Goal: Task Accomplishment & Management: Complete application form

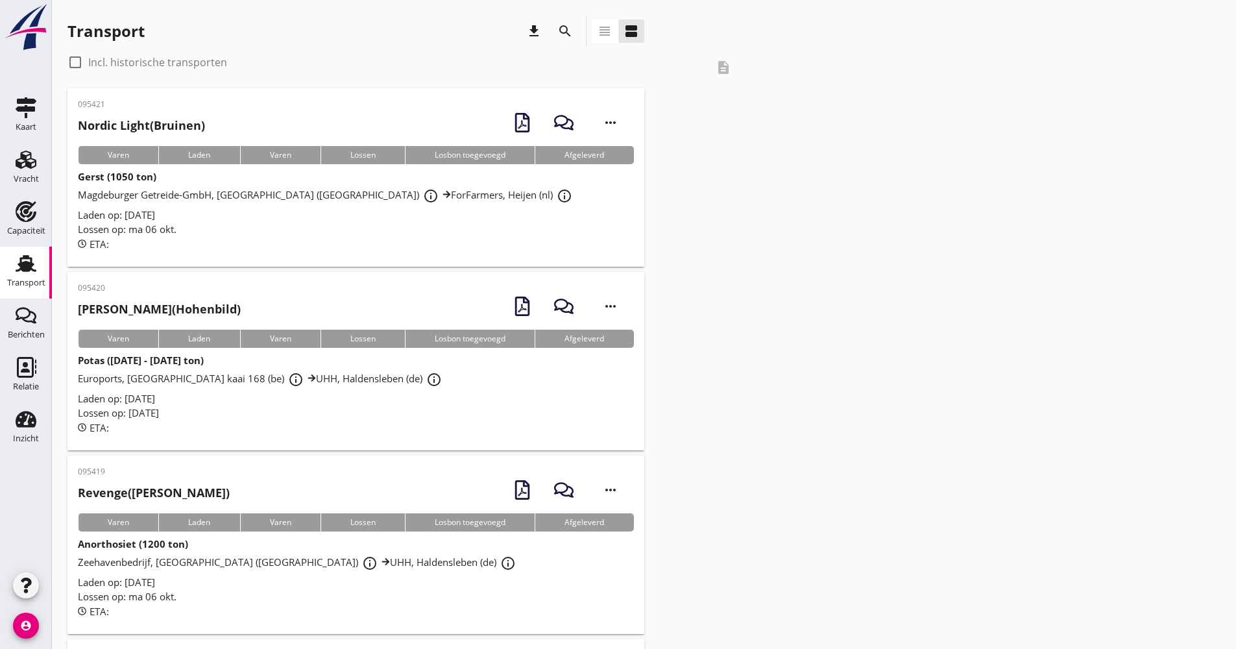
click at [25, 590] on use "button" at bounding box center [26, 586] width 10 height 16
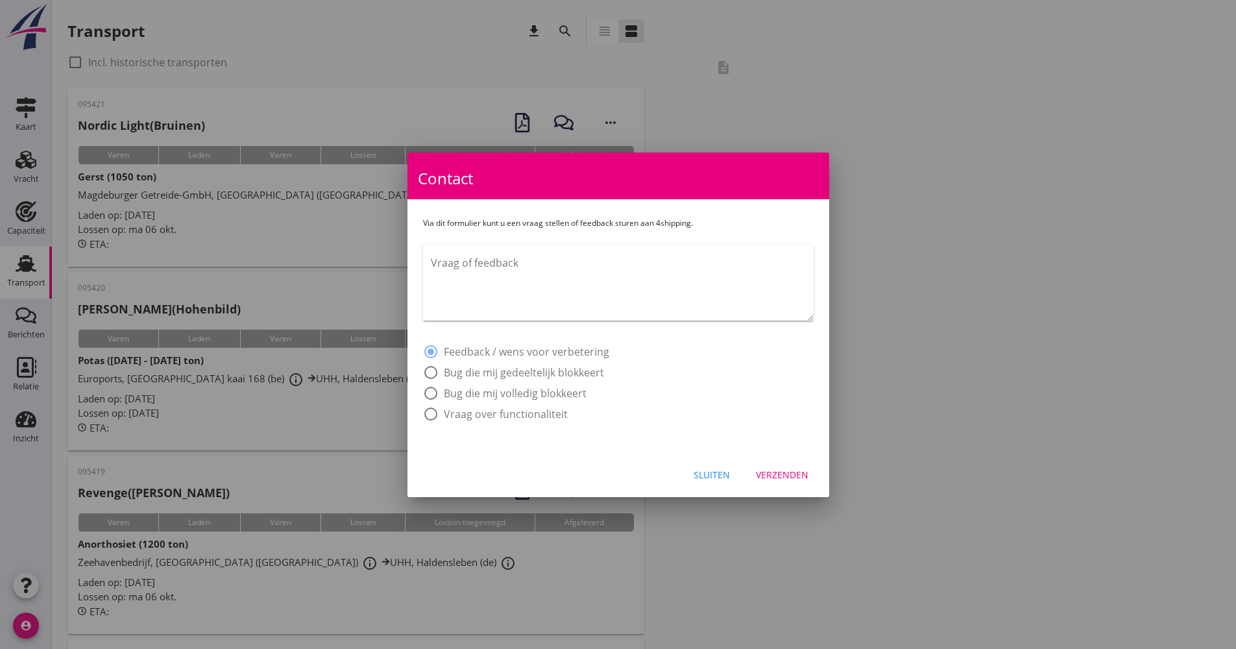
click at [534, 286] on textarea "Vraag of feedback" at bounding box center [622, 286] width 383 height 68
click at [609, 268] on textarea "Goedemiddag, de Duitse vertaling" at bounding box center [622, 286] width 383 height 68
click at [721, 261] on textarea "Goedemiddag, de Duitse vertaling van piekijzer wordt niet nog niet overgenomen.…" at bounding box center [622, 286] width 383 height 68
type textarea "Goedemiddag, de Duitse vertaling van piekijzer wordt nog niet overgenomen. Dat …"
click at [776, 472] on div "Verzenden" at bounding box center [782, 475] width 53 height 14
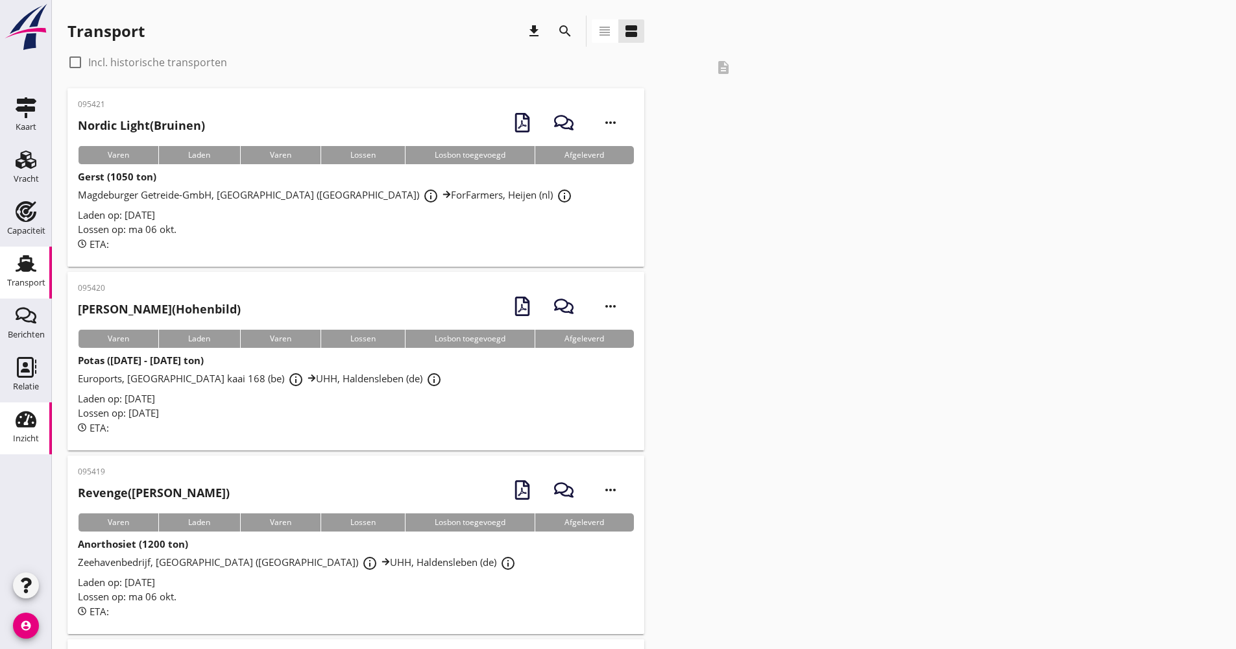
click at [40, 412] on div "Inzicht" at bounding box center [25, 419] width 31 height 21
click at [33, 371] on use at bounding box center [26, 367] width 19 height 21
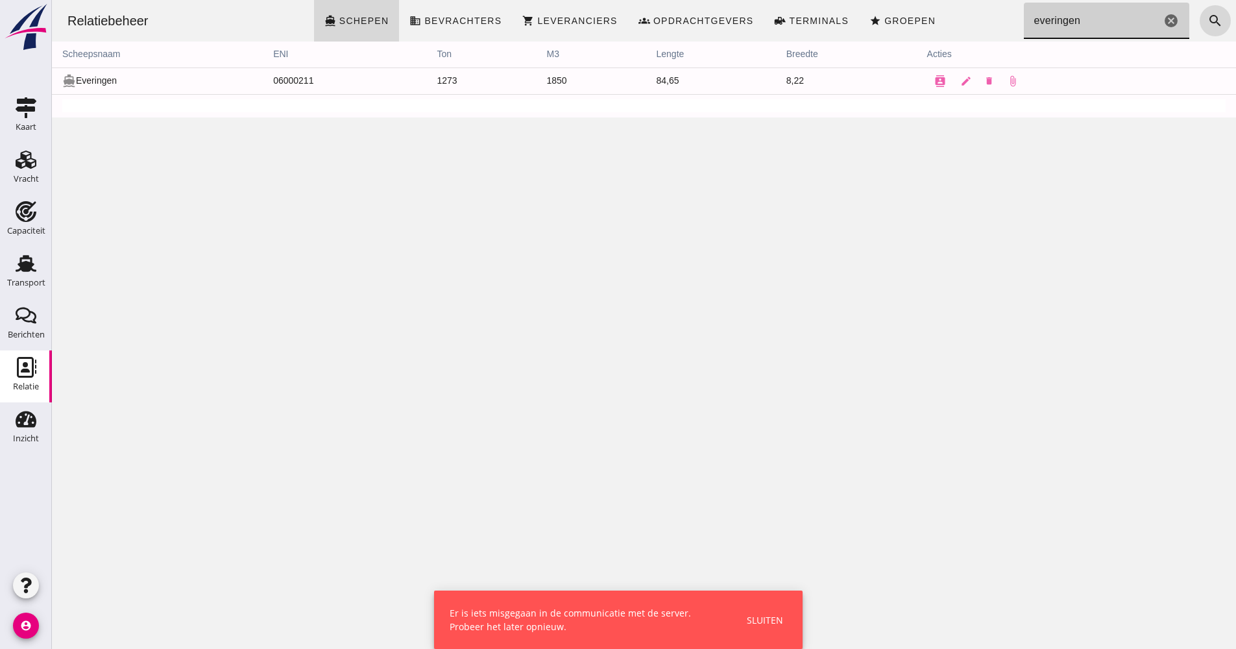
drag, startPoint x: 1070, startPoint y: 27, endPoint x: 990, endPoint y: 22, distance: 79.4
click at [990, 22] on div "Relatiebeheer directions_boat Schepen business Bevrachters shopping_cart Levera…" at bounding box center [644, 21] width 1174 height 42
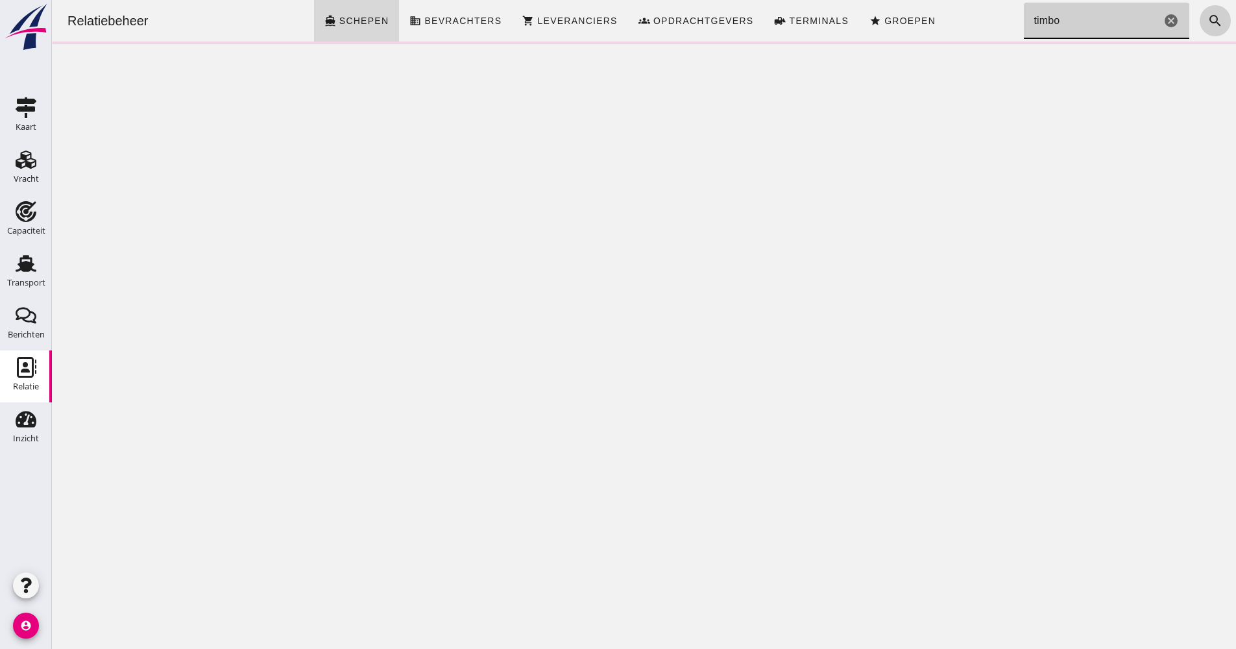
type input "timbo"
click at [1208, 18] on icon "search" at bounding box center [1216, 21] width 16 height 16
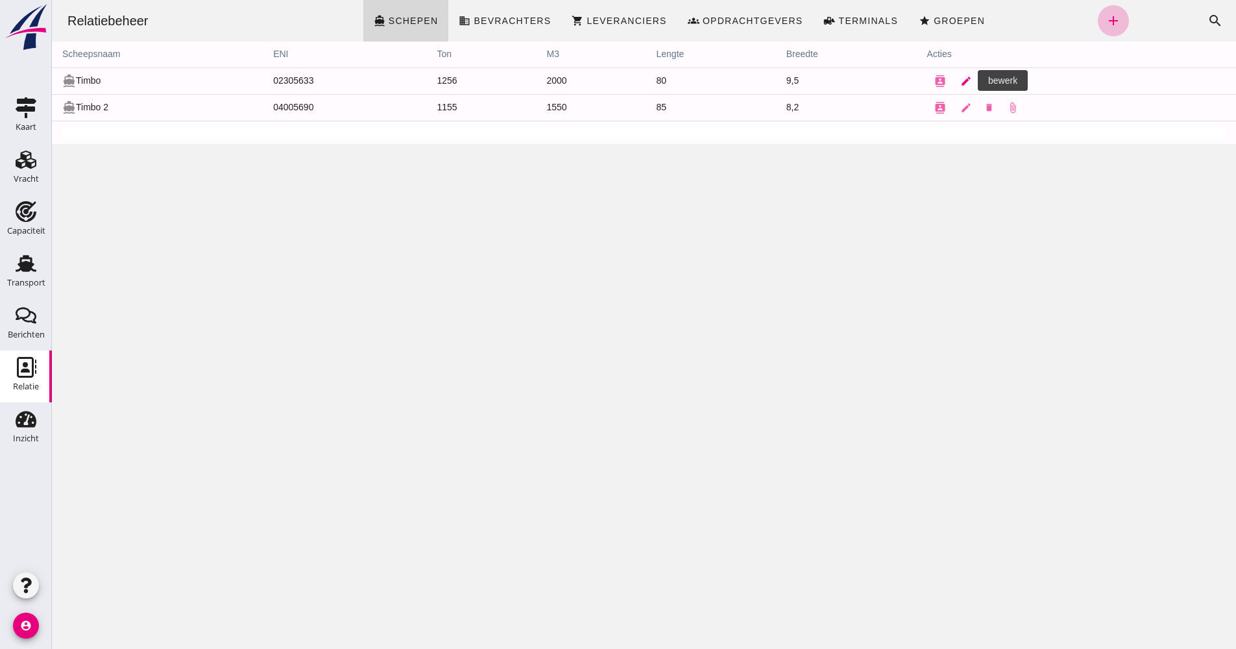
click at [953, 82] on link "edit" at bounding box center [966, 81] width 26 height 26
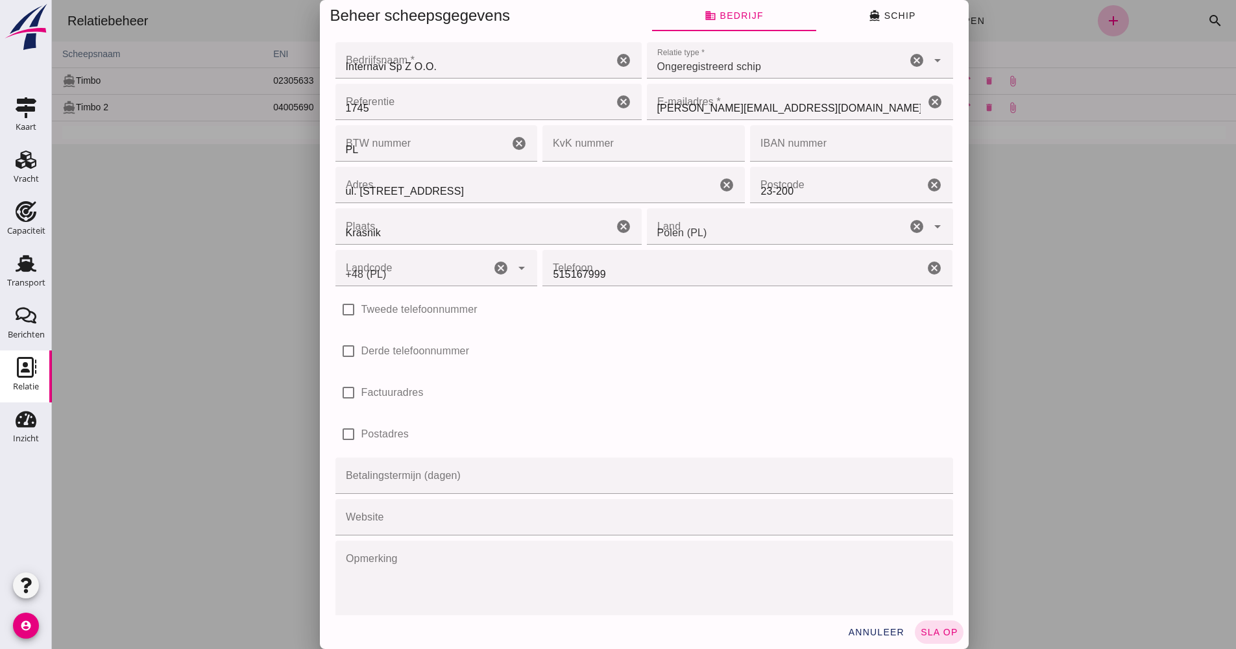
click at [965, 82] on div at bounding box center [644, 324] width 1185 height 649
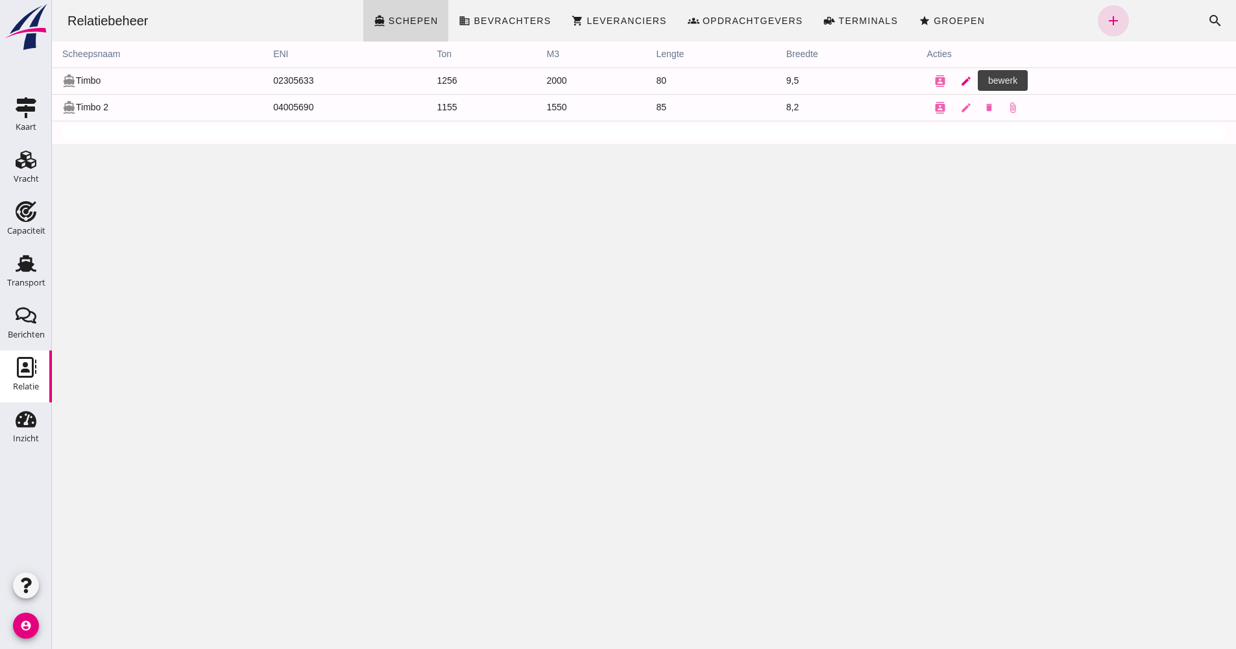
click at [966, 80] on link "edit" at bounding box center [966, 81] width 26 height 26
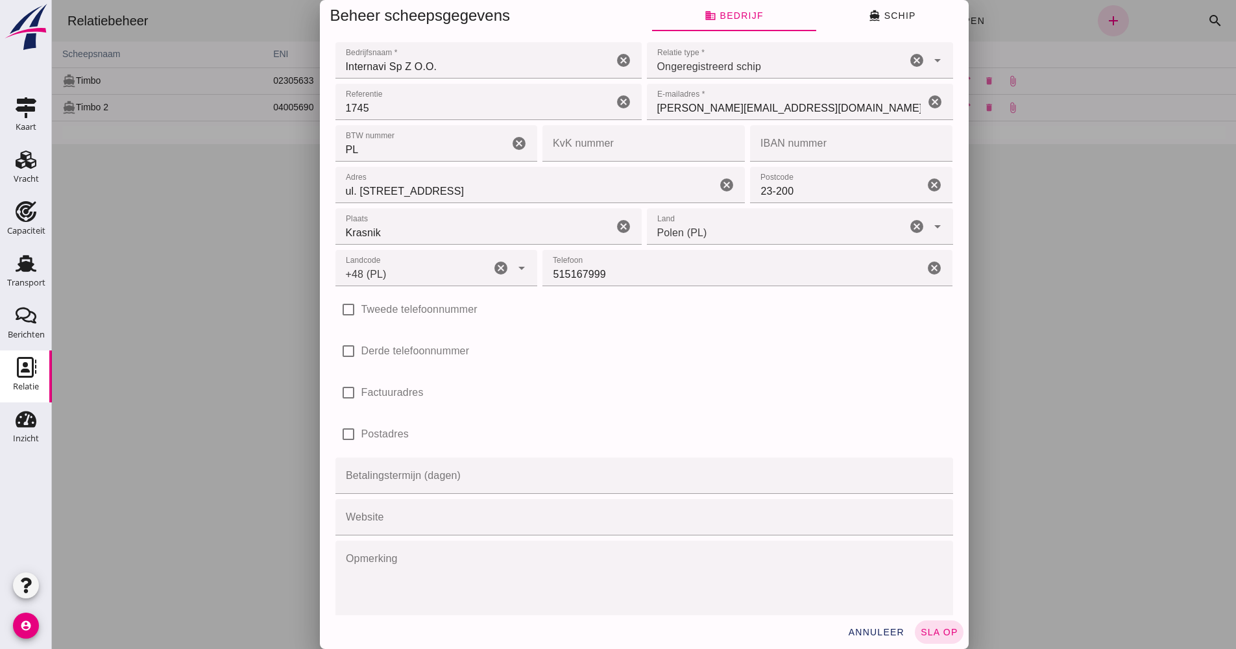
click at [1108, 221] on div at bounding box center [644, 324] width 1185 height 649
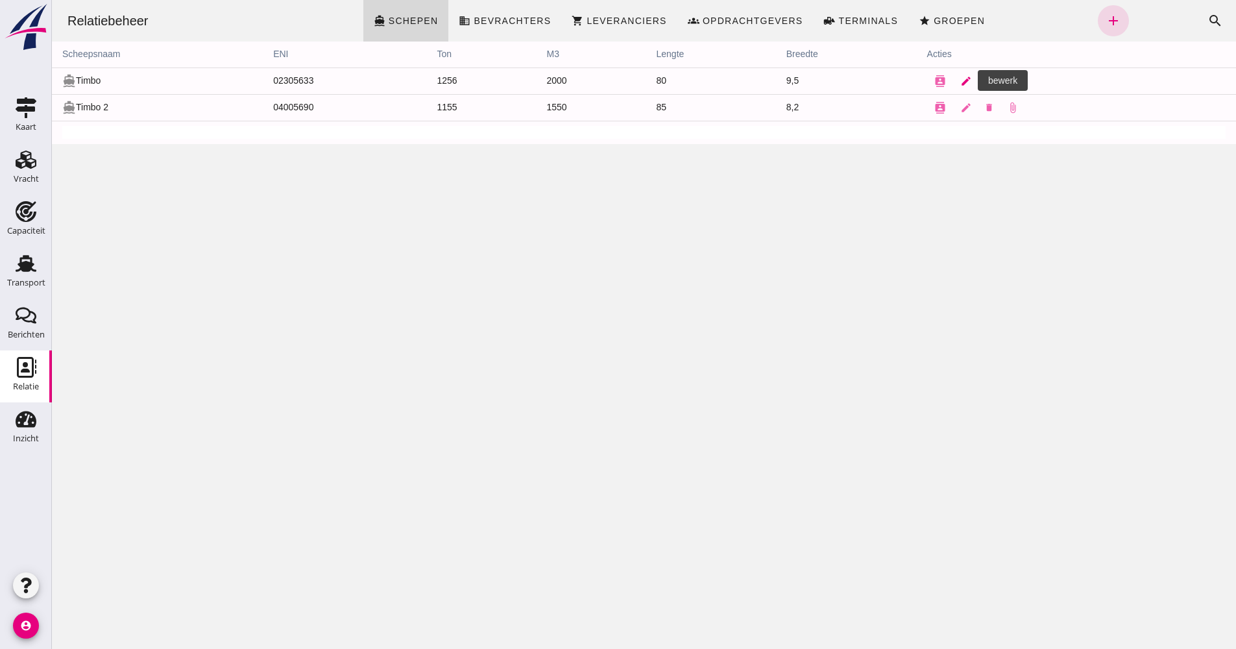
click at [961, 83] on icon "edit" at bounding box center [967, 81] width 12 height 12
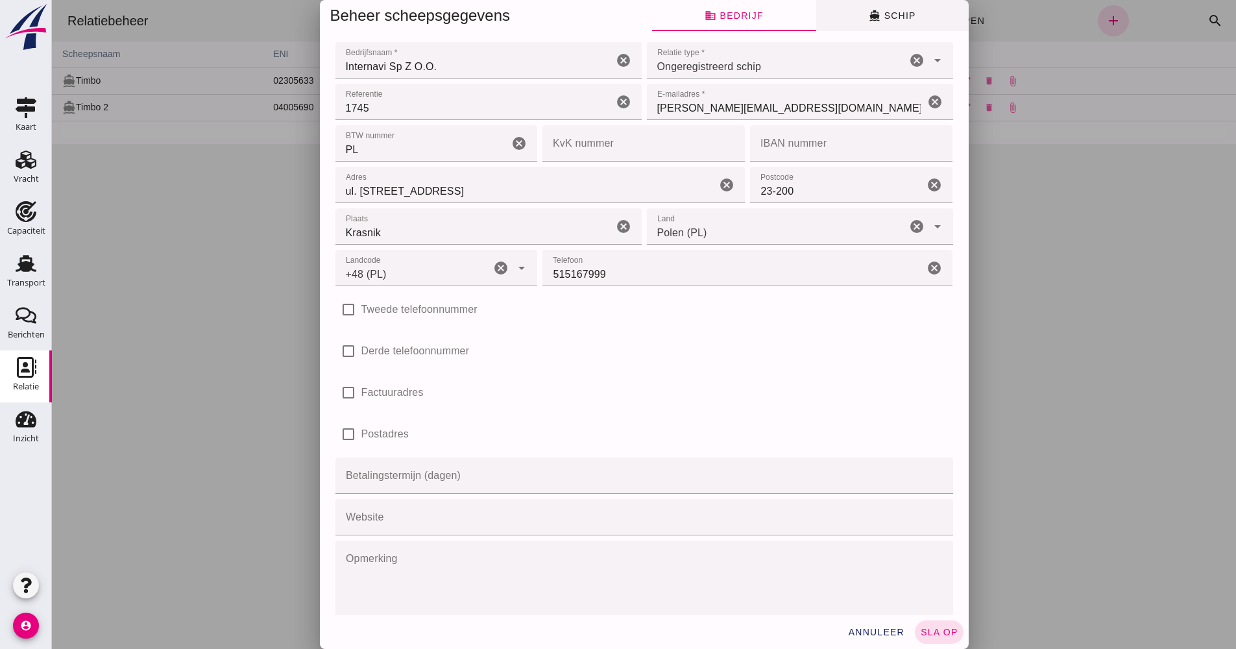
click at [897, 22] on button "directions_boat Schip" at bounding box center [893, 15] width 153 height 31
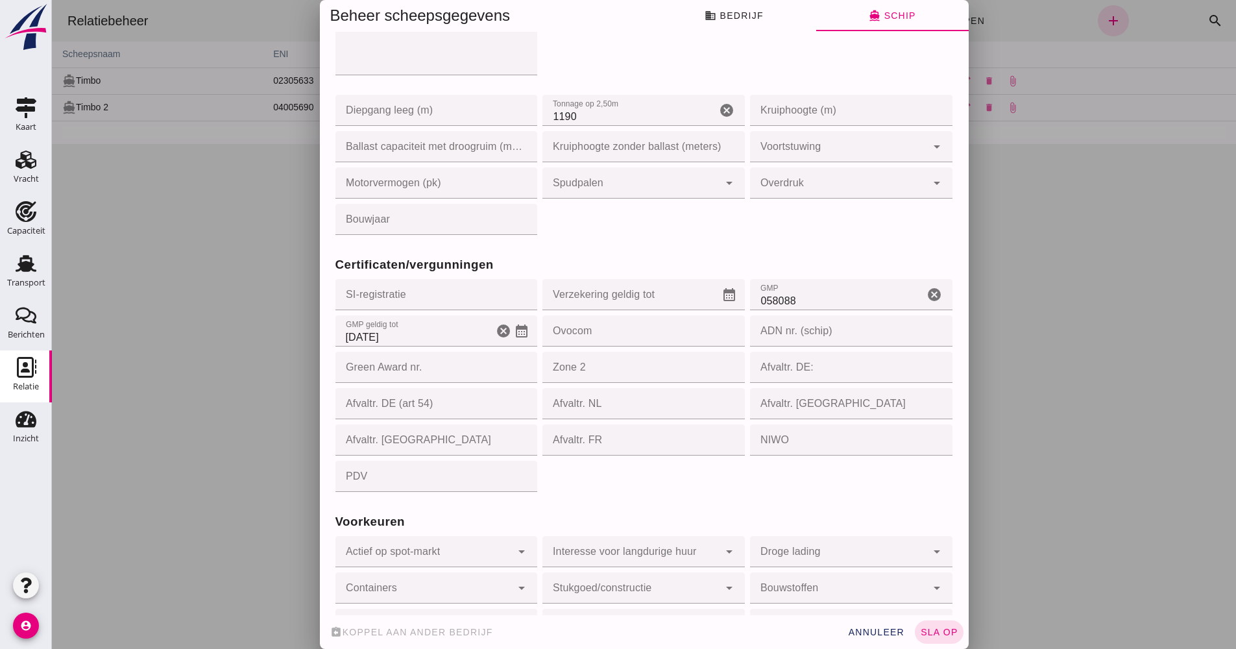
scroll to position [957, 0]
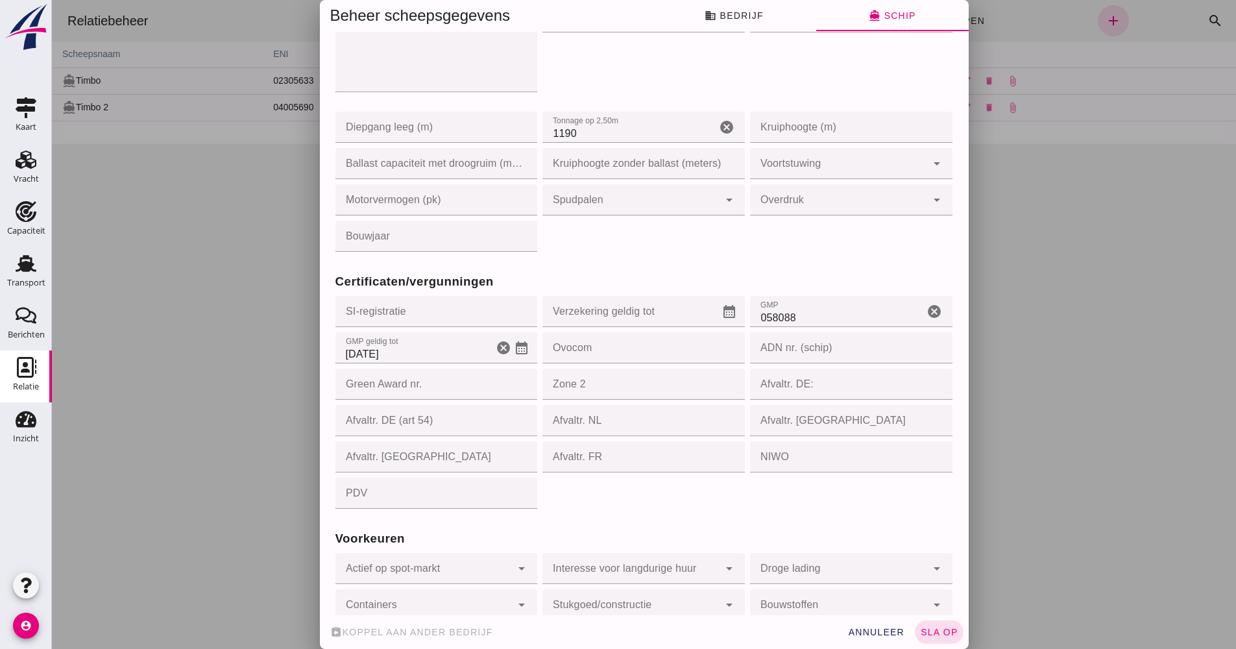
click at [397, 363] on input "[DATE]" at bounding box center [415, 347] width 158 height 31
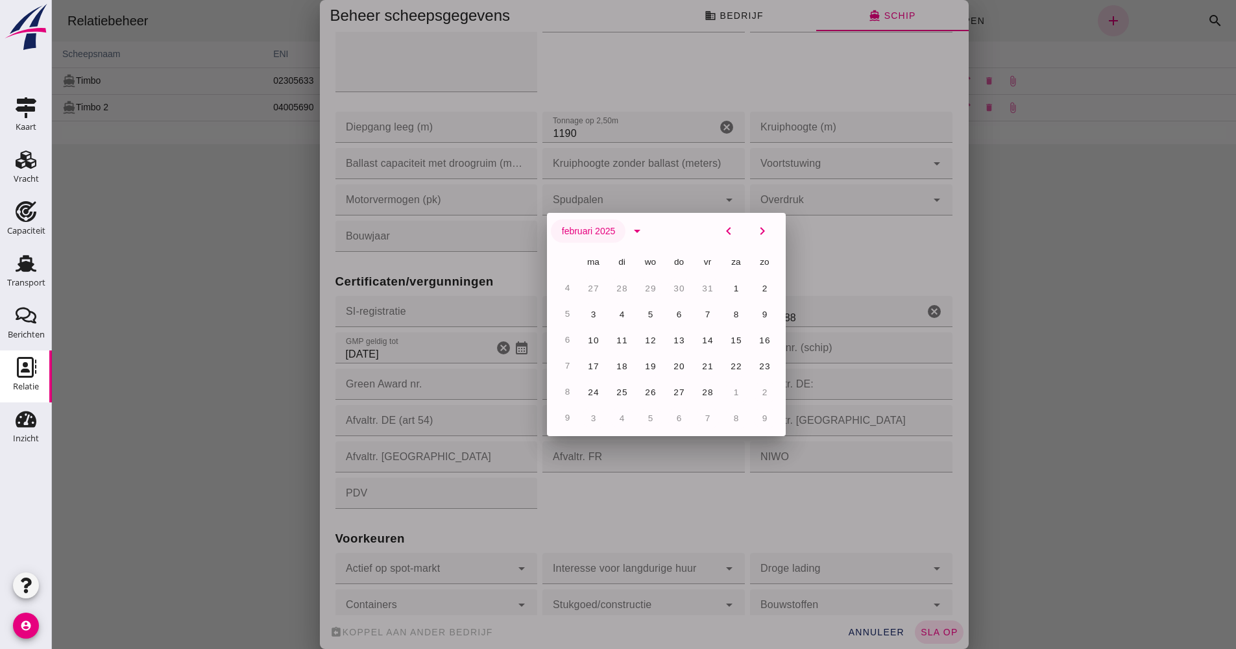
click at [611, 234] on button "februari 2025" at bounding box center [588, 230] width 75 height 23
click at [600, 232] on span "februari 2025" at bounding box center [588, 231] width 55 height 10
click at [630, 232] on icon "arrow_drop_down" at bounding box center [638, 231] width 16 height 16
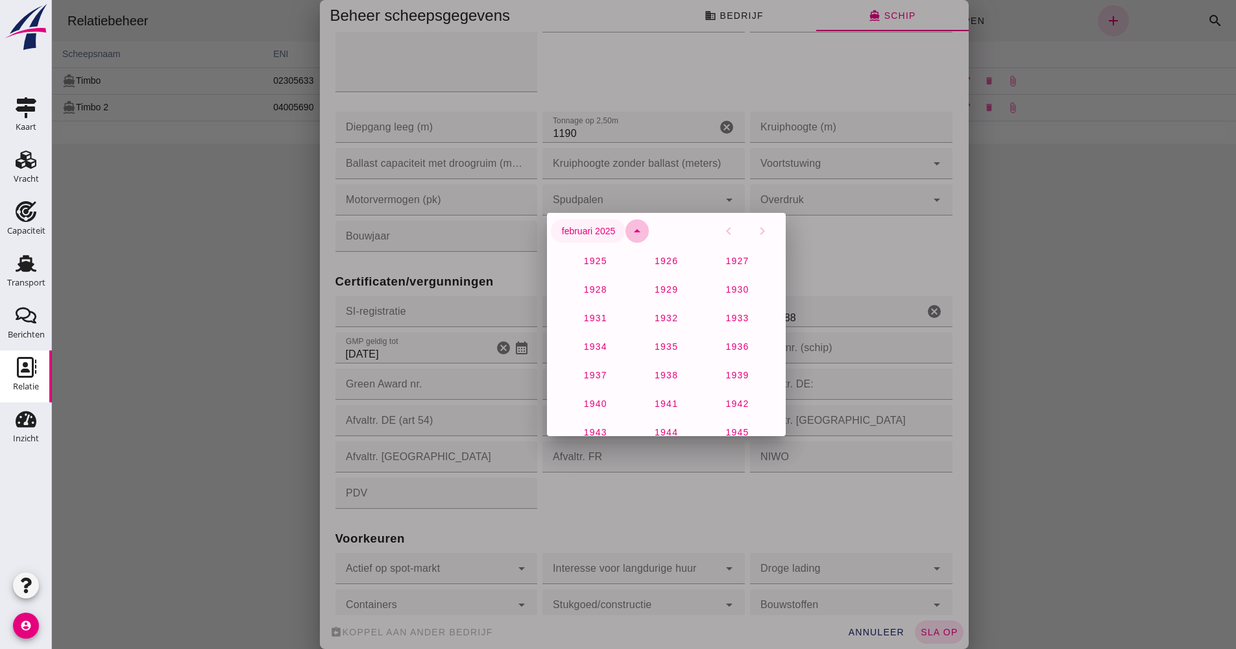
scroll to position [861, 0]
click at [607, 375] on button "2027" at bounding box center [595, 371] width 55 height 23
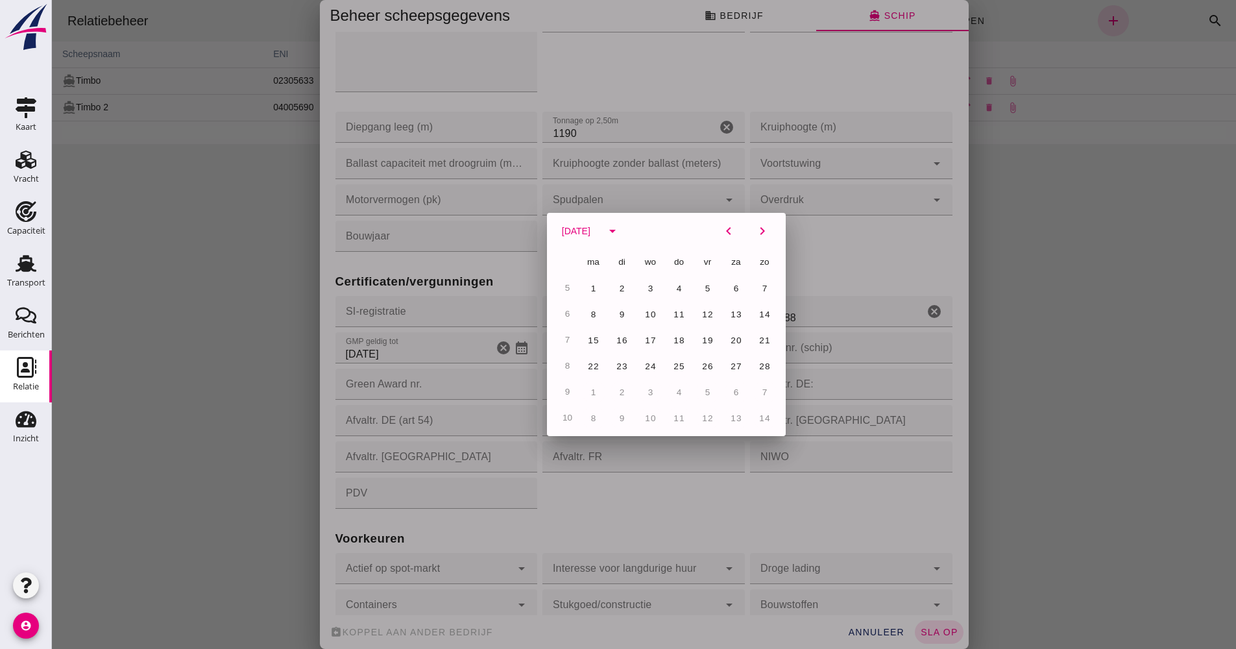
click at [682, 313] on button "11" at bounding box center [679, 313] width 23 height 23
type input "[DATE]"
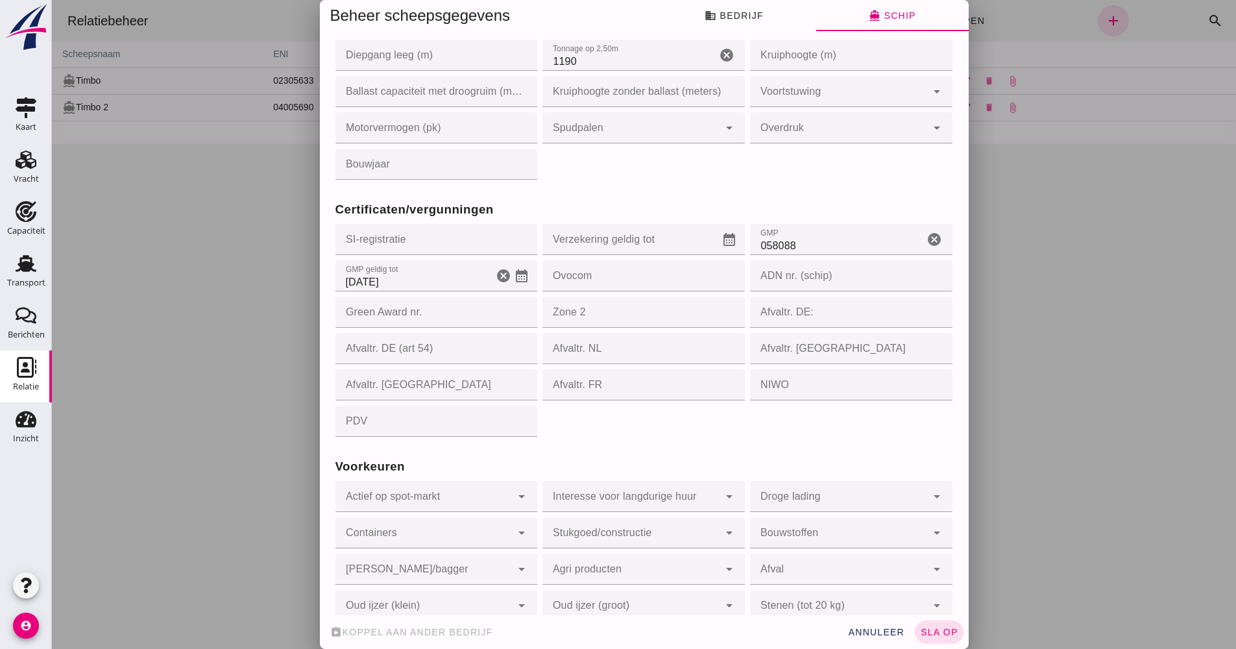
scroll to position [1087, 0]
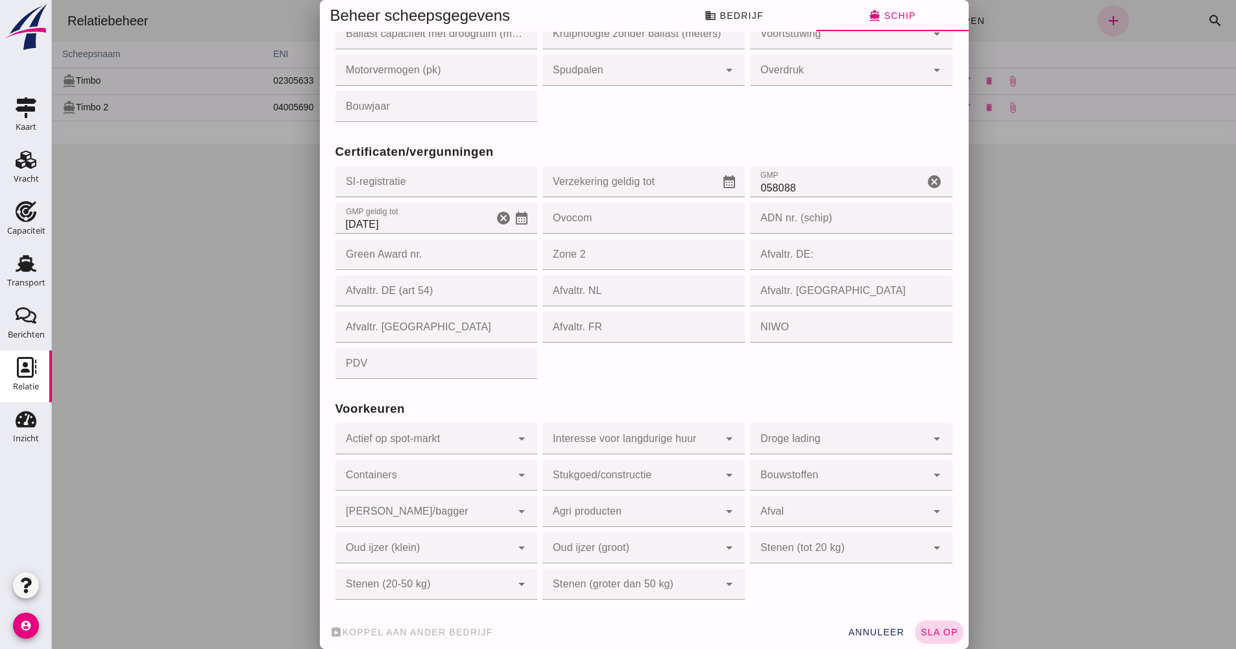
drag, startPoint x: 927, startPoint y: 633, endPoint x: 920, endPoint y: 628, distance: 8.3
click at [926, 632] on span "sla op" at bounding box center [939, 632] width 38 height 10
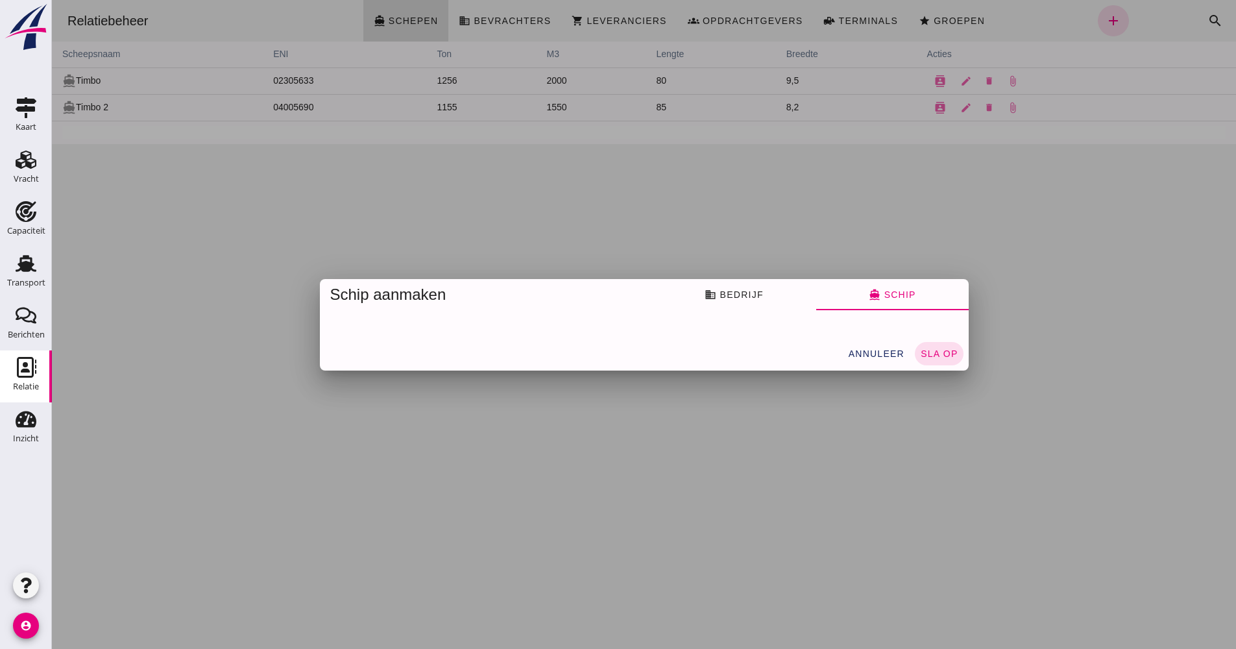
scroll to position [0, 0]
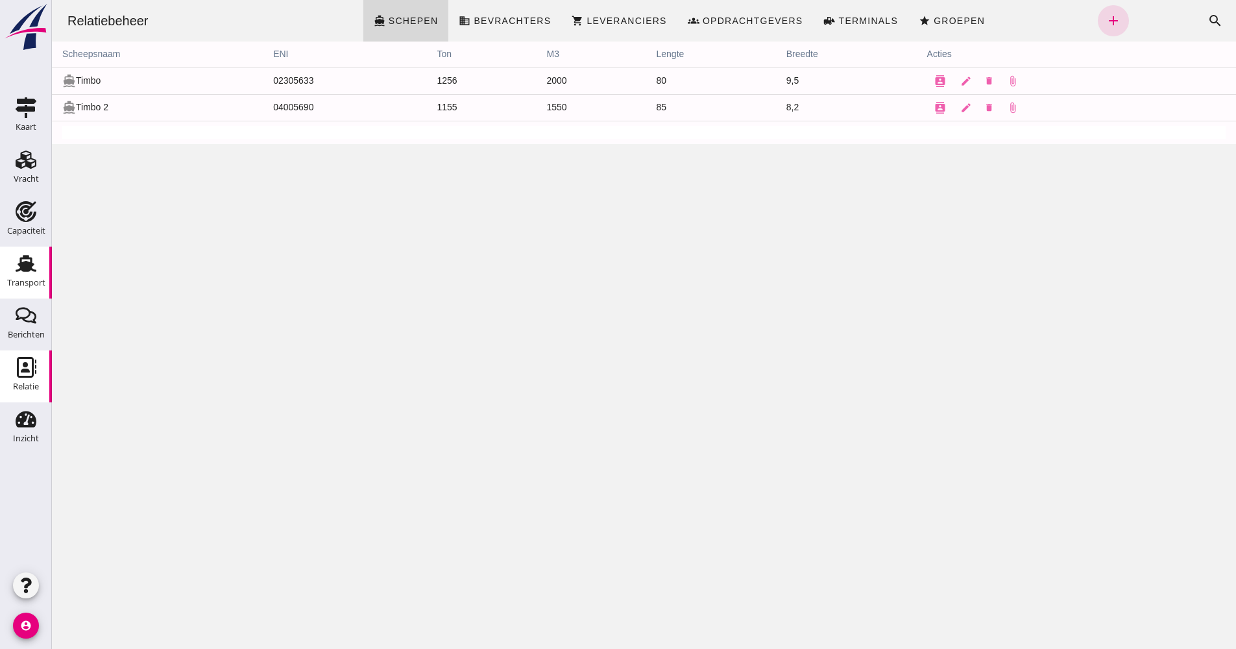
click at [36, 275] on div "Transport" at bounding box center [26, 283] width 38 height 18
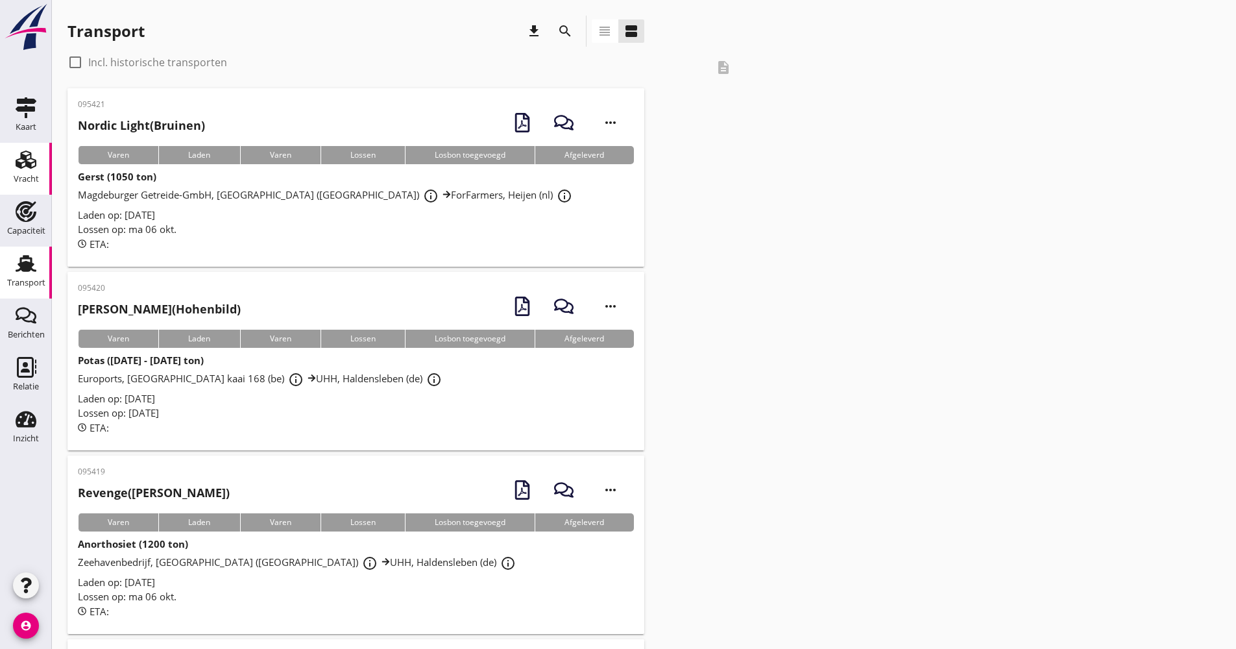
click at [10, 162] on link "Vracht Vracht" at bounding box center [26, 169] width 52 height 52
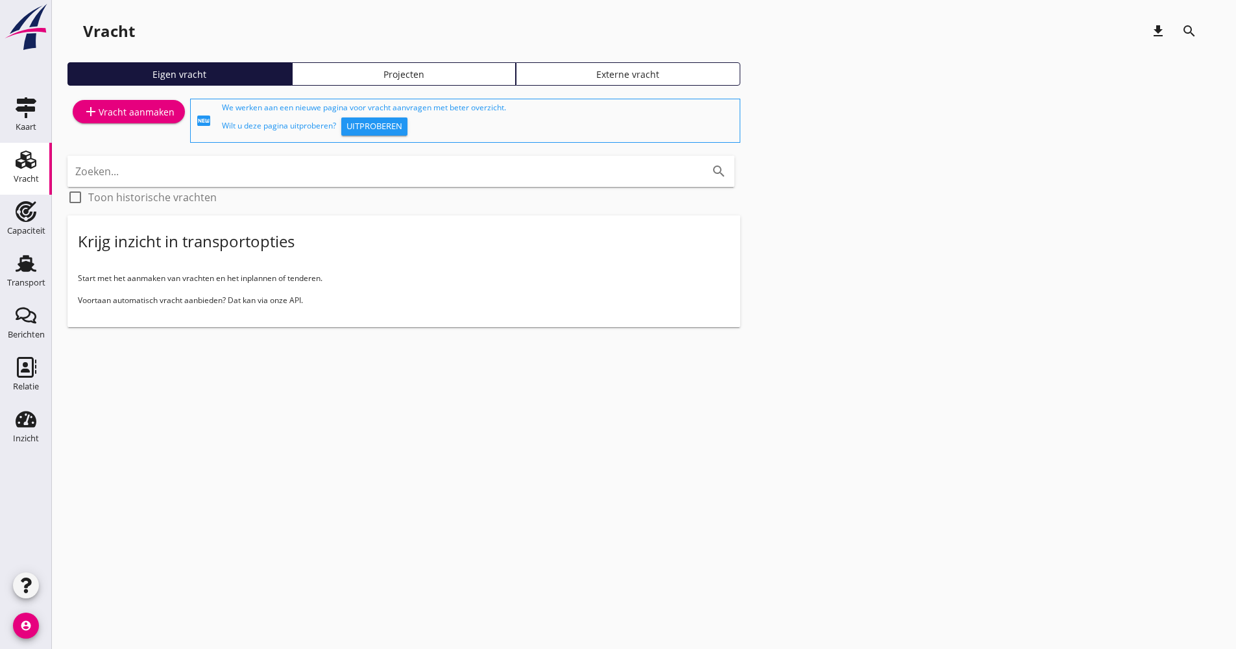
click at [353, 74] on div "Projecten" at bounding box center [404, 75] width 213 height 14
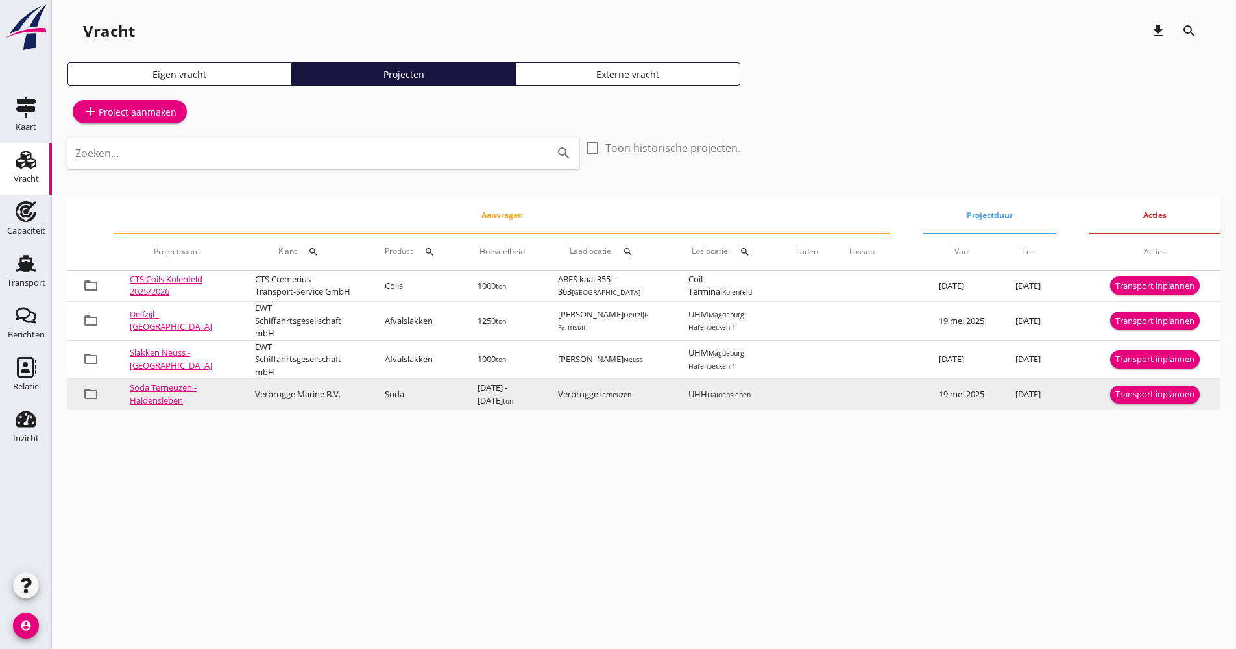
click at [1135, 398] on div "Transport inplannen" at bounding box center [1155, 394] width 79 height 13
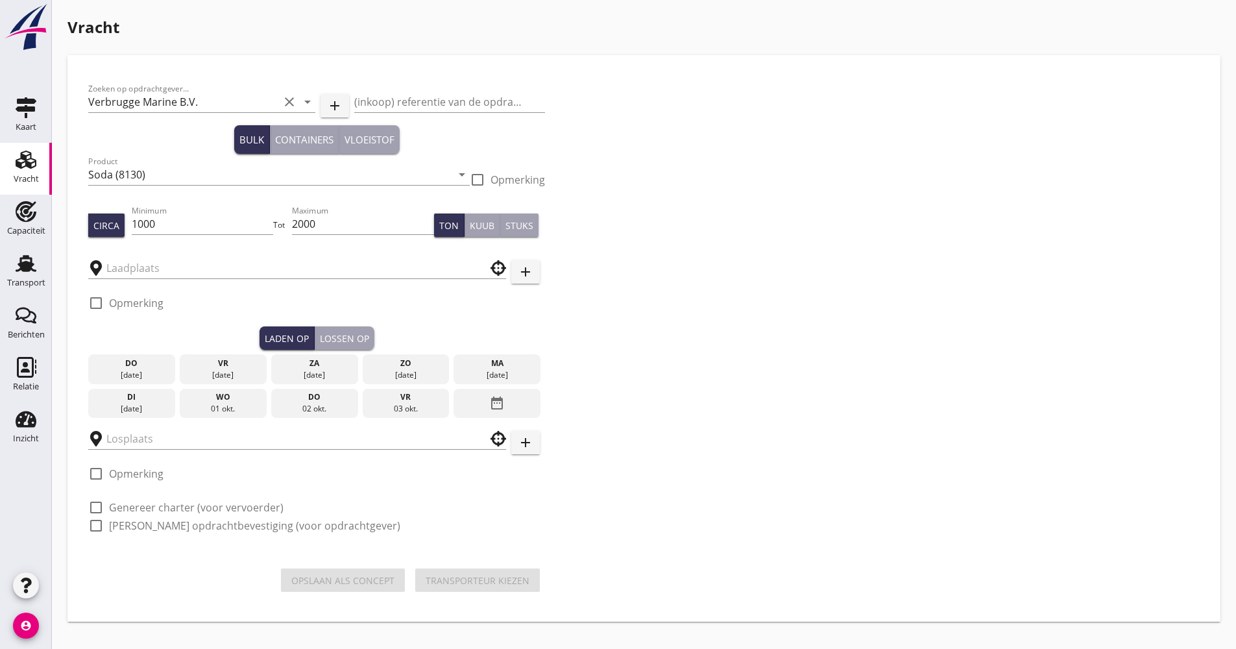
type input "Verbrugge"
type input "UHH"
checkbox input "true"
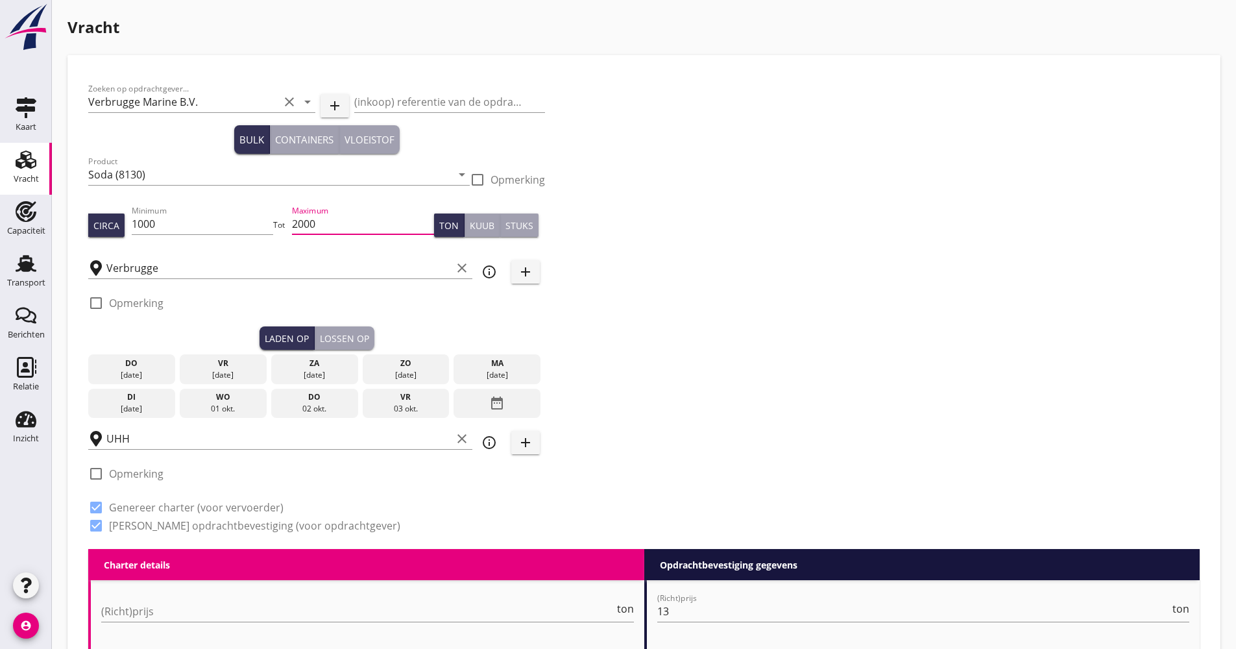
scroll to position [1, 0]
drag, startPoint x: 341, startPoint y: 228, endPoint x: 274, endPoint y: 231, distance: 66.9
click at [274, 231] on div "Circa Minimum 1000 Tot Maximum 2000 Ton Kuub Stuks" at bounding box center [316, 225] width 457 height 44
click at [147, 234] on div "Minimum 1000" at bounding box center [203, 224] width 142 height 21
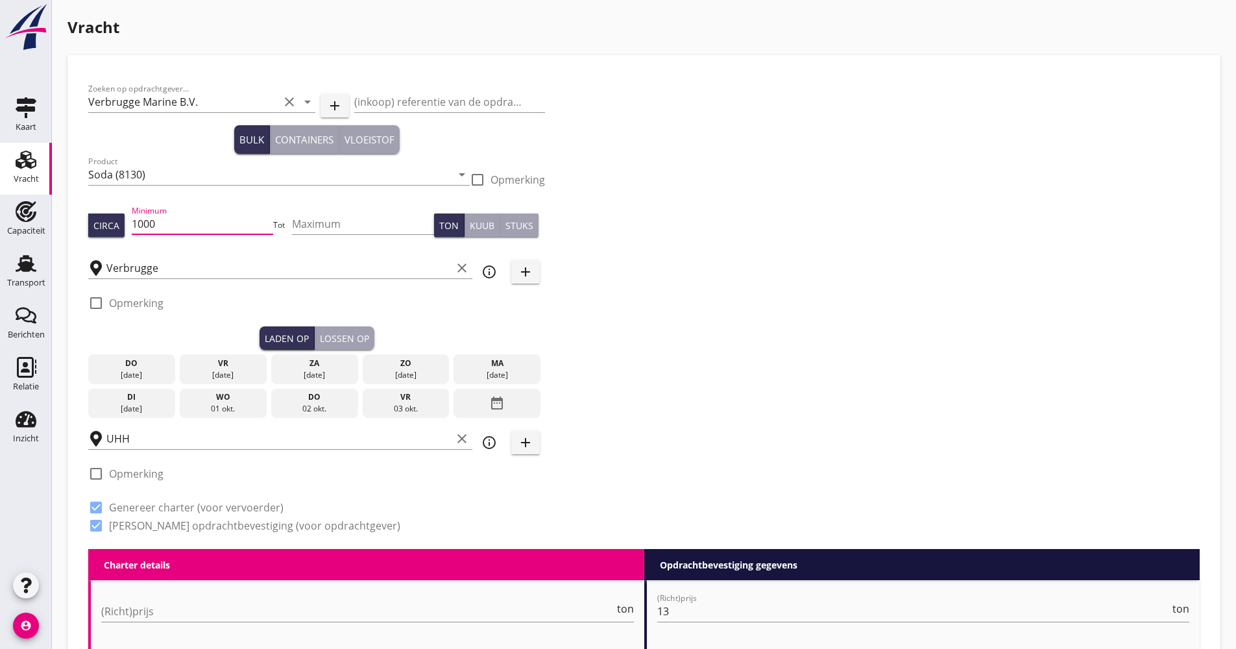
drag, startPoint x: 185, startPoint y: 223, endPoint x: 129, endPoint y: 225, distance: 55.8
click at [129, 225] on div "Circa Minimum 1000 Tot Maximum Ton Kuub Stuks" at bounding box center [316, 225] width 457 height 44
type input "1150"
click at [295, 399] on div "do" at bounding box center [315, 397] width 80 height 12
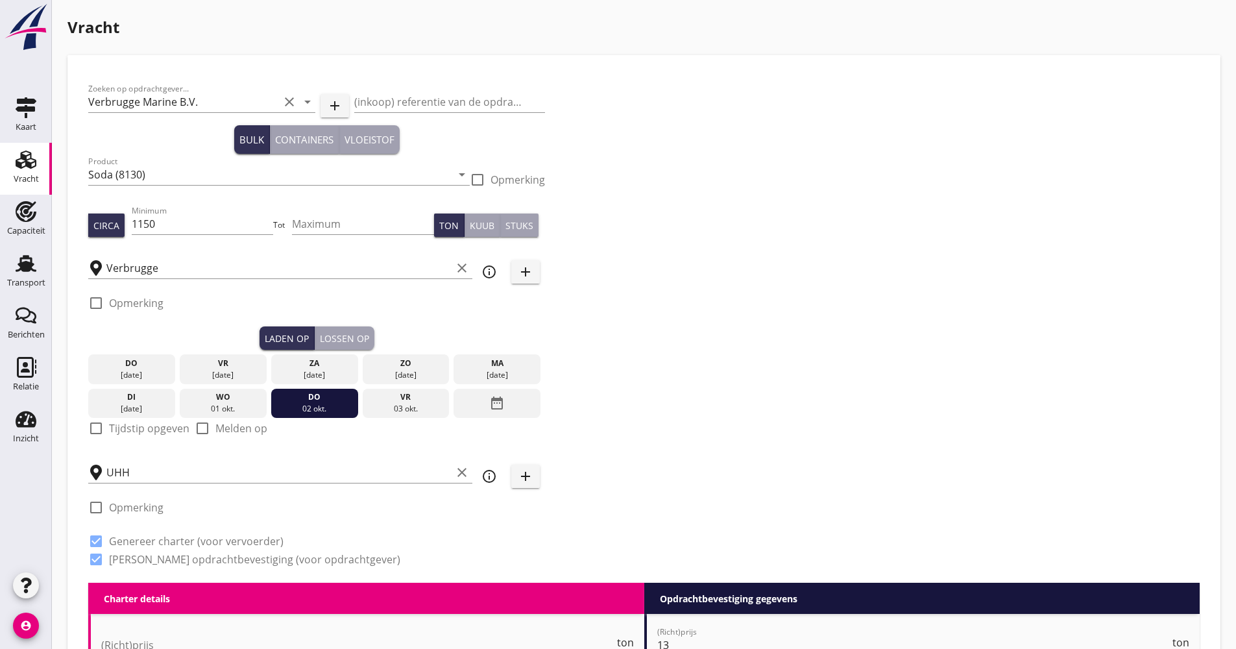
click at [137, 433] on label "Tijdstip opgeven" at bounding box center [149, 428] width 80 height 13
checkbox input "true"
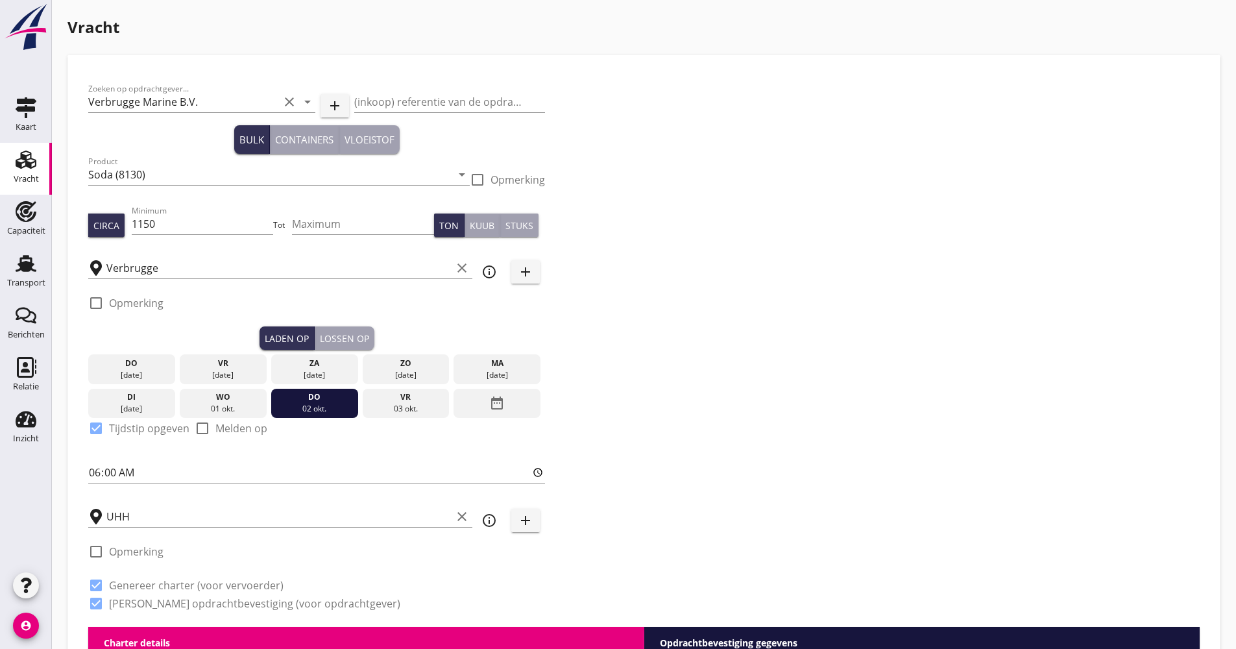
scroll to position [130, 0]
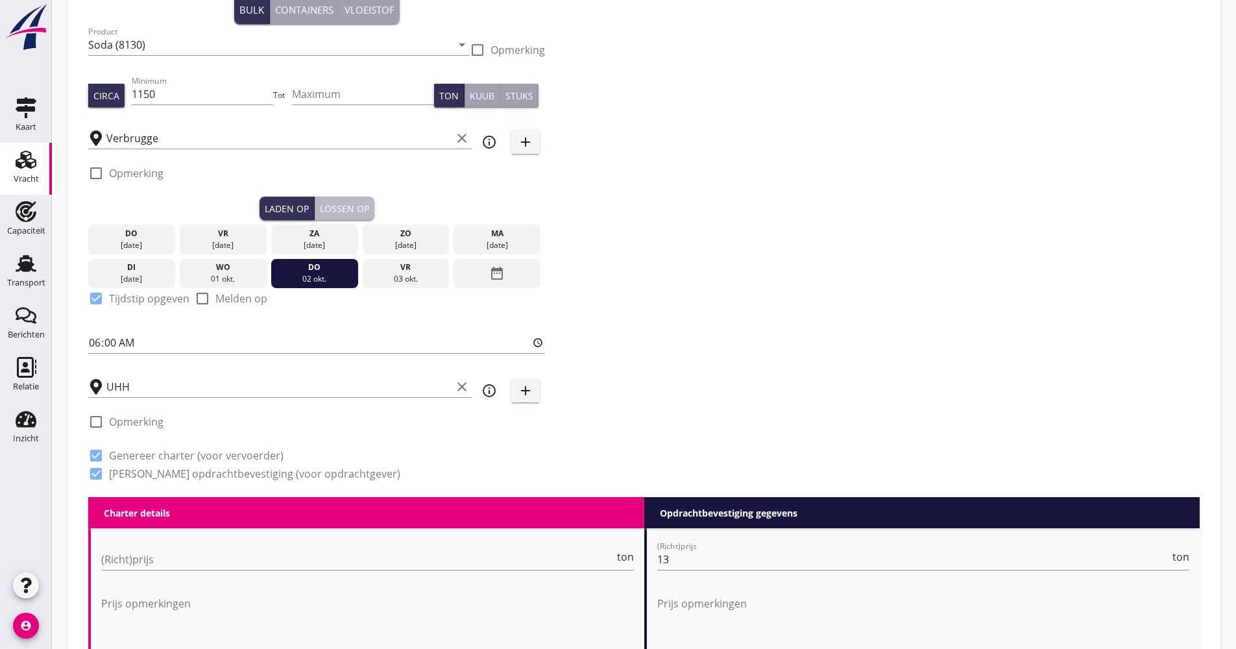
click at [347, 204] on div "Lossen op" at bounding box center [344, 209] width 49 height 14
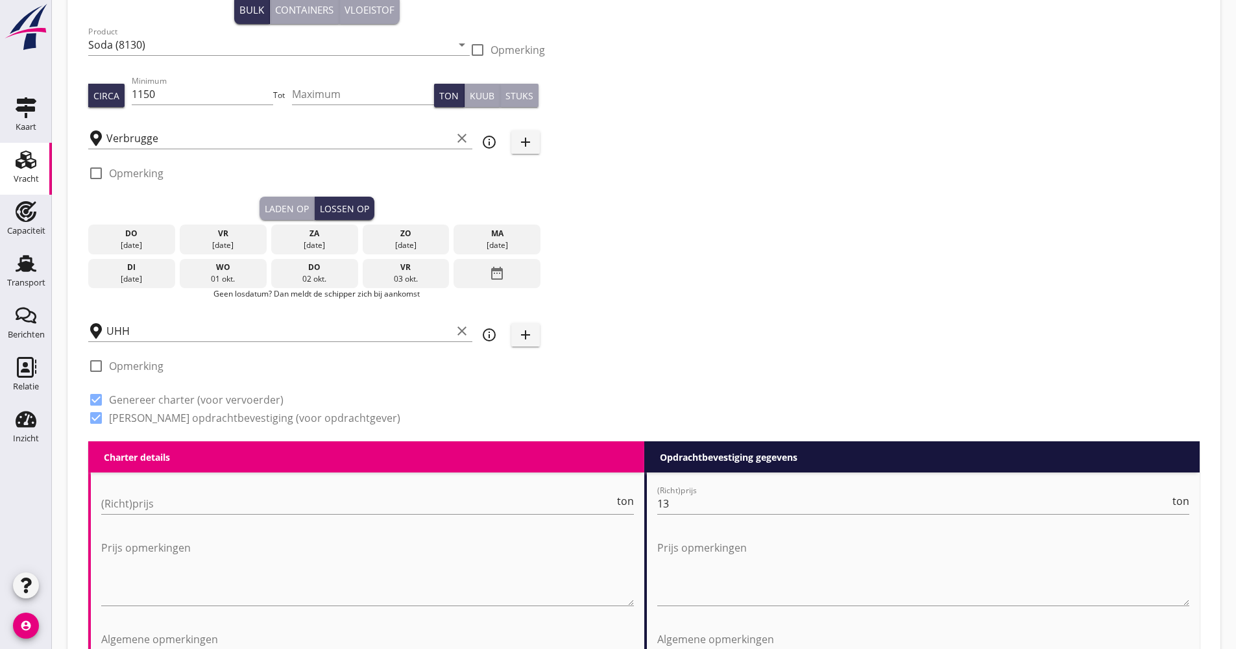
click at [481, 281] on div "date_range" at bounding box center [497, 274] width 87 height 30
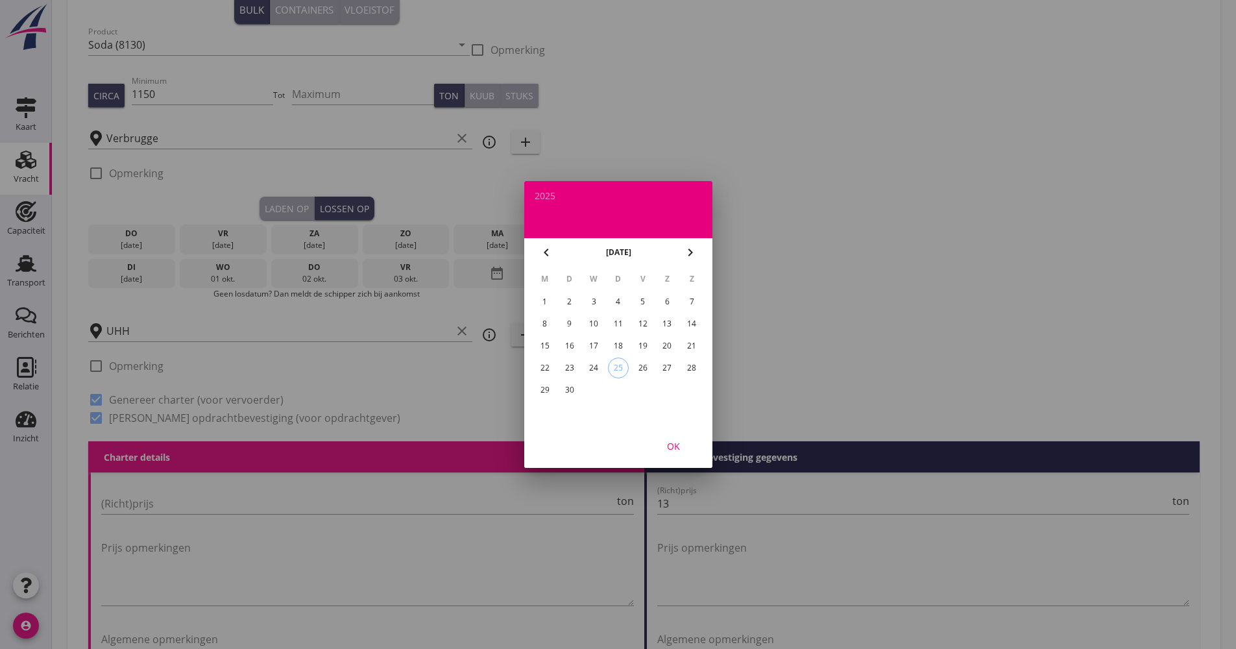
click at [689, 256] on icon "chevron_right" at bounding box center [691, 253] width 16 height 16
click at [609, 324] on div "9" at bounding box center [618, 323] width 21 height 21
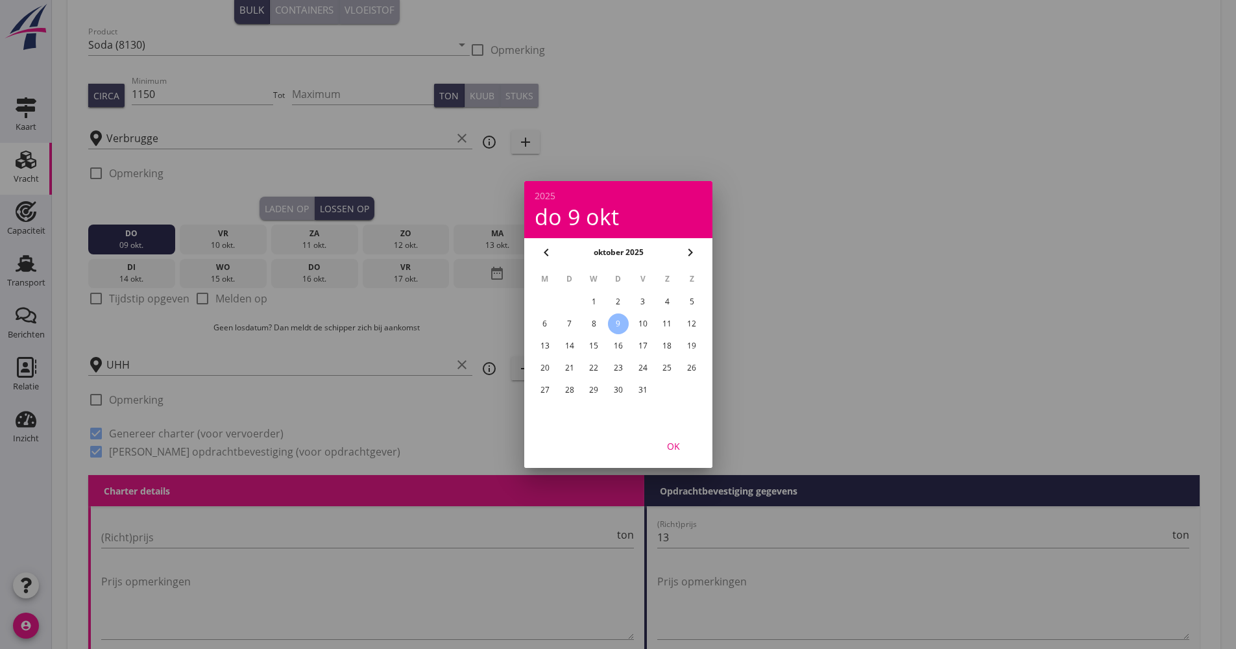
click at [669, 452] on div "OK" at bounding box center [674, 446] width 36 height 14
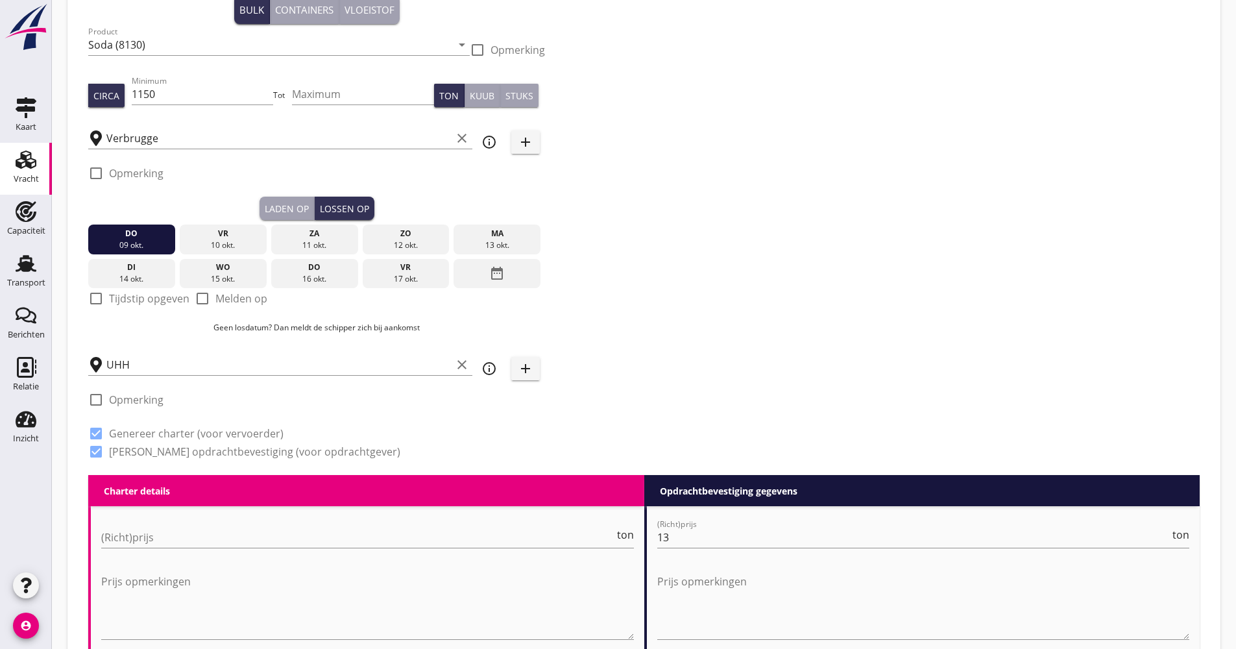
click at [114, 293] on label "Tijdstip opgeven" at bounding box center [149, 298] width 80 height 13
checkbox input "true"
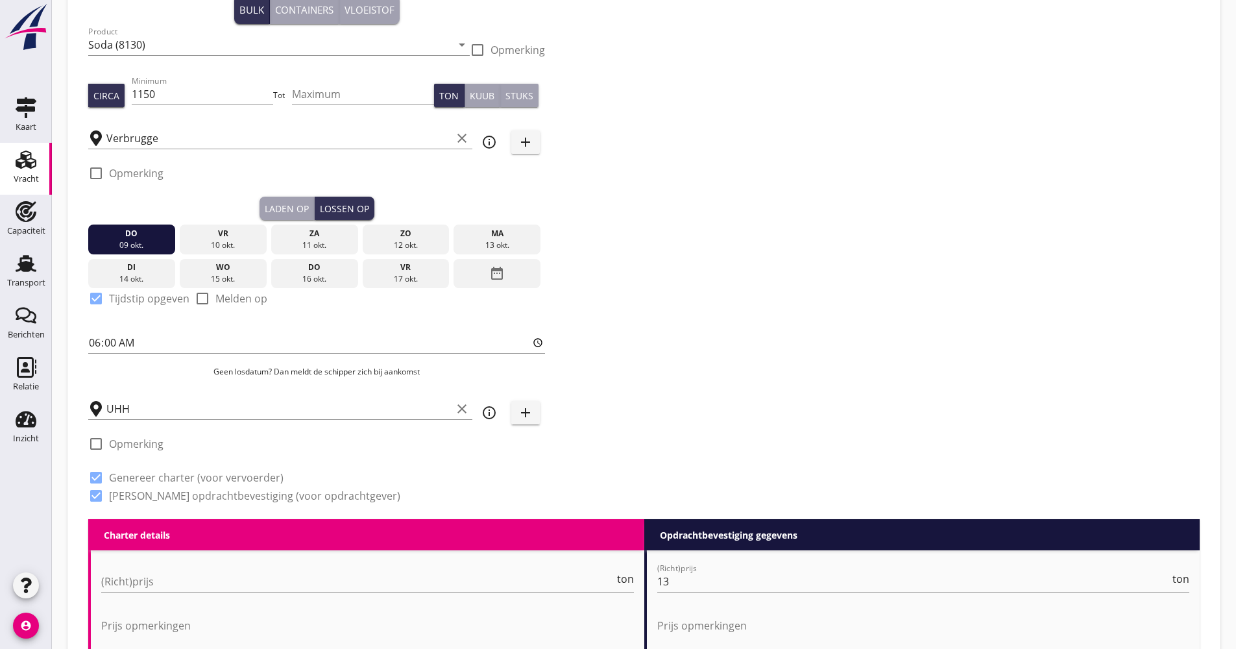
click at [84, 344] on div "Zoeken op opdrachtgever... Verbrugge Marine B.V. clear arrow_drop_down add (ink…" at bounding box center [316, 232] width 467 height 573
click at [90, 347] on div "Zoeken op opdrachtgever... Verbrugge Marine B.V. clear arrow_drop_down add (ink…" at bounding box center [316, 232] width 467 height 573
click at [90, 347] on input "06:00" at bounding box center [316, 342] width 457 height 21
type input "12:00"
click at [1003, 273] on div "Zoeken op opdrachtgever... Verbrugge Marine B.V. clear arrow_drop_down add (ink…" at bounding box center [644, 232] width 1122 height 573
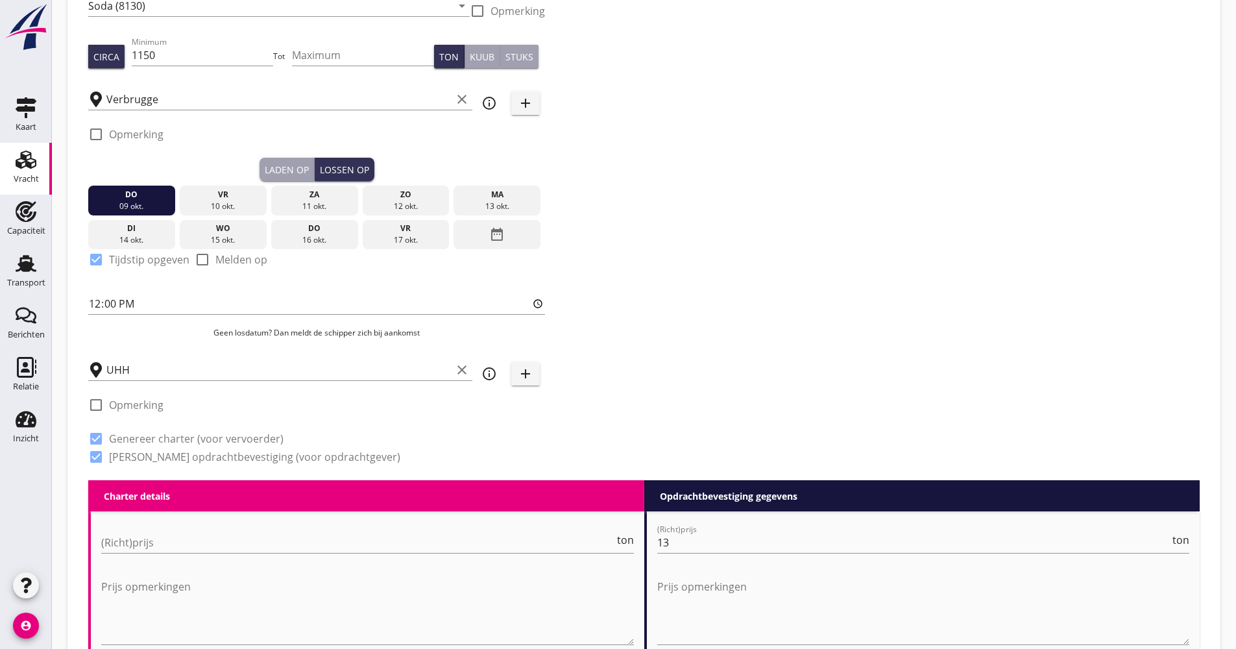
scroll to position [325, 0]
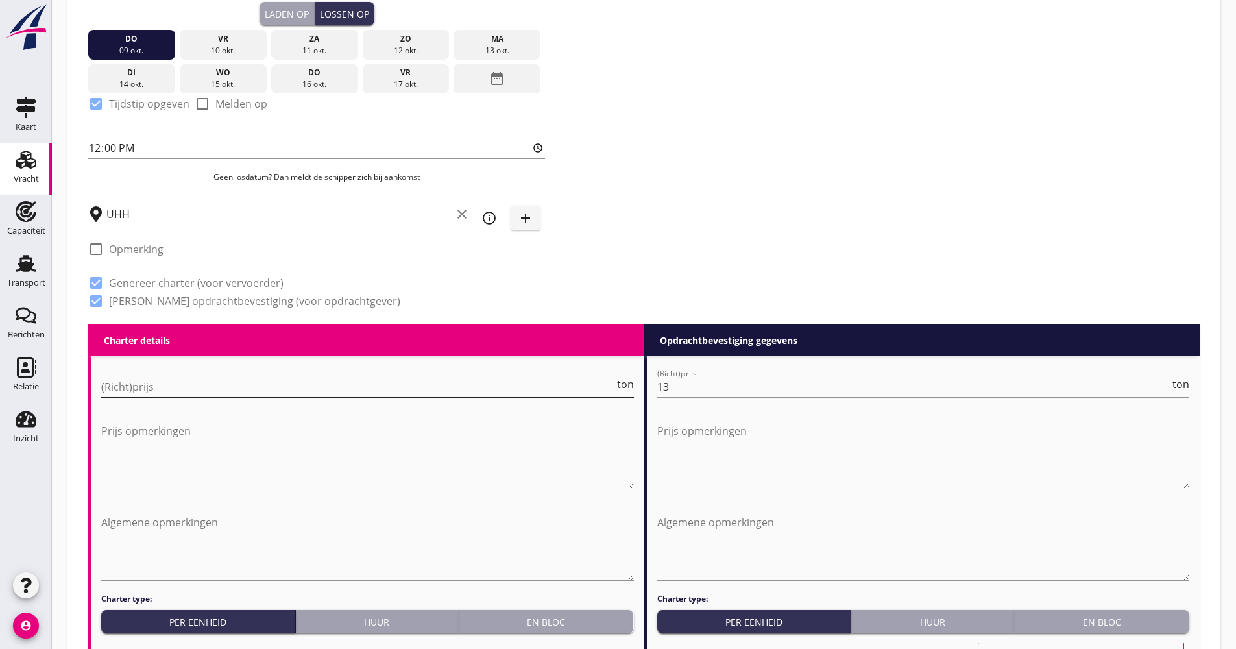
click at [151, 396] on input "(Richt)prijs" at bounding box center [357, 386] width 513 height 21
type input "16000"
click at [528, 635] on div "Charter type: Per eenheid Huur En bloc LET OP! Dit lijkt geen logische keuze, o…" at bounding box center [367, 622] width 533 height 59
click at [532, 622] on div "En bloc" at bounding box center [546, 622] width 165 height 14
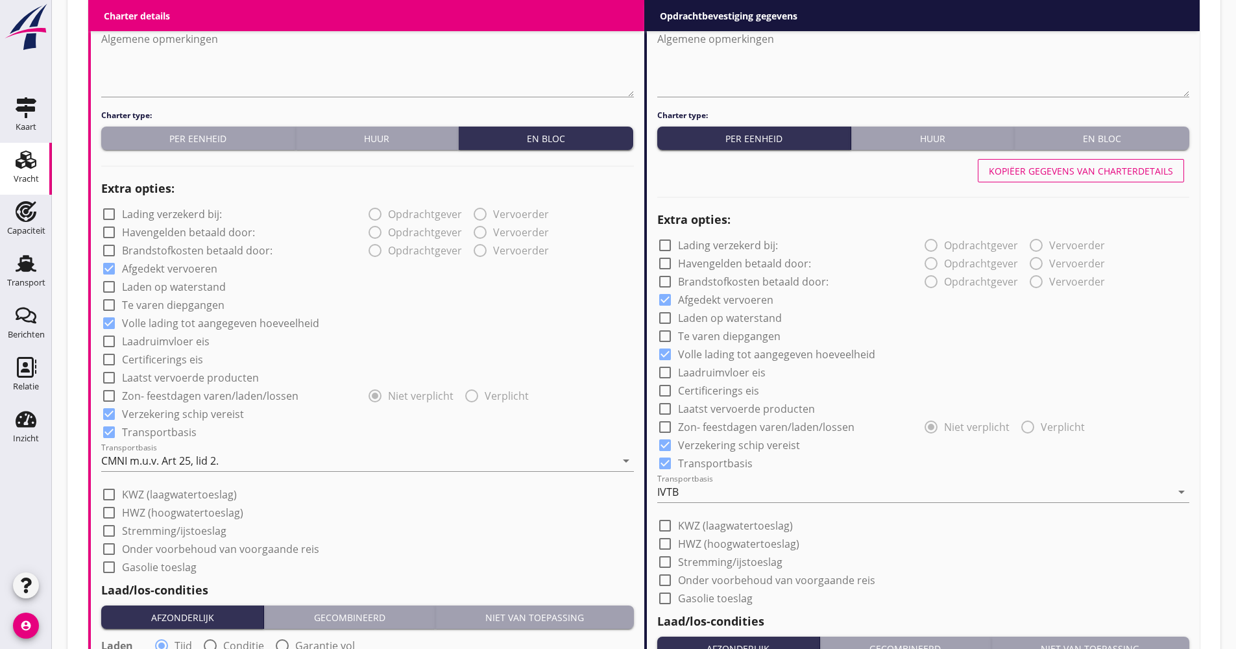
scroll to position [909, 0]
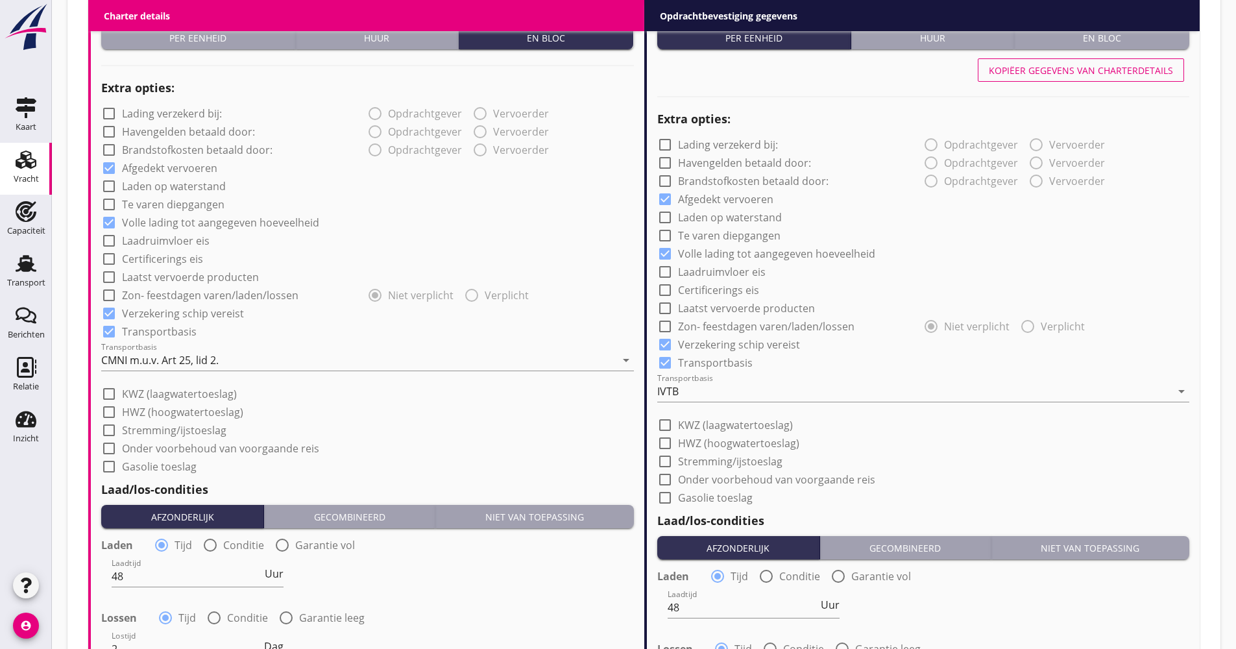
click at [202, 280] on label "Laatst vervoerde producten" at bounding box center [190, 277] width 137 height 13
checkbox input "true"
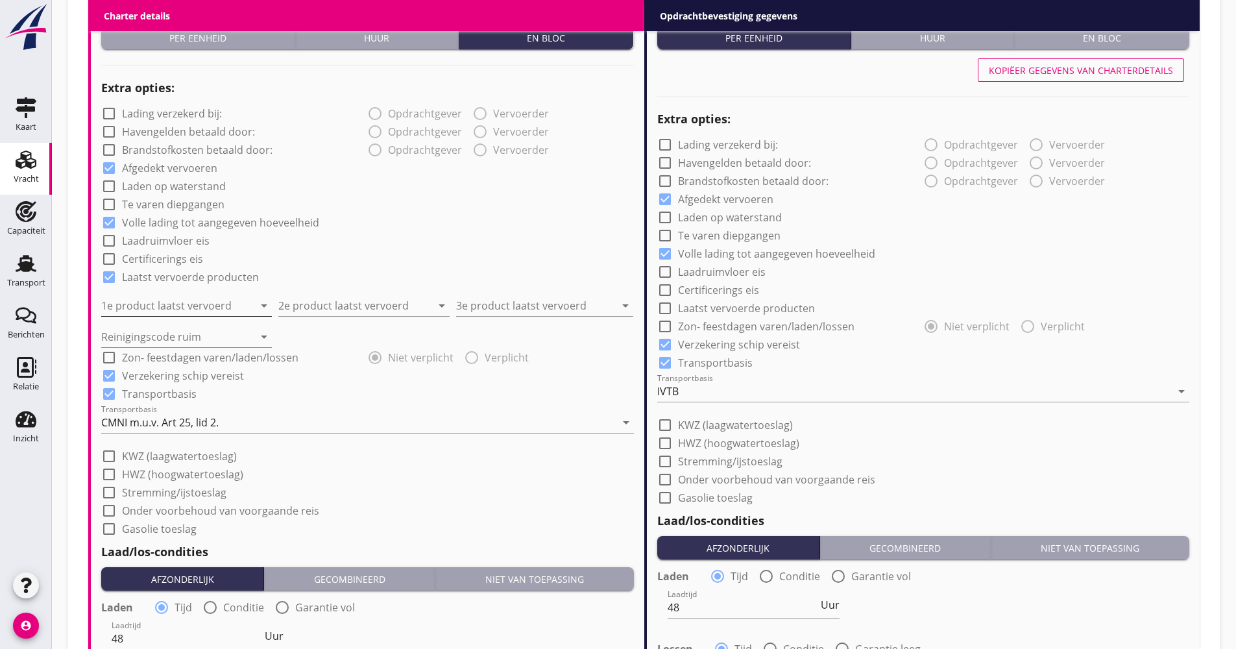
click at [177, 307] on input "1e product laatst vervoerd" at bounding box center [177, 305] width 153 height 21
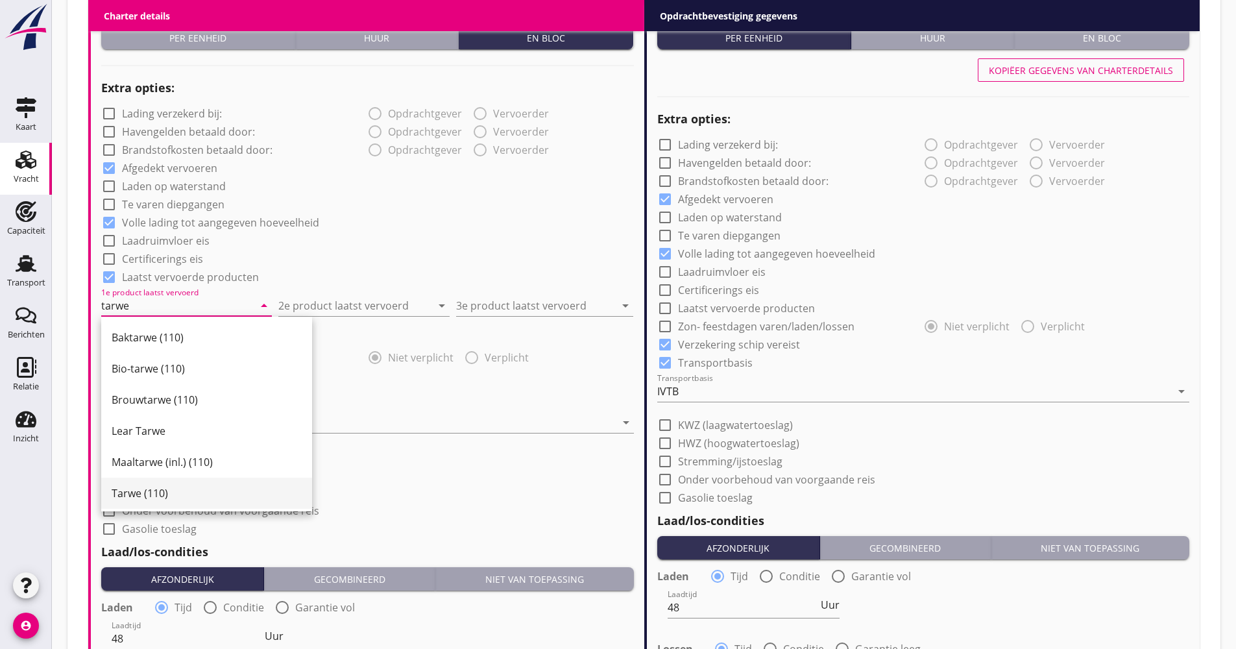
click at [130, 496] on div "Tarwe (110)" at bounding box center [207, 493] width 190 height 16
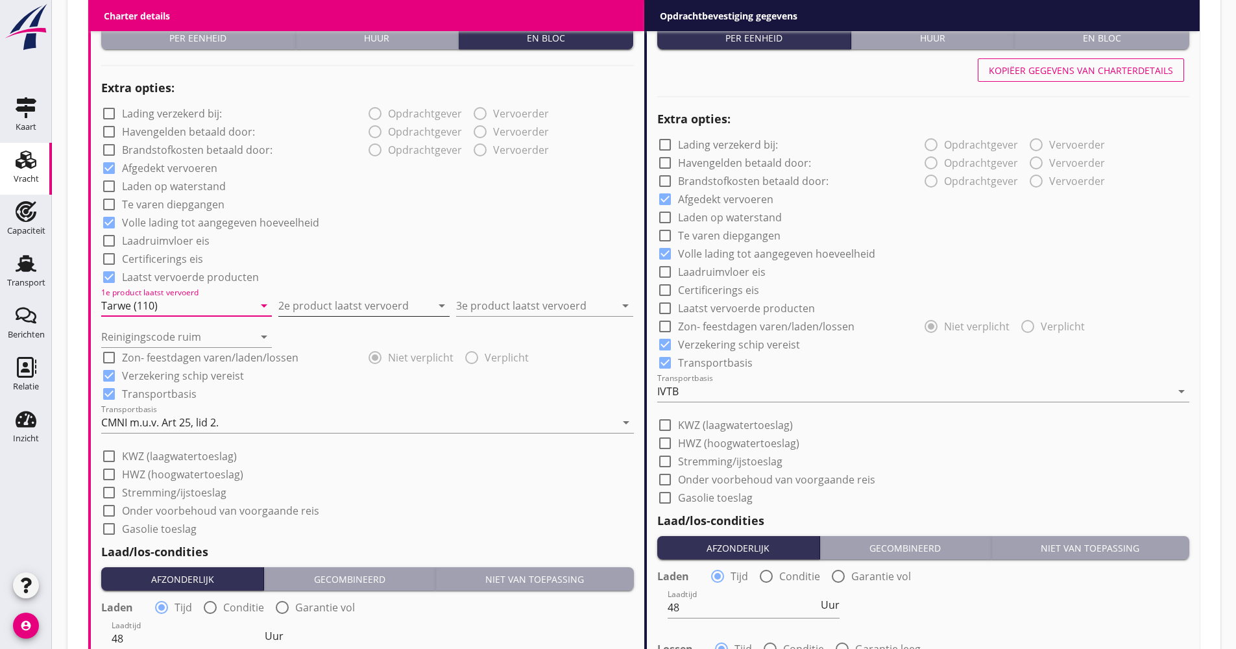
type input "Tarwe (110)"
click at [301, 310] on input "2e product laatst vervoerd" at bounding box center [354, 305] width 153 height 21
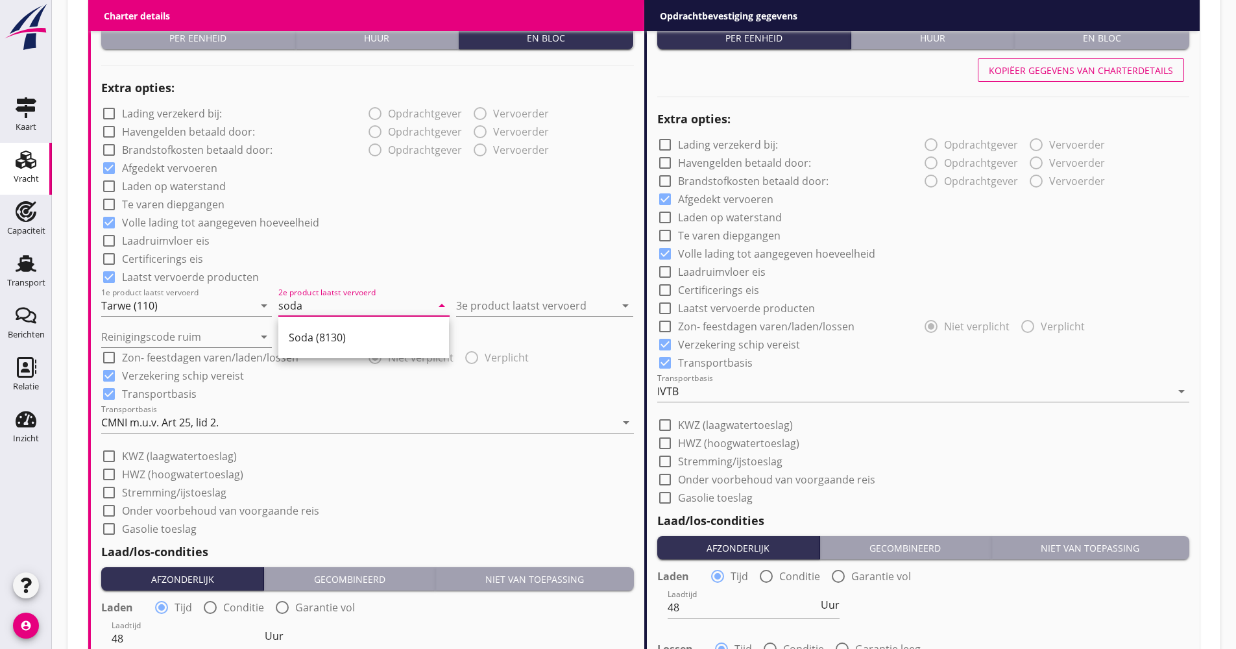
click at [317, 337] on div "Soda (8130)" at bounding box center [364, 338] width 150 height 16
type input "Soda (8130)"
click at [500, 303] on input "3e product laatst vervoerd" at bounding box center [535, 305] width 159 height 21
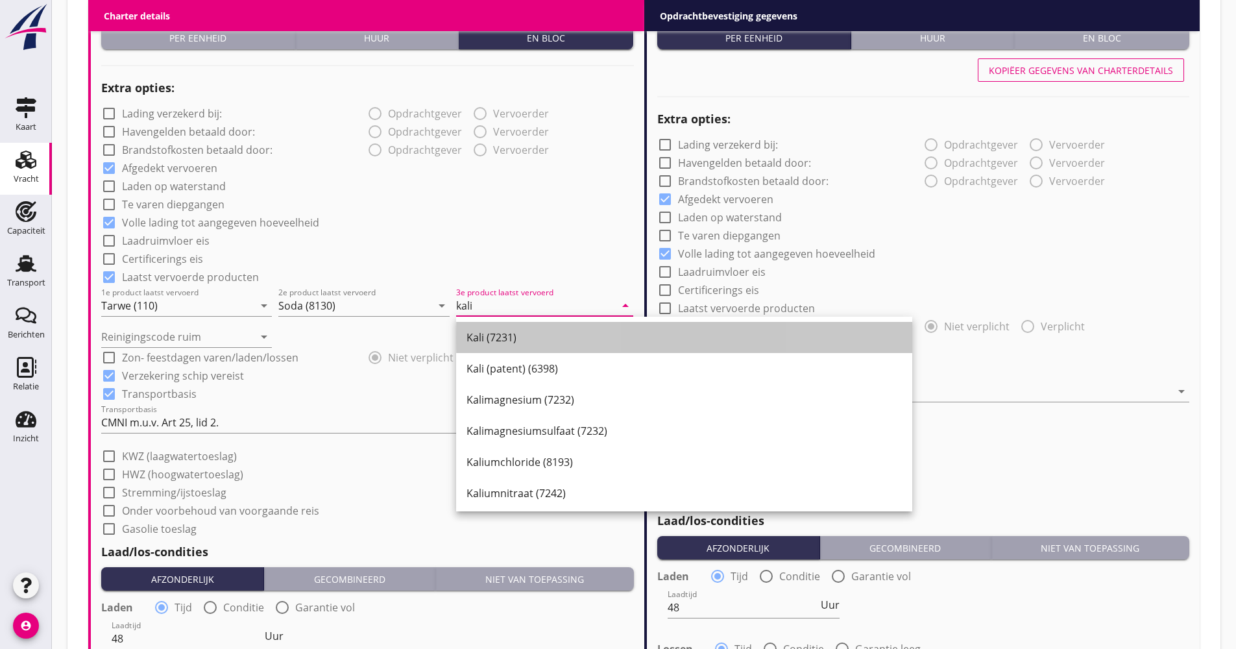
click at [508, 332] on div "Kali (7231)" at bounding box center [685, 338] width 436 height 16
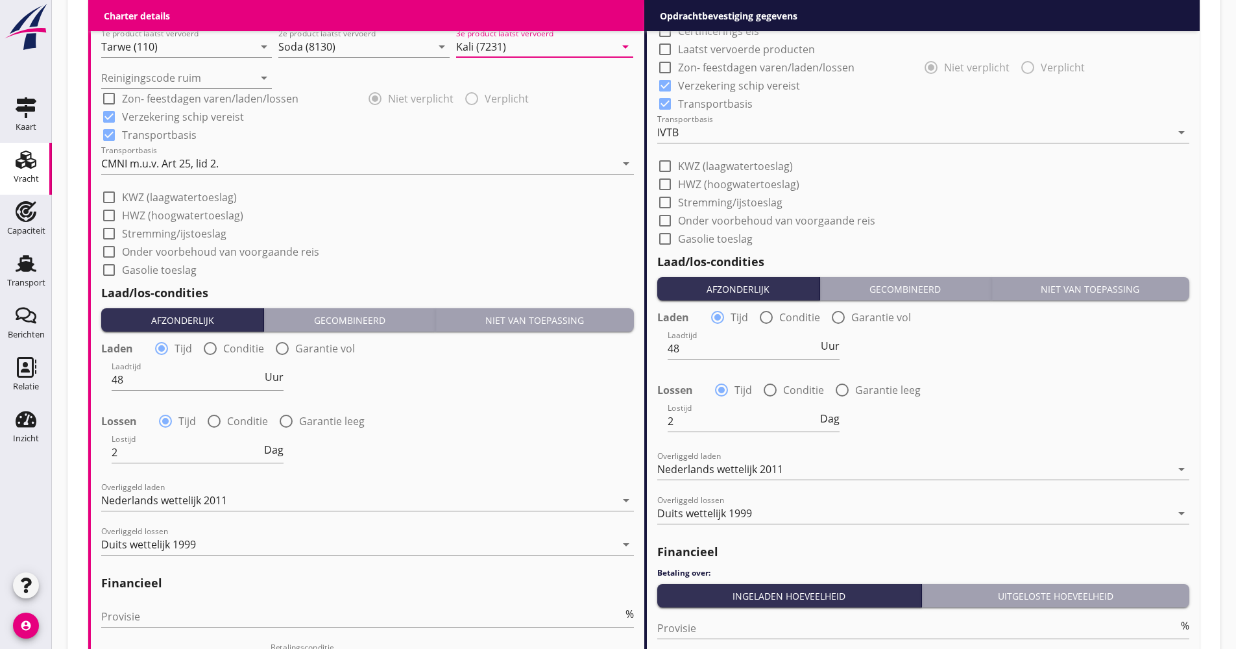
scroll to position [1168, 0]
type input "Kali (7231)"
click at [278, 452] on span "Dag" at bounding box center [273, 449] width 19 height 10
click at [260, 445] on span "Dienst" at bounding box center [268, 449] width 32 height 10
drag, startPoint x: 167, startPoint y: 458, endPoint x: 72, endPoint y: 458, distance: 94.8
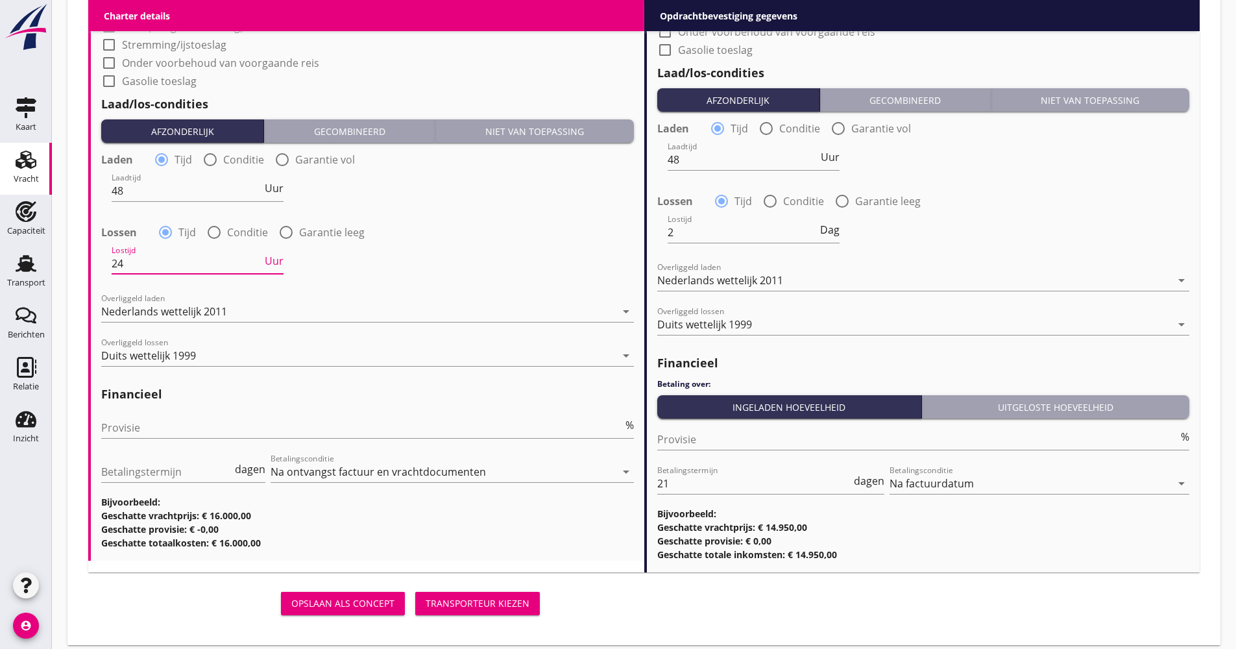
scroll to position [1363, 0]
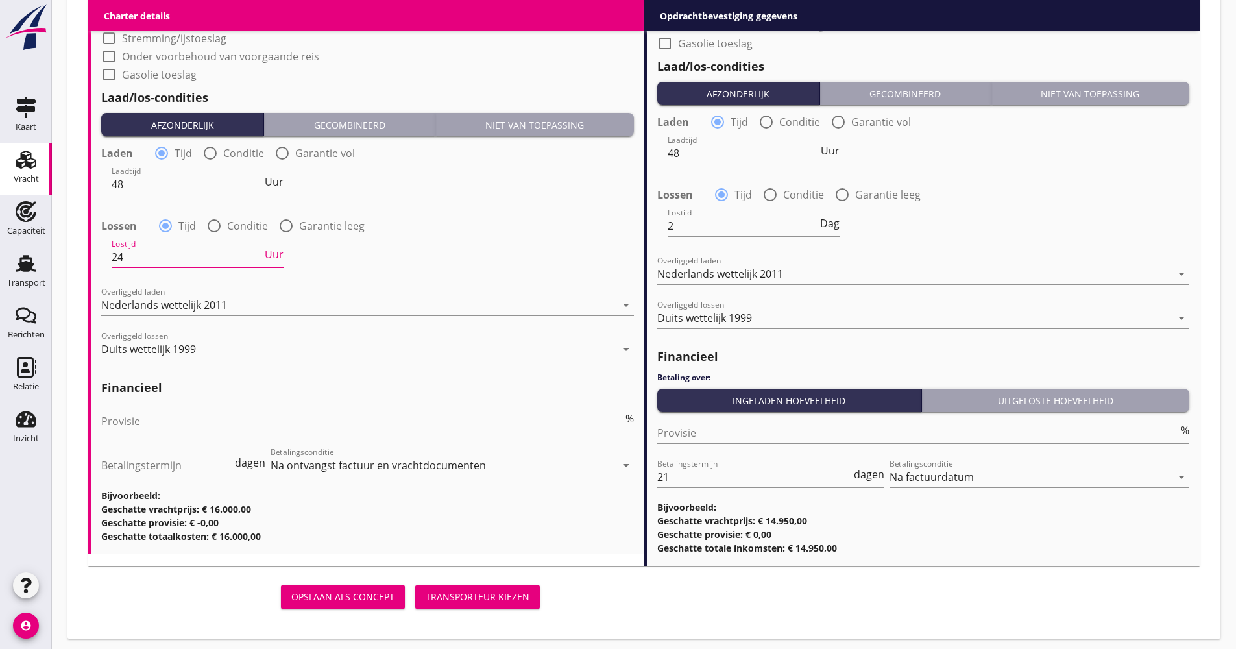
type input "24"
click at [144, 411] on input "Provisie" at bounding box center [362, 421] width 522 height 21
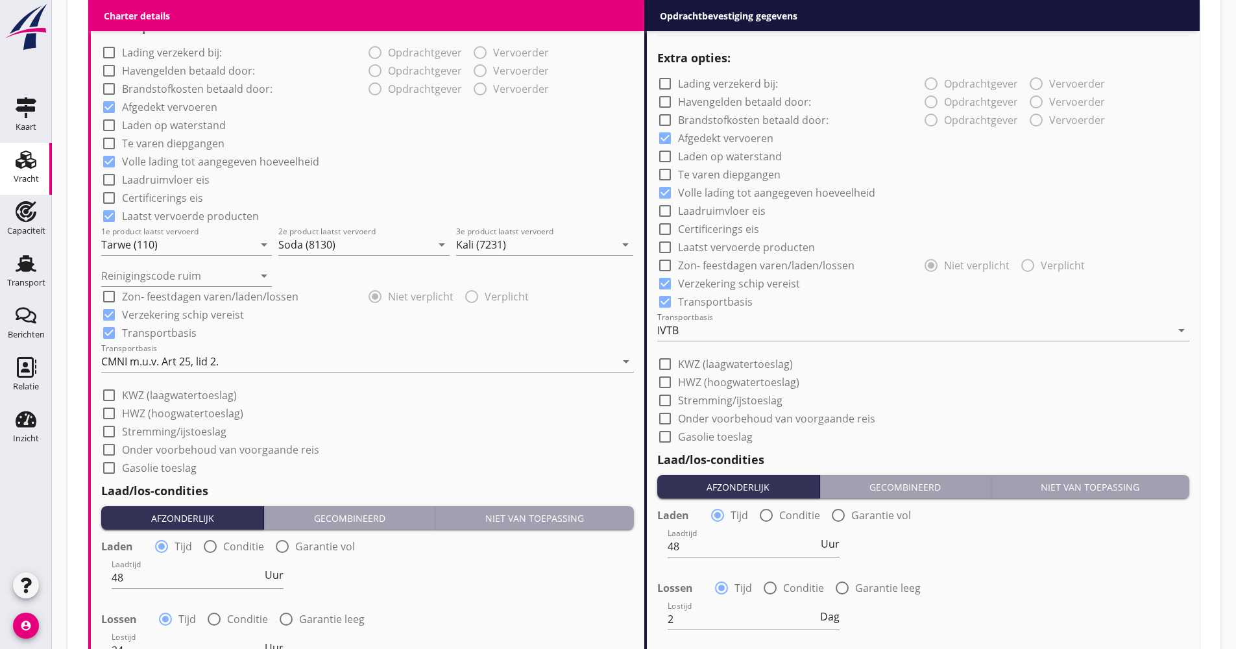
scroll to position [714, 0]
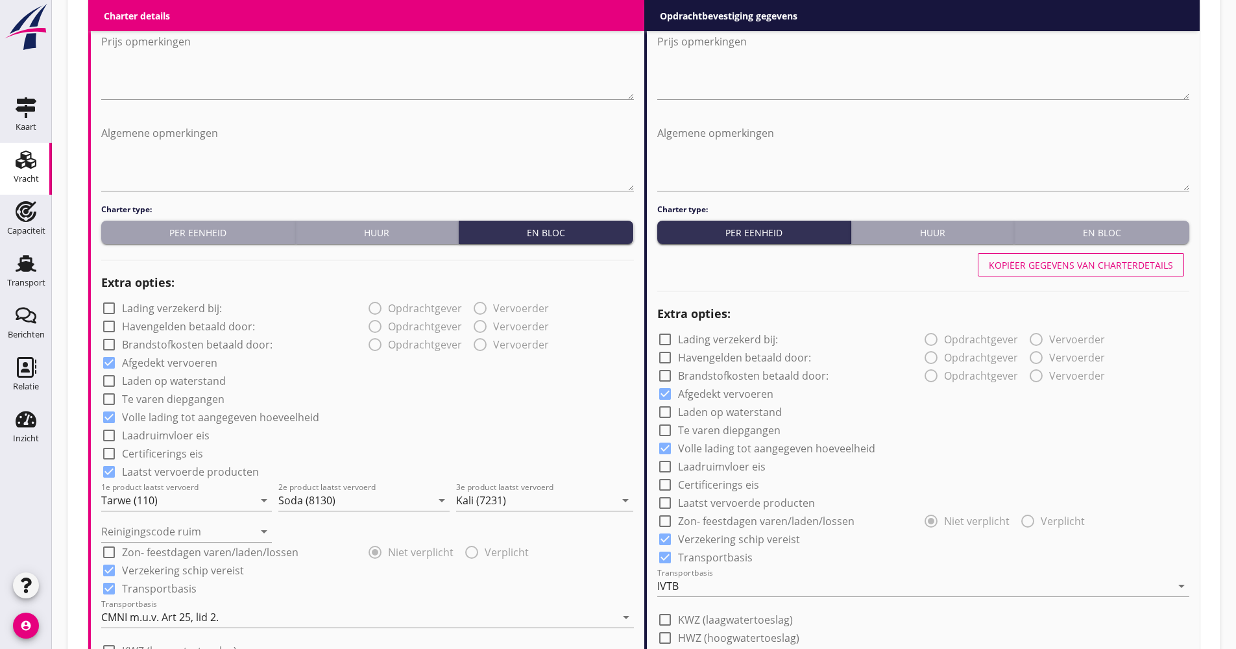
type input "5.00"
click at [1016, 271] on div "Kopiëer gegevens van charterdetails" at bounding box center [1081, 265] width 184 height 14
checkbox input "true"
type input "24"
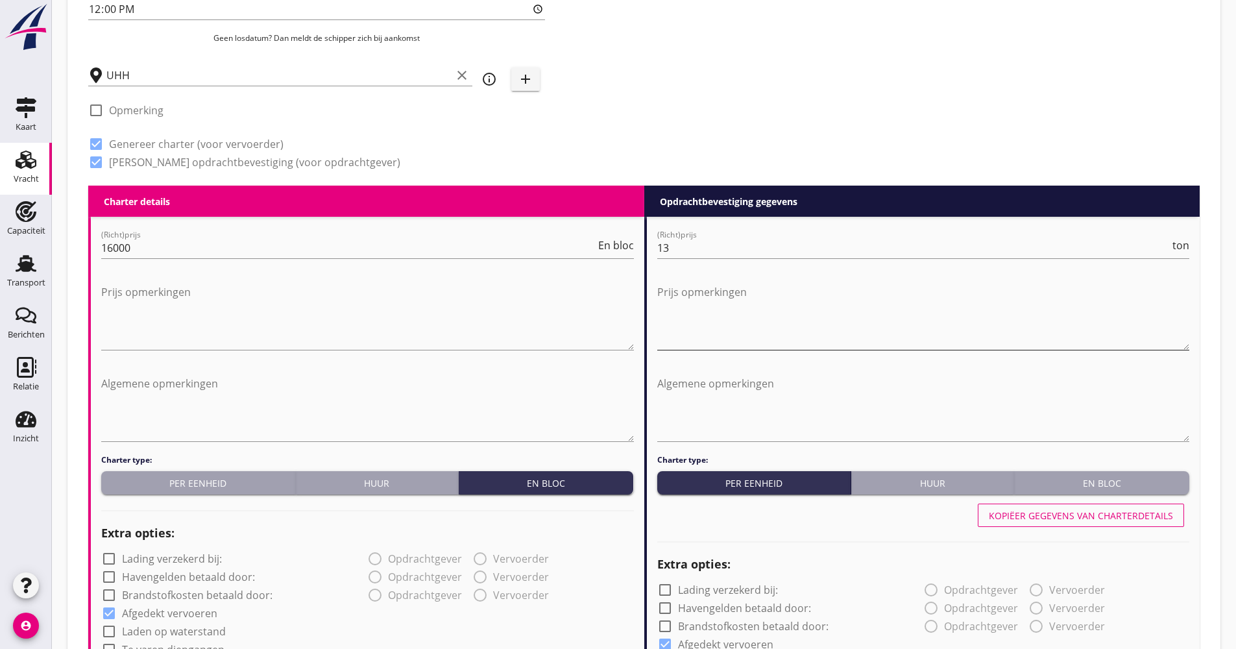
scroll to position [454, 0]
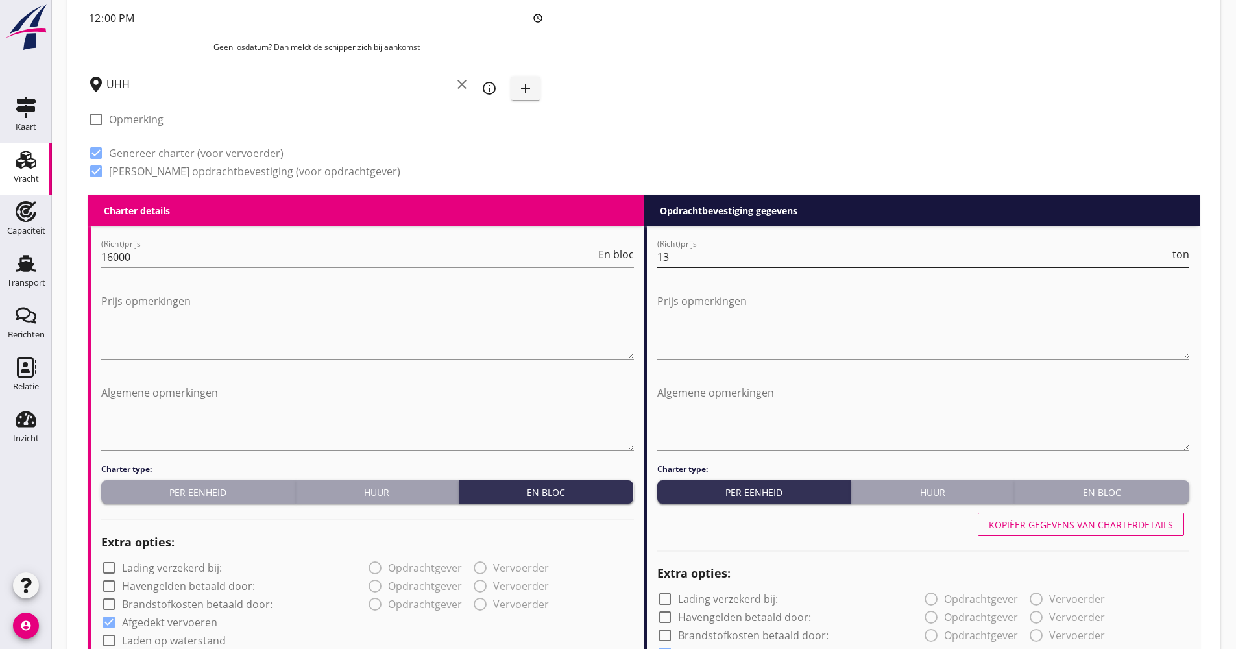
click at [794, 267] on div "(Richt)prijs 13 ton" at bounding box center [923, 257] width 533 height 21
drag, startPoint x: 763, startPoint y: 265, endPoint x: 604, endPoint y: 256, distance: 159.3
type input "15.50"
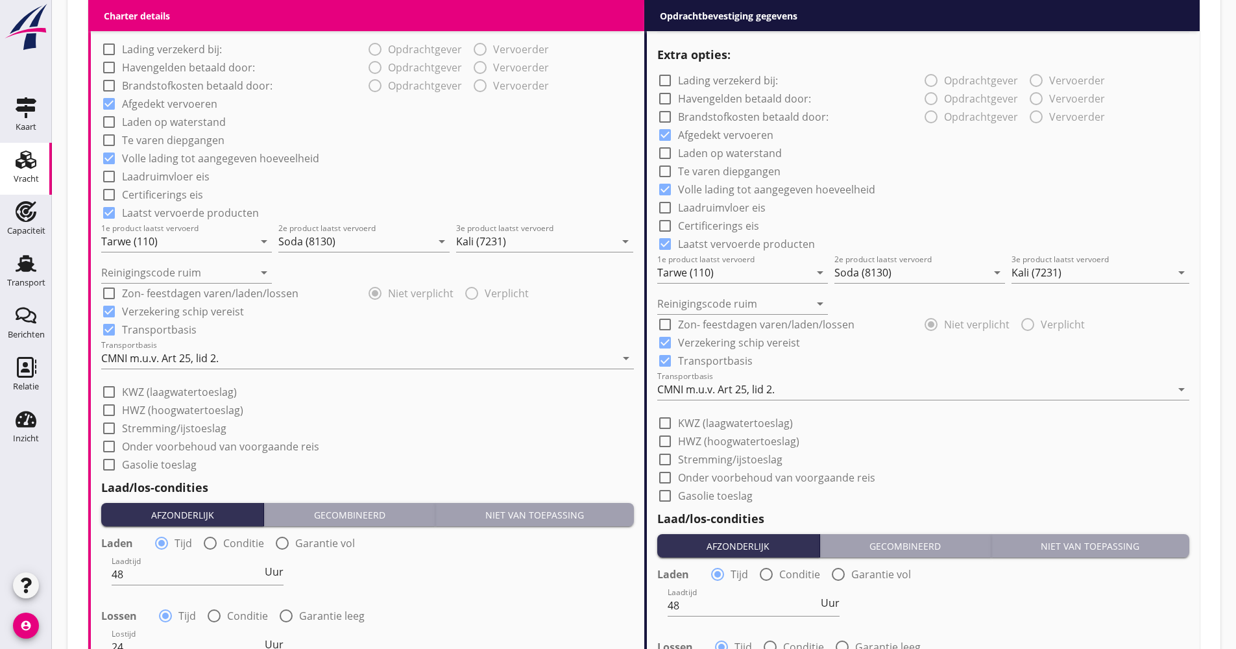
scroll to position [974, 0]
click at [689, 386] on div "CMNI m.u.v. Art 25, lid 2." at bounding box center [715, 389] width 117 height 12
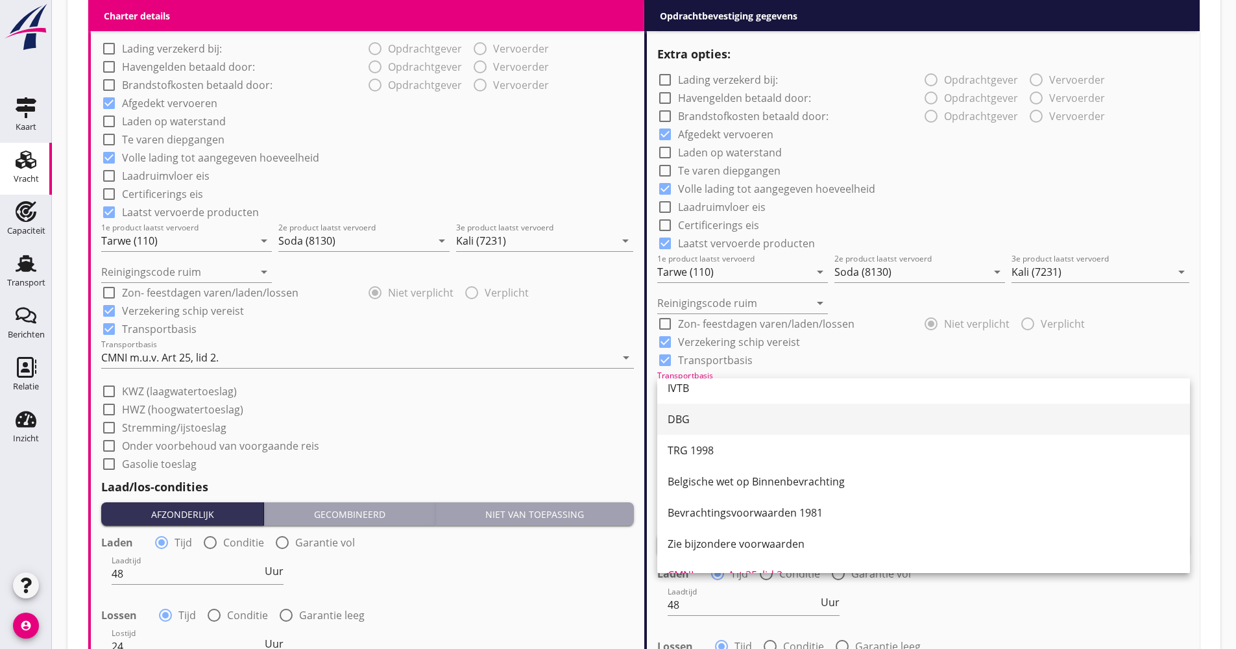
scroll to position [0, 0]
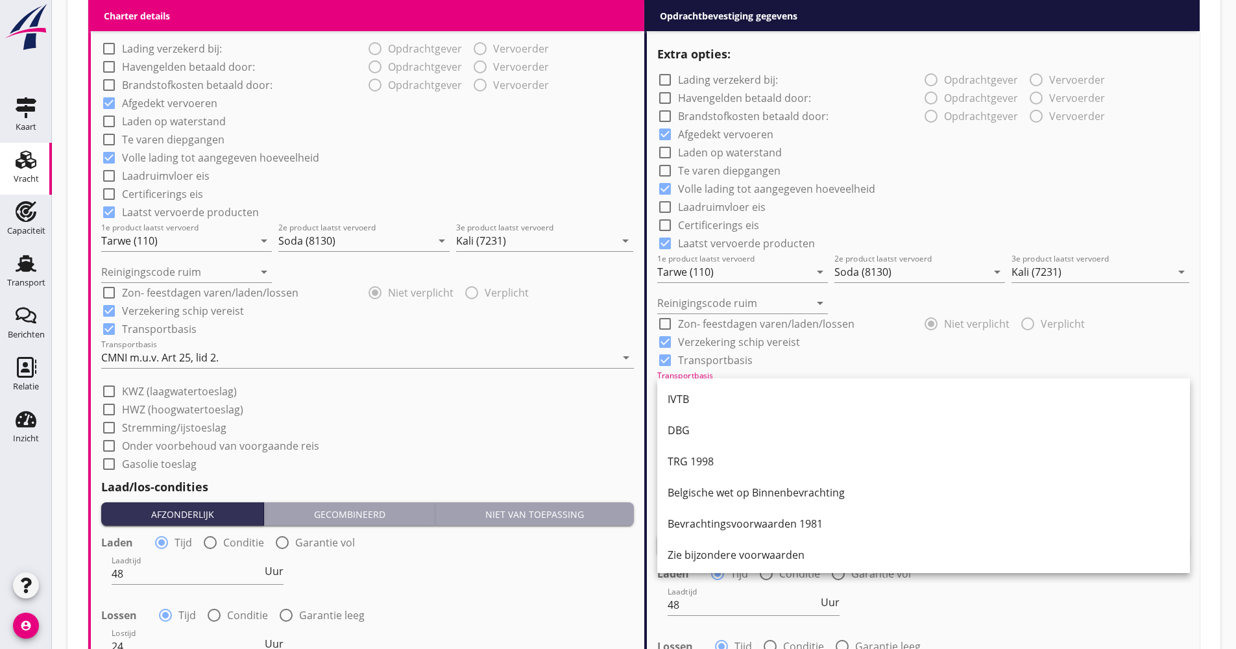
click at [700, 403] on div "IVTB" at bounding box center [924, 399] width 512 height 16
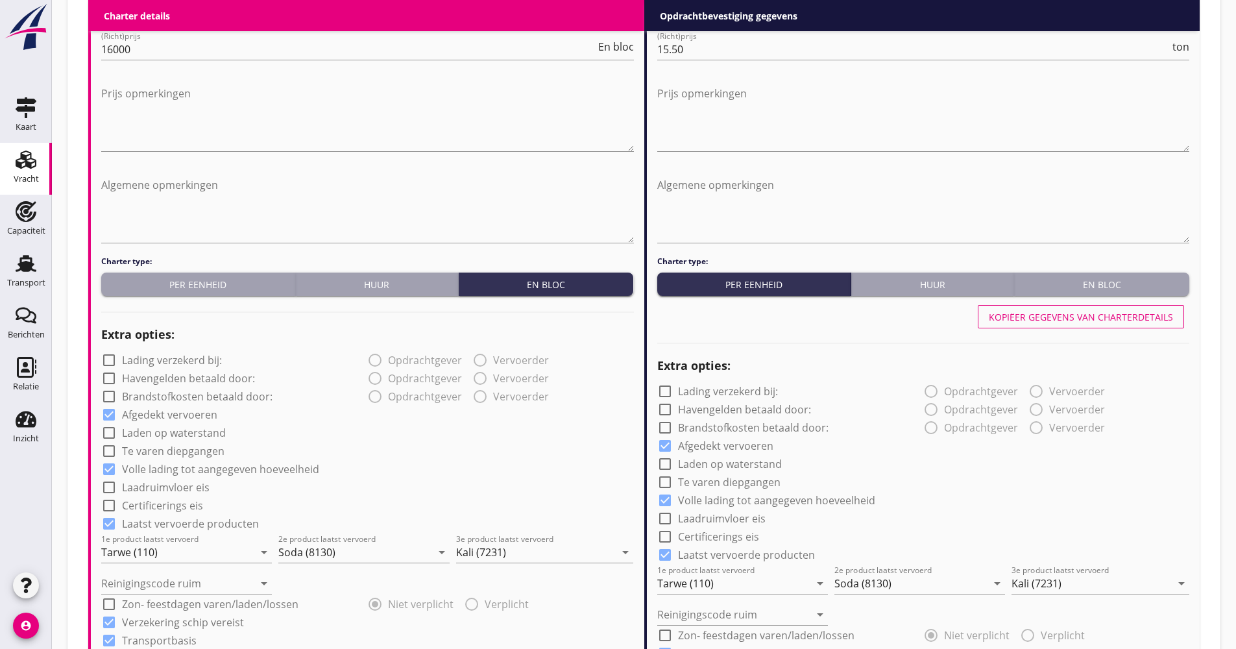
scroll to position [781, 0]
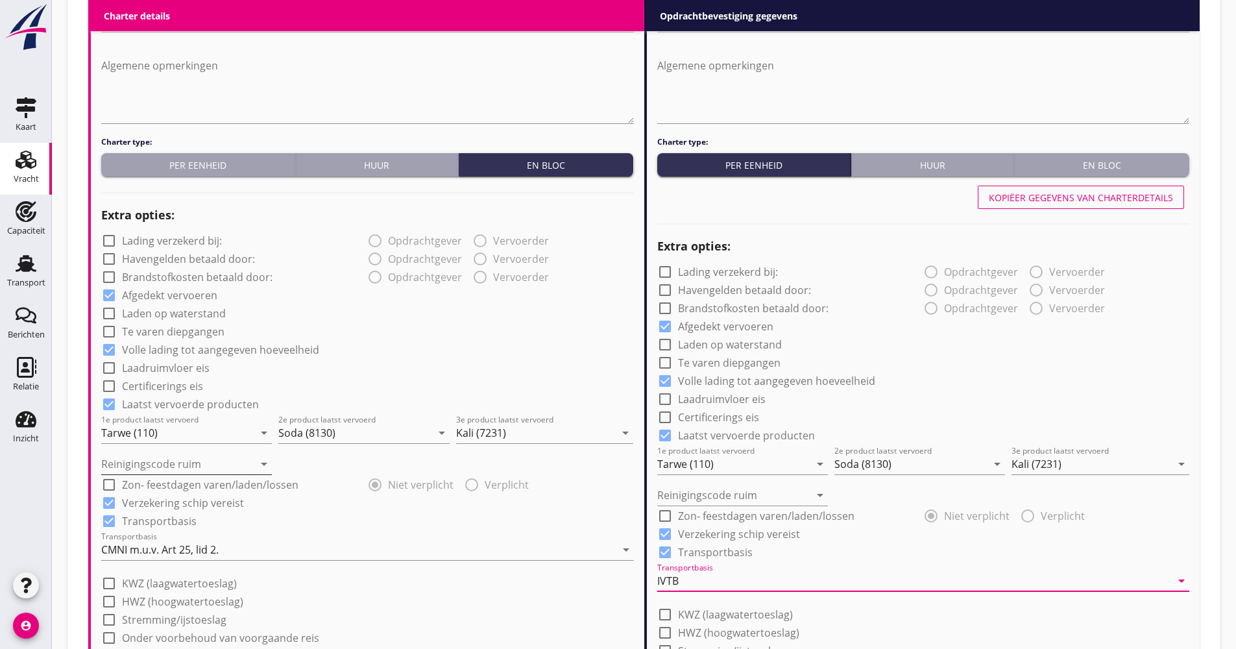
click at [149, 456] on input "Reinigingscode ruim" at bounding box center [177, 464] width 153 height 21
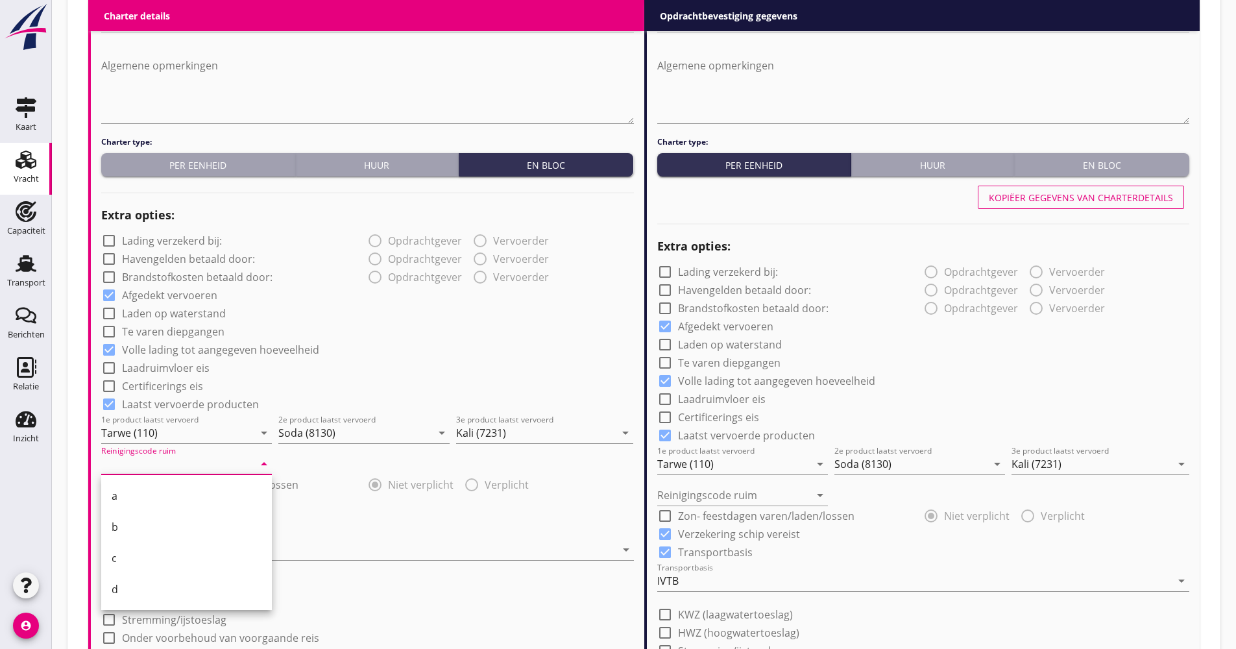
click at [149, 489] on div "a" at bounding box center [187, 495] width 150 height 31
type input "a"
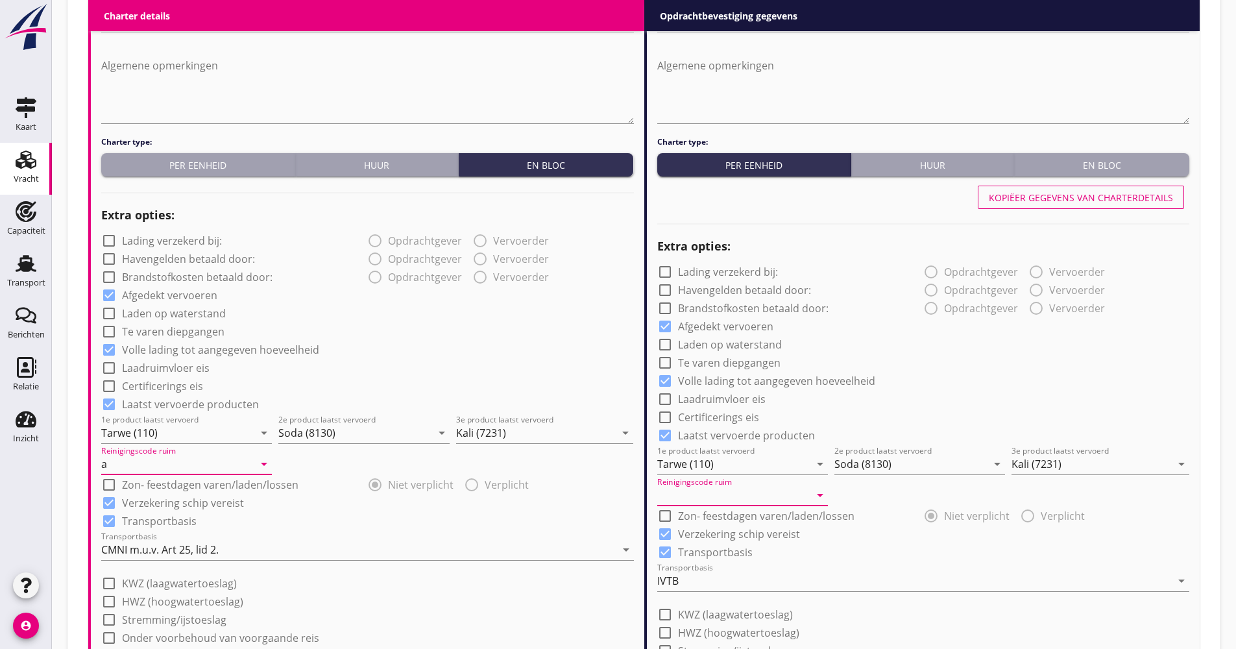
click at [713, 502] on input "Reinigingscode ruim" at bounding box center [733, 495] width 153 height 21
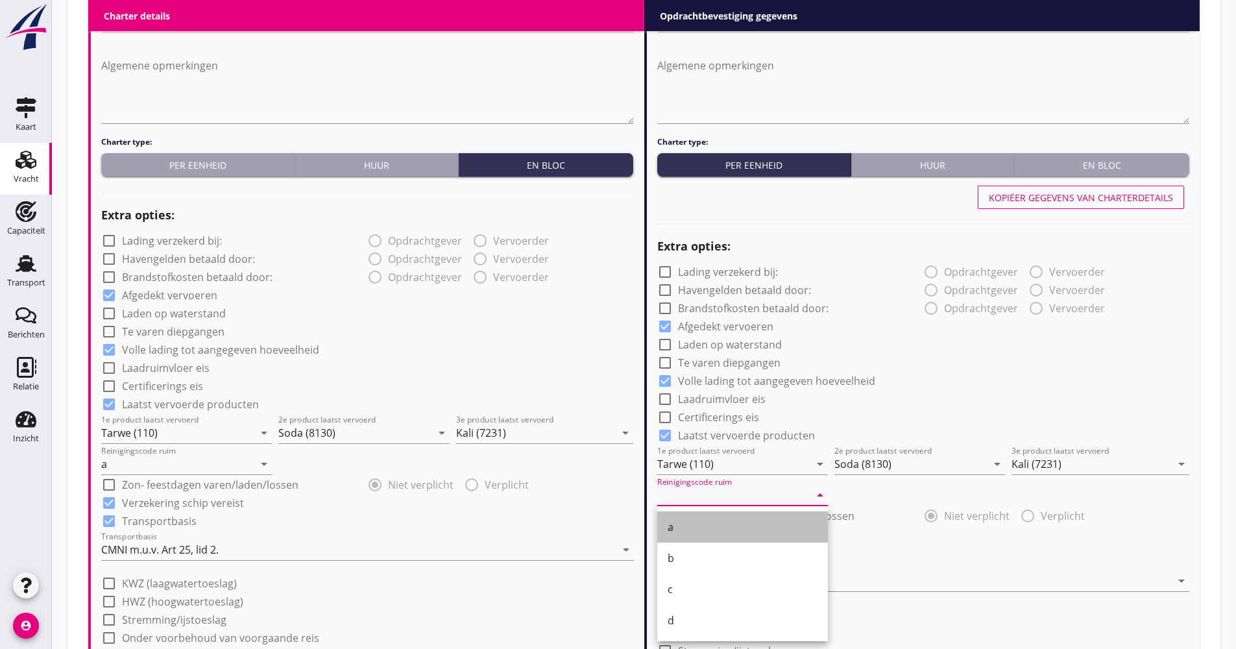
click at [704, 523] on div "a" at bounding box center [743, 527] width 150 height 16
type input "a"
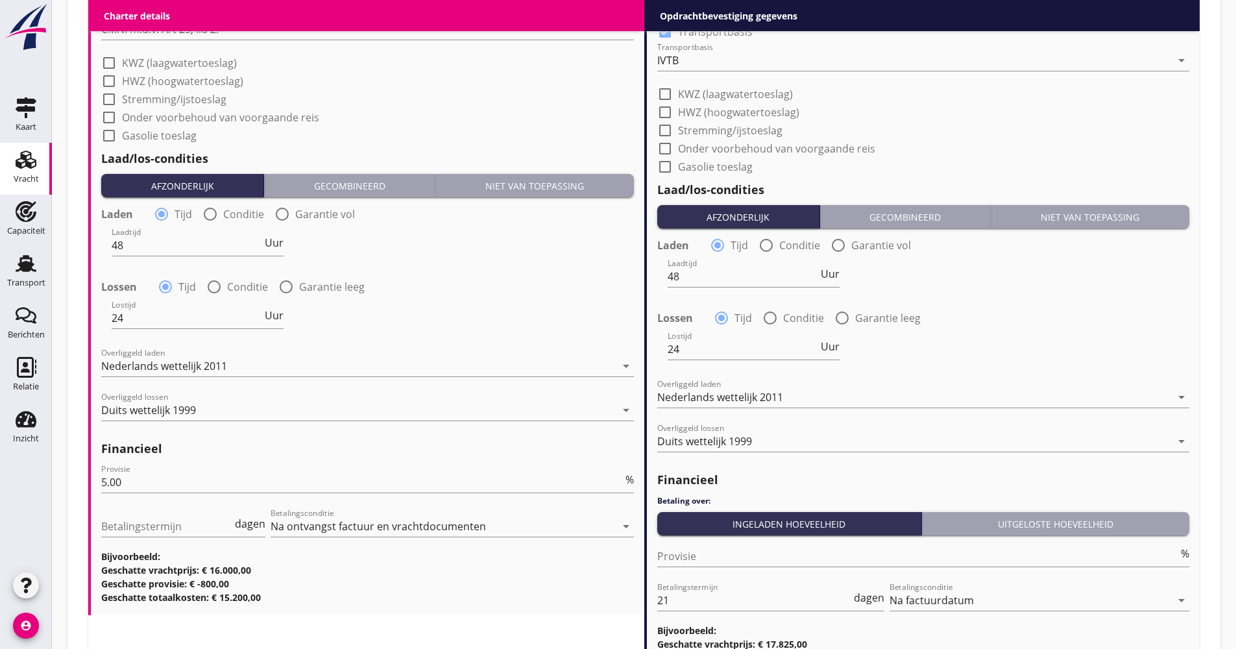
scroll to position [1431, 0]
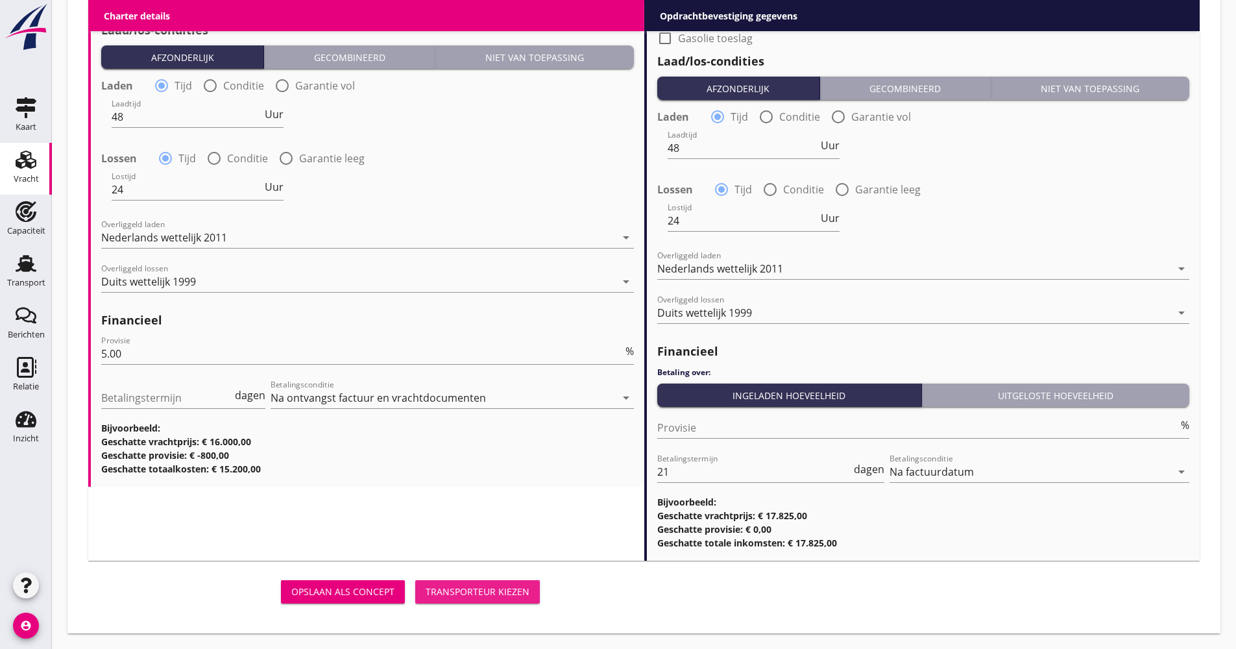
drag, startPoint x: 458, startPoint y: 585, endPoint x: 462, endPoint y: 542, distance: 43.1
click at [458, 584] on button "Transporteur kiezen" at bounding box center [477, 591] width 125 height 23
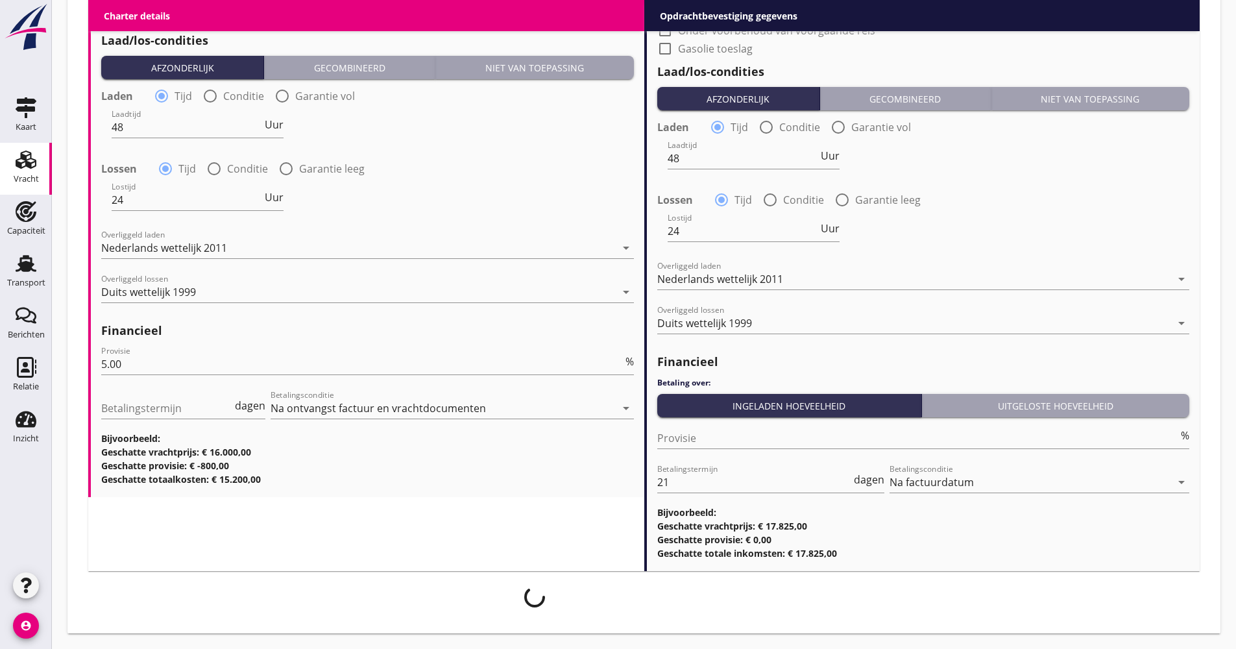
scroll to position [1420, 0]
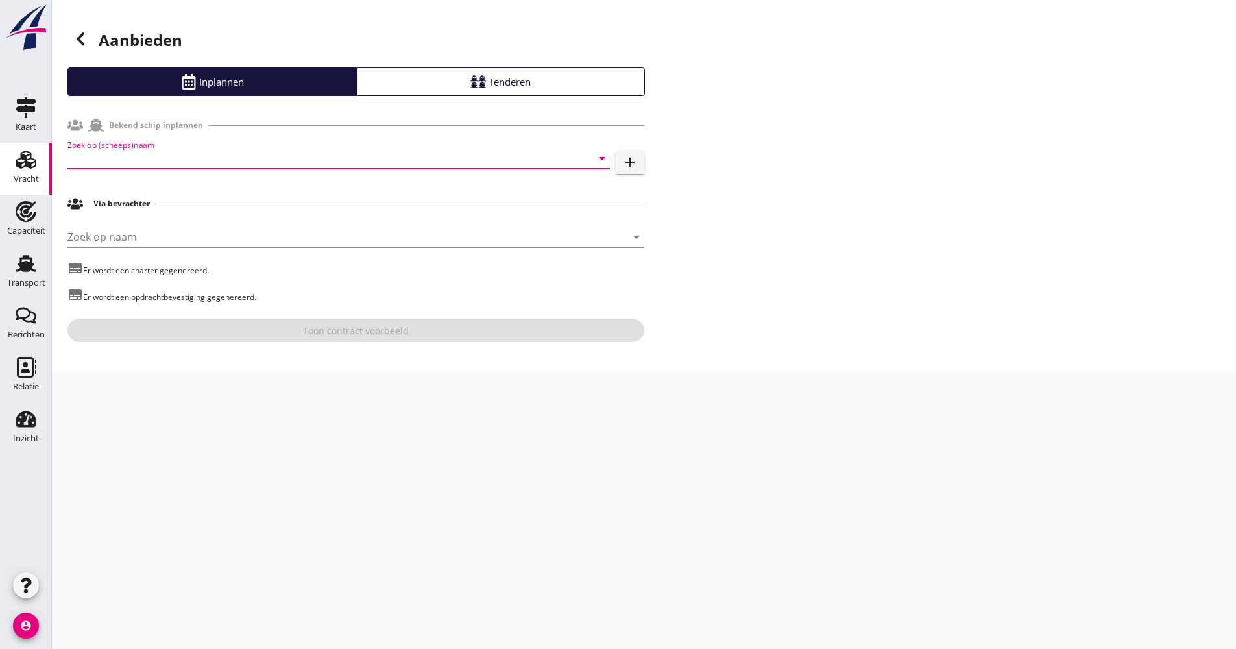
click at [227, 162] on input "Zoek op (scheeps)naam" at bounding box center [321, 158] width 506 height 21
click at [208, 193] on div "ENI: 06000211 (L:84.65 x B:8.22)" at bounding box center [356, 198] width 485 height 14
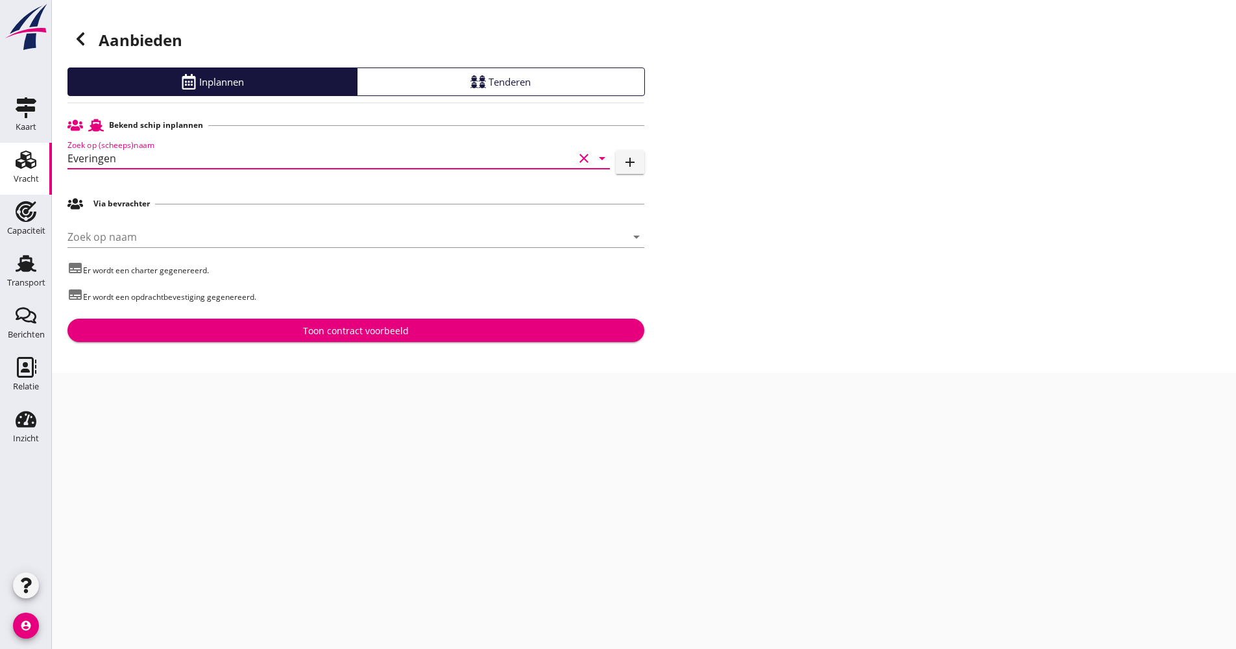
type input "Everingen"
click at [311, 335] on div "Toon contract voorbeeld" at bounding box center [356, 331] width 106 height 14
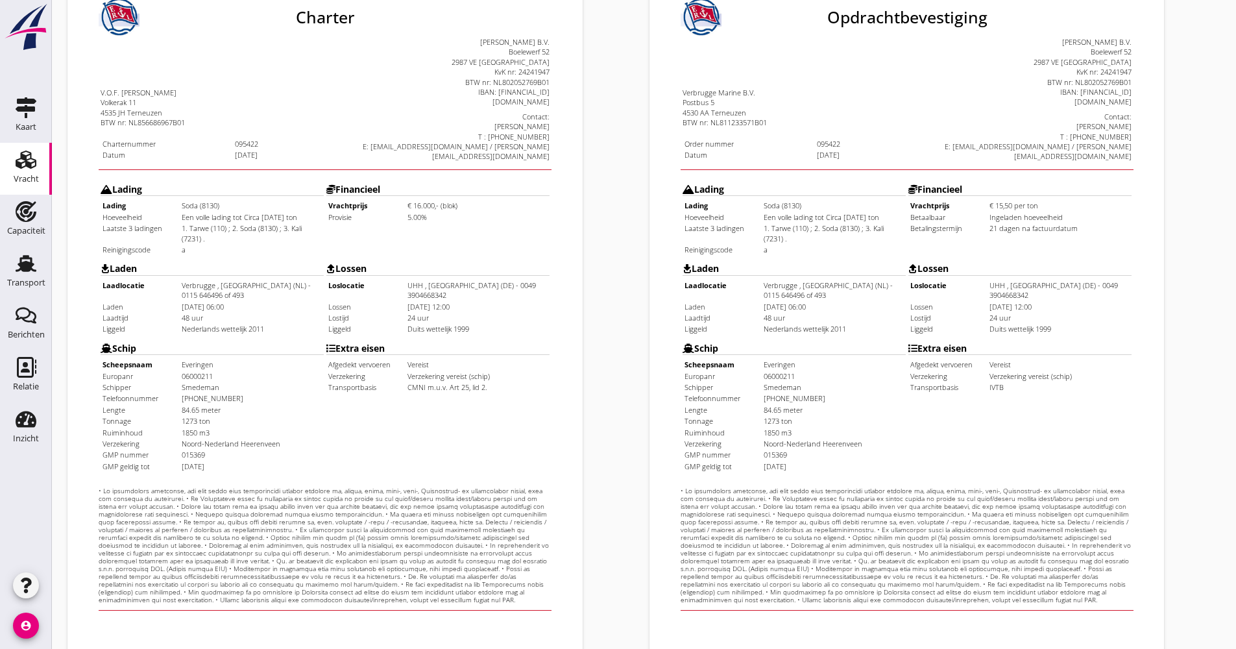
scroll to position [312, 0]
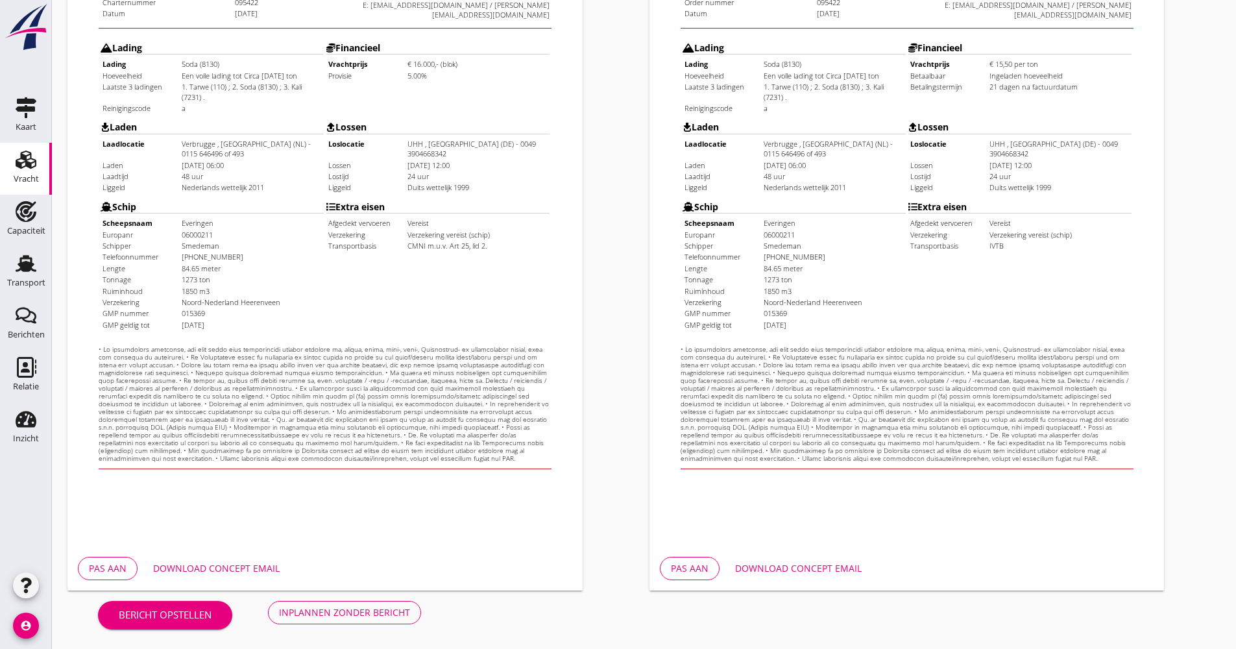
click at [862, 575] on button "Download concept email" at bounding box center [798, 568] width 147 height 23
click at [230, 569] on div "Download concept email" at bounding box center [216, 568] width 127 height 14
click at [344, 619] on button "Inplannen zonder bericht" at bounding box center [344, 612] width 153 height 23
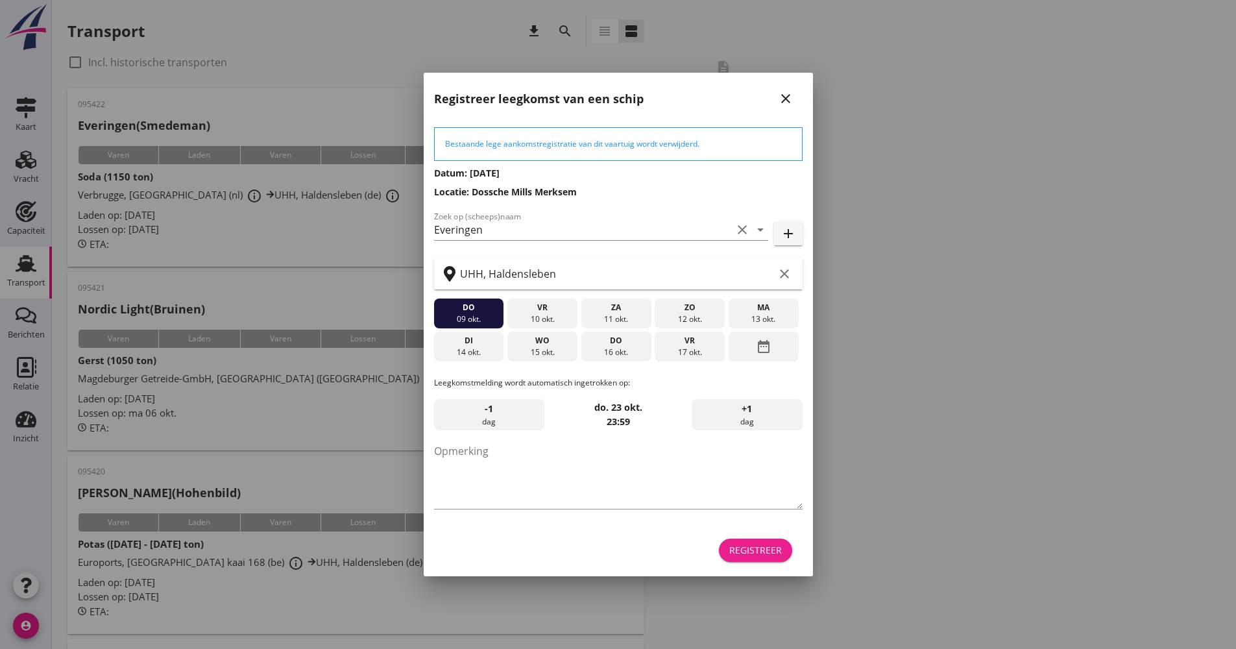
click at [755, 546] on div "Registreer" at bounding box center [756, 550] width 53 height 14
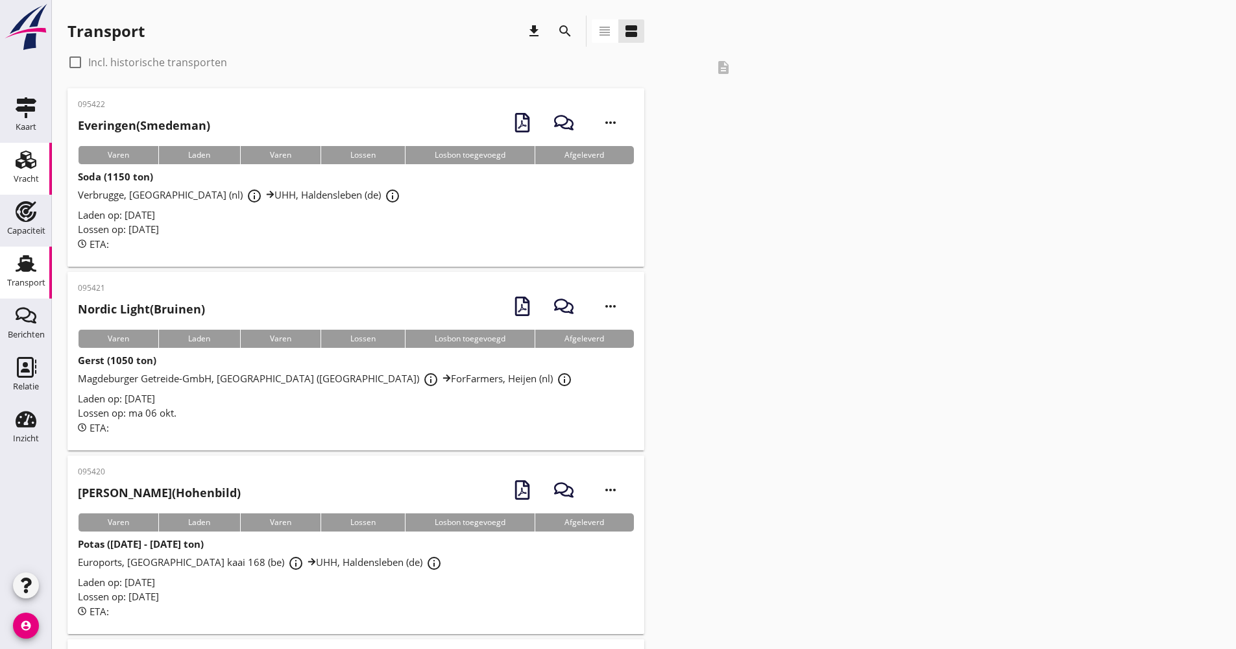
click at [24, 151] on use at bounding box center [26, 160] width 21 height 18
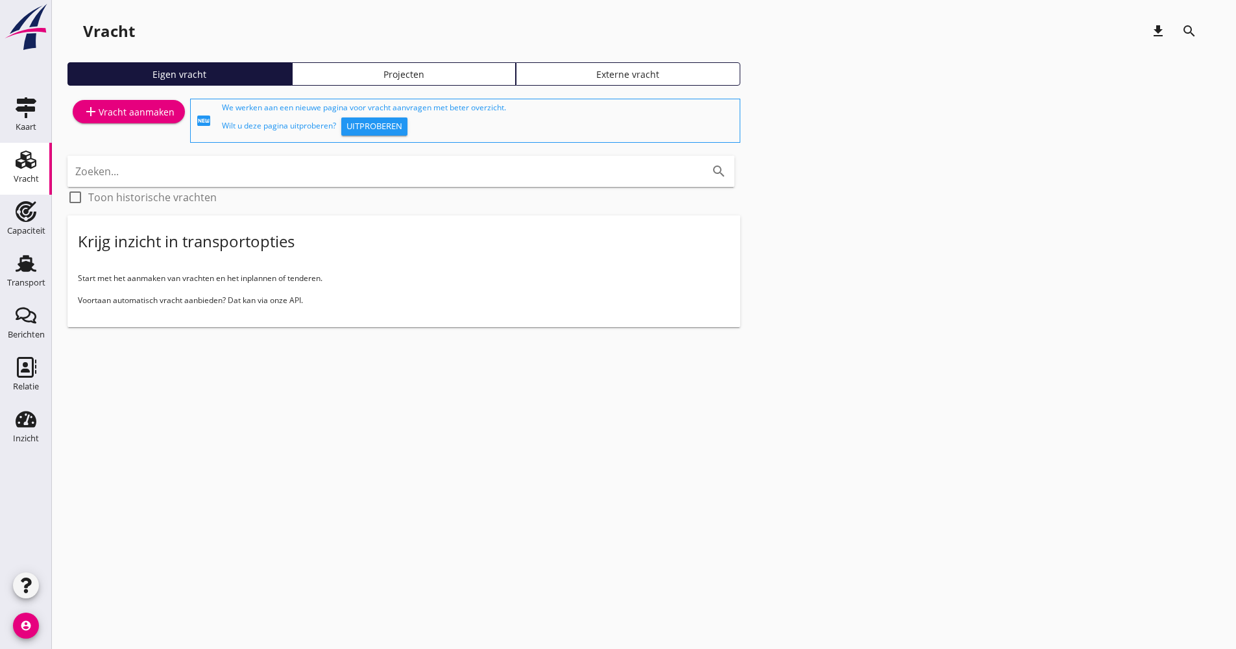
click at [408, 71] on div "Projecten" at bounding box center [404, 75] width 213 height 14
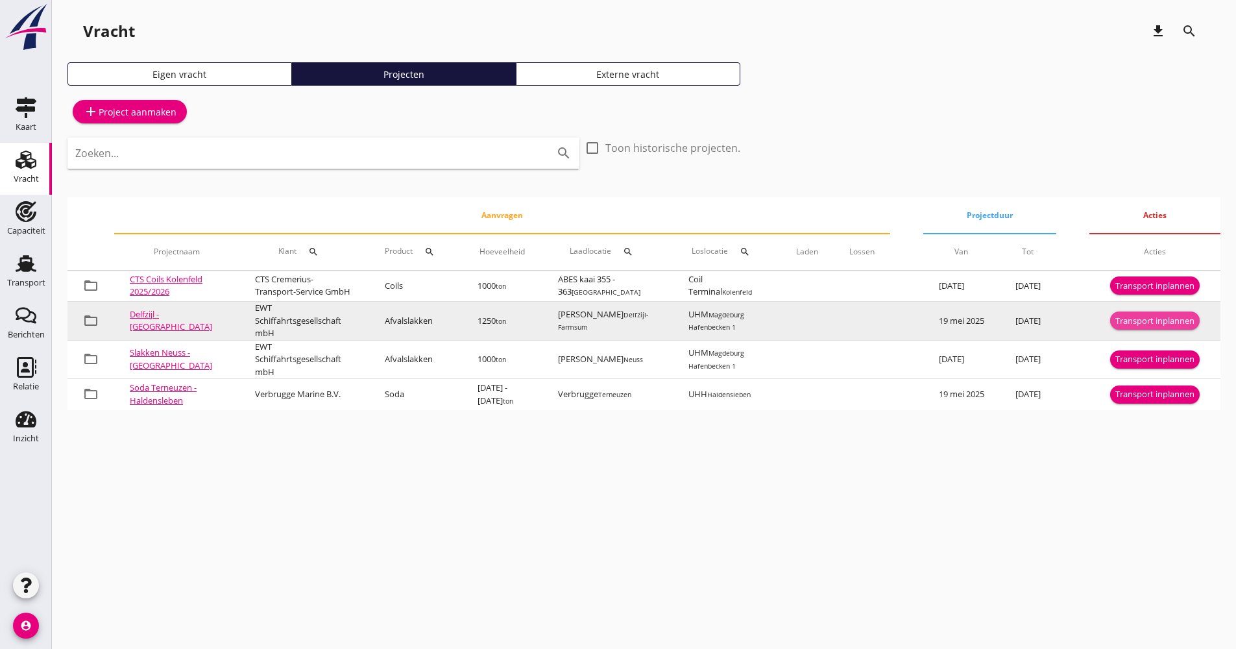
click at [1122, 326] on div "Transport inplannen" at bounding box center [1155, 321] width 79 height 13
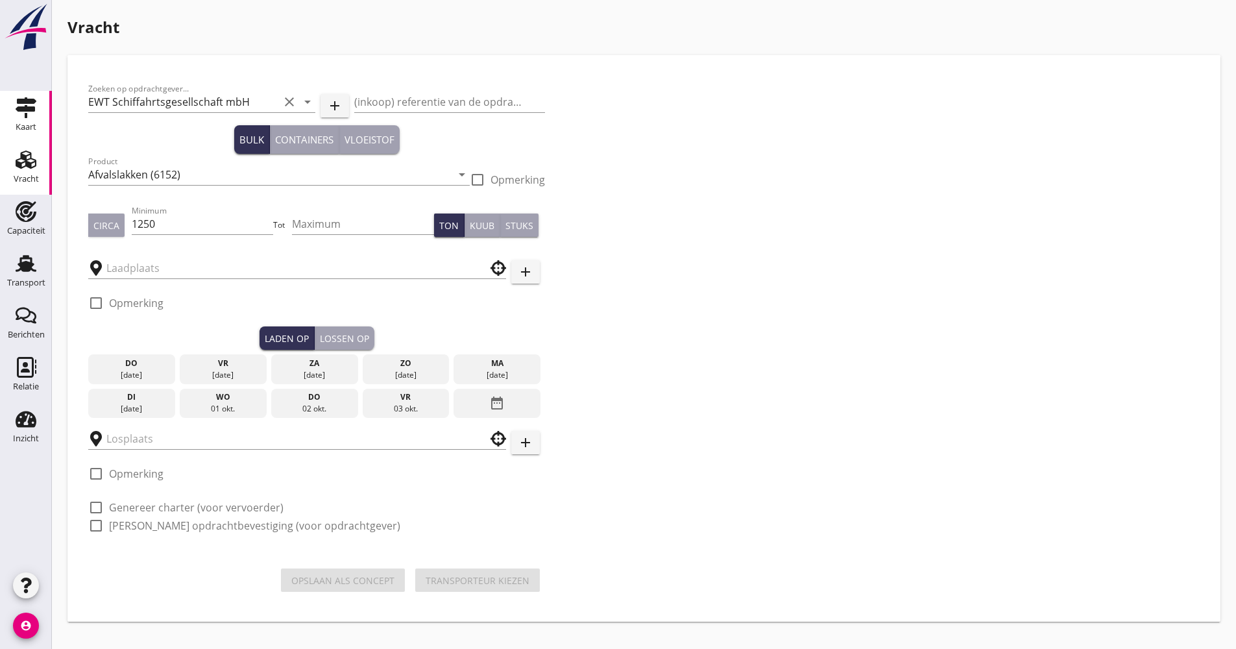
type input "[PERSON_NAME]"
type input "UHM"
checkbox input "true"
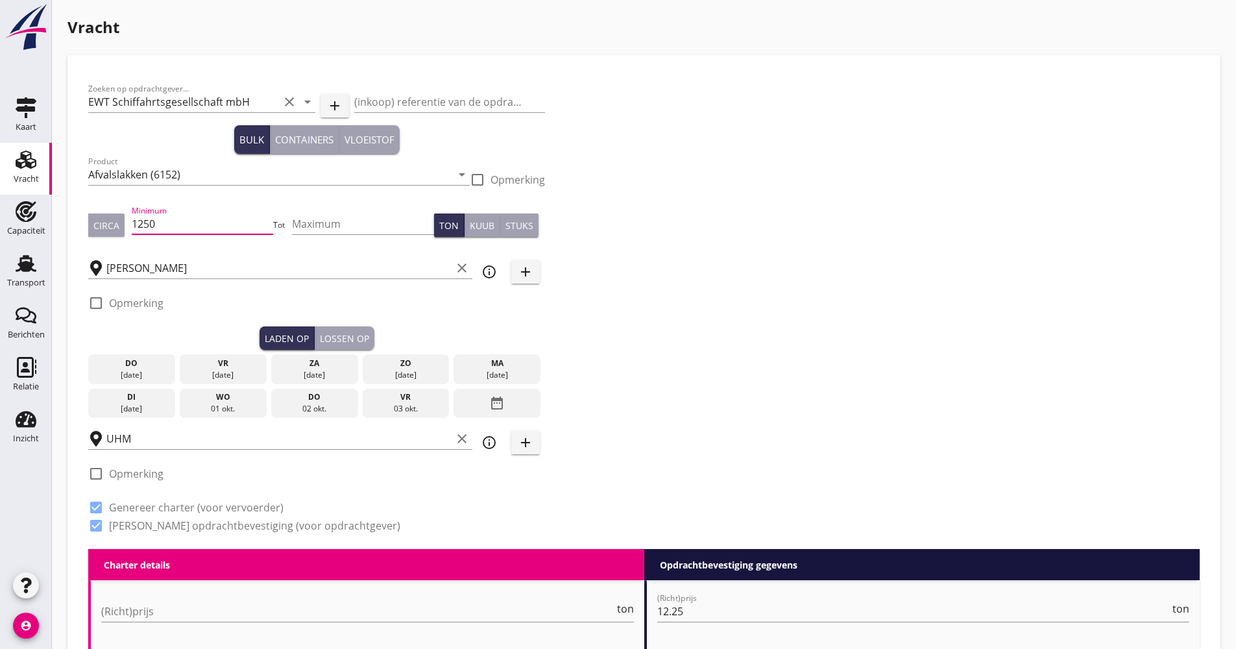
scroll to position [1, 0]
drag, startPoint x: 178, startPoint y: 228, endPoint x: 116, endPoint y: 219, distance: 63.6
click at [124, 234] on div "Circa Minimum 1250 Tot Maximum Ton Kuub Stuks" at bounding box center [316, 225] width 457 height 44
type input "1280"
click at [419, 416] on div "[DATE]" at bounding box center [406, 404] width 87 height 30
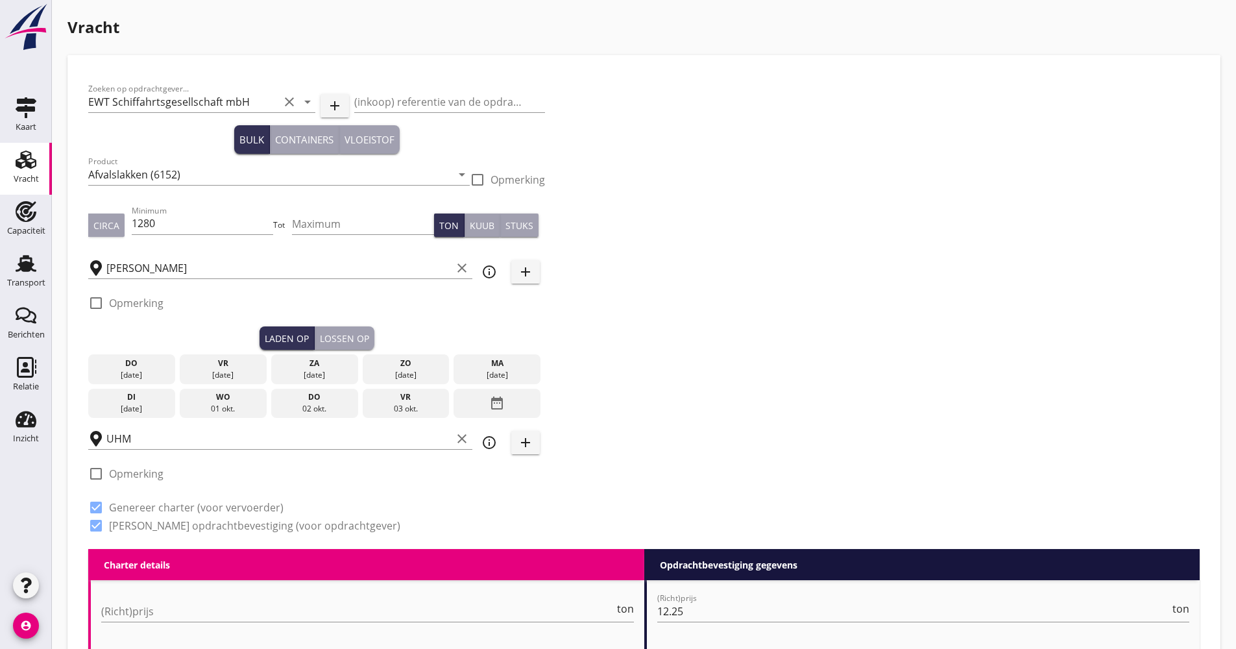
scroll to position [0, 0]
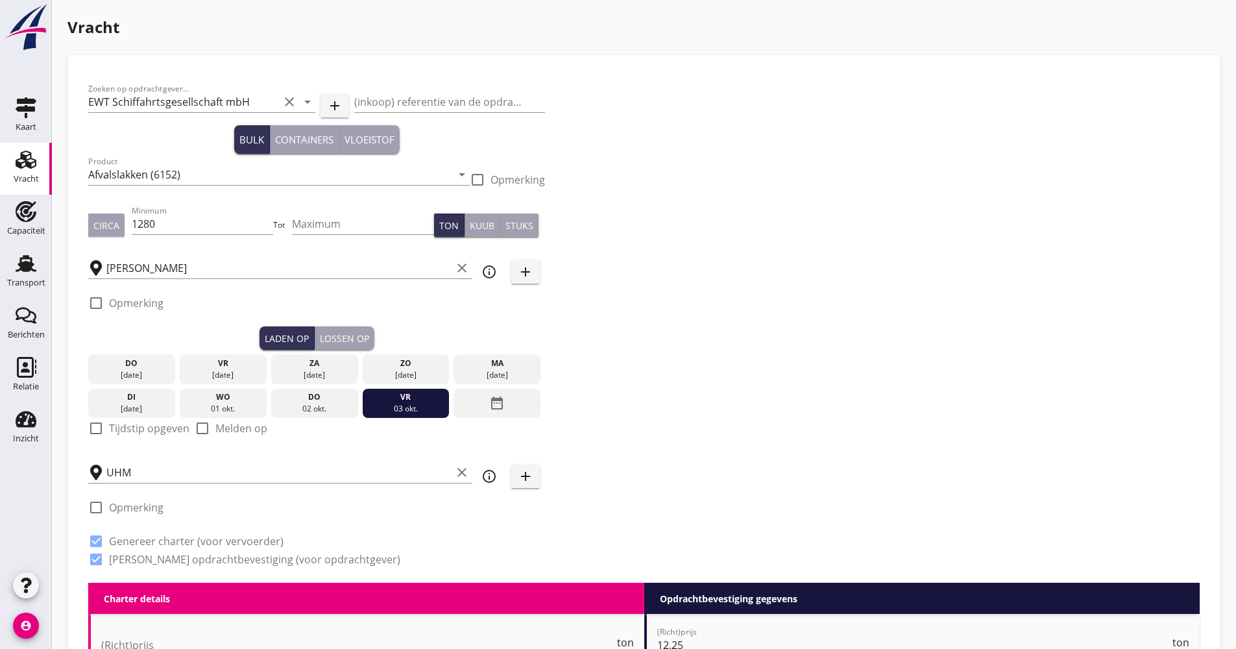
drag, startPoint x: 125, startPoint y: 428, endPoint x: 149, endPoint y: 432, distance: 24.4
click at [125, 428] on label "Tijdstip opgeven" at bounding box center [149, 428] width 80 height 13
checkbox input "true"
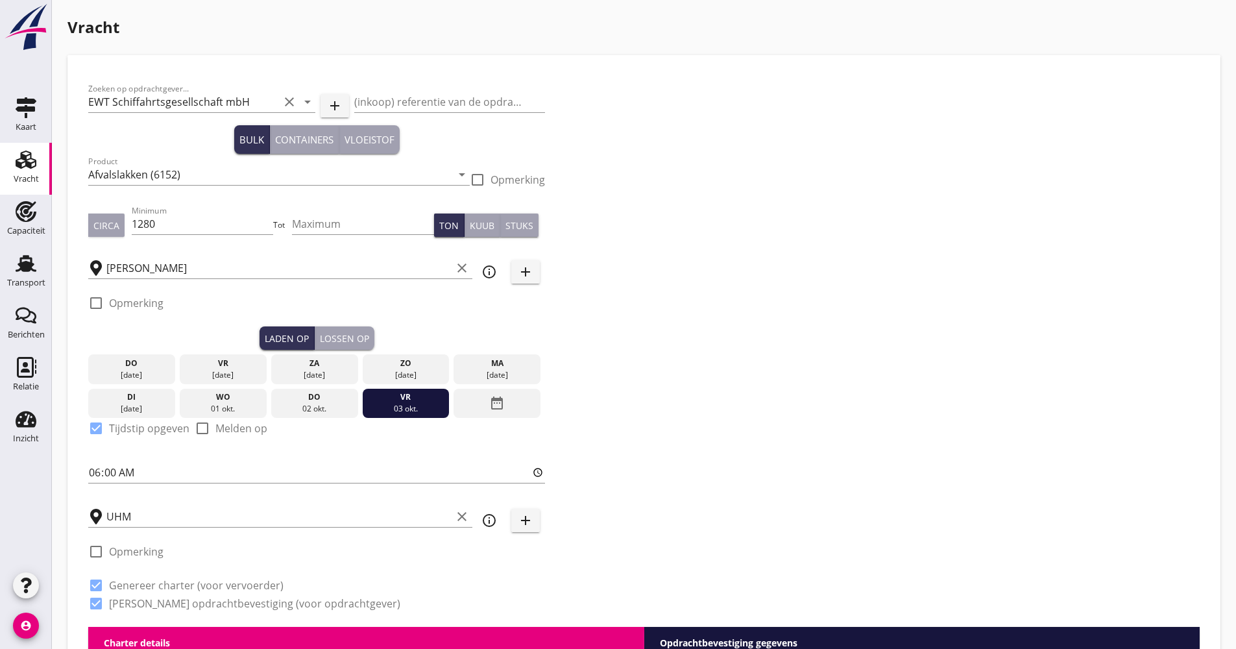
click at [348, 337] on div "Lossen op" at bounding box center [344, 339] width 49 height 14
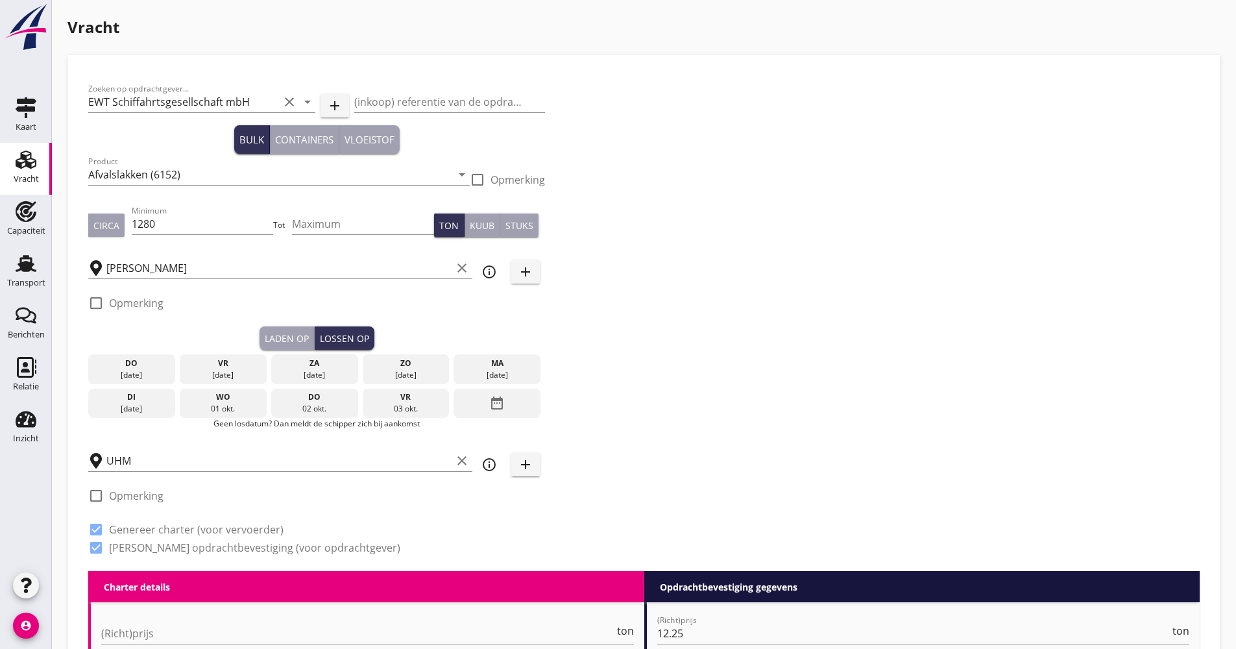
click at [491, 412] on icon "date_range" at bounding box center [497, 402] width 16 height 23
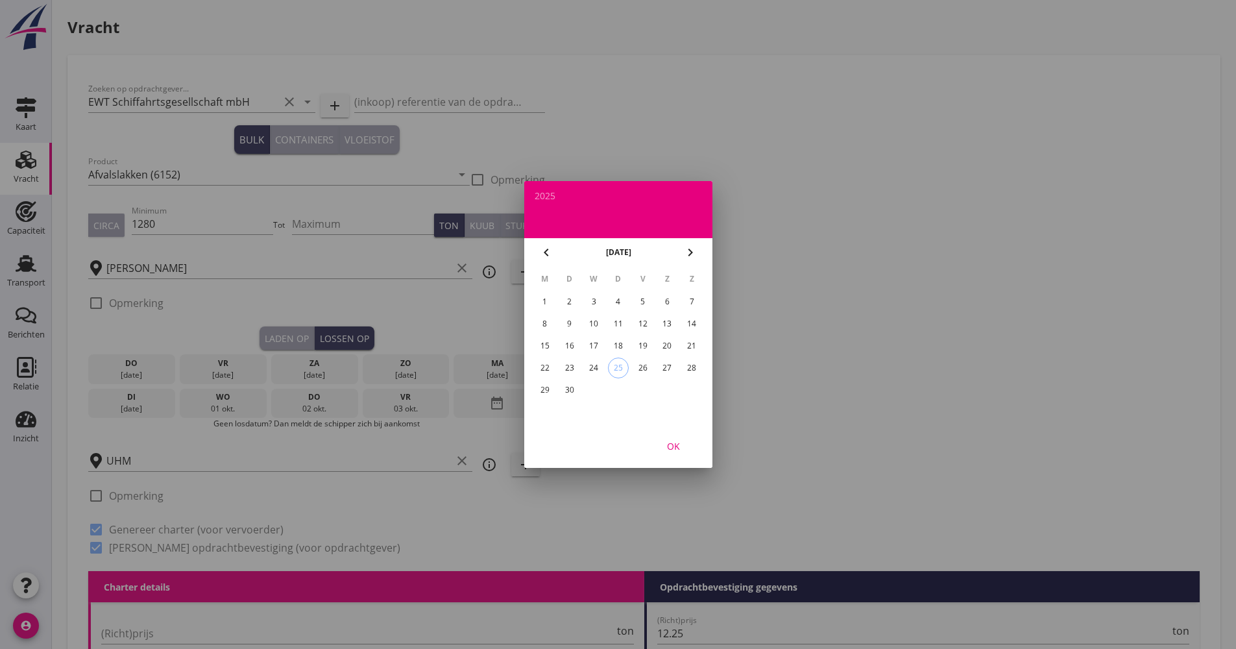
click at [679, 245] on div "chevron_left [DATE] chevron_right" at bounding box center [618, 252] width 188 height 29
click at [680, 256] on button "chevron_right" at bounding box center [690, 252] width 23 height 23
click at [687, 254] on icon "chevron_right" at bounding box center [691, 253] width 16 height 16
click at [548, 252] on icon "chevron_left" at bounding box center [547, 253] width 16 height 16
click at [545, 350] on div "13" at bounding box center [544, 346] width 21 height 21
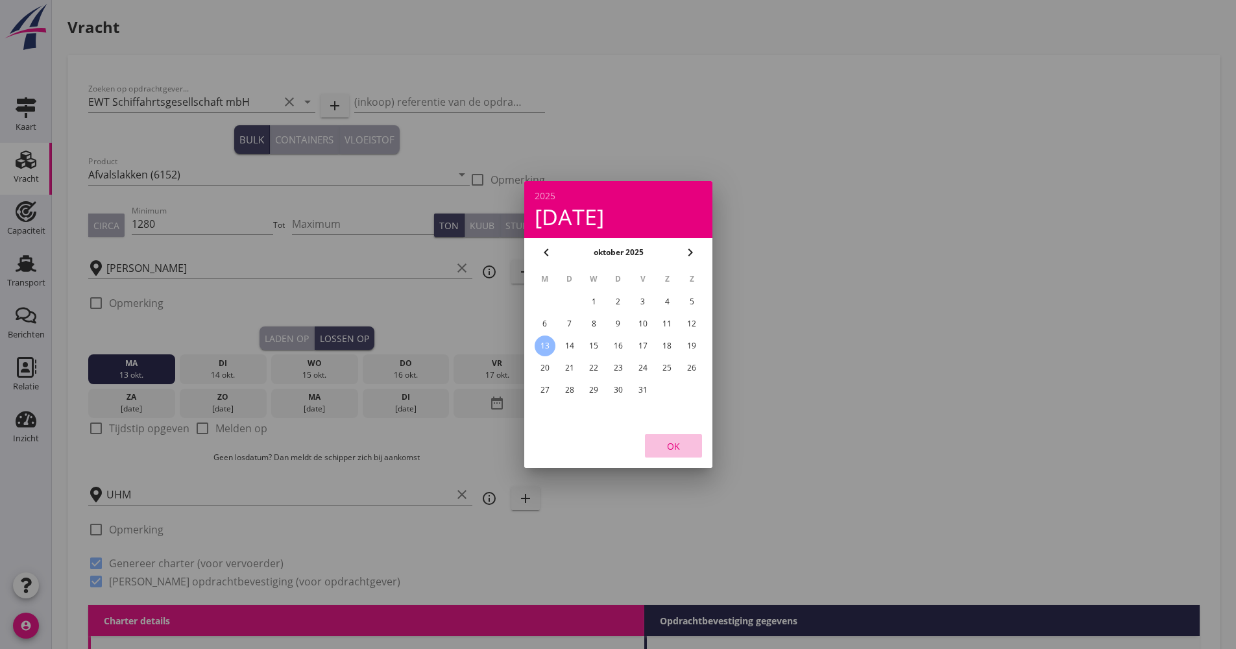
click at [674, 452] on div "OK" at bounding box center [674, 446] width 36 height 14
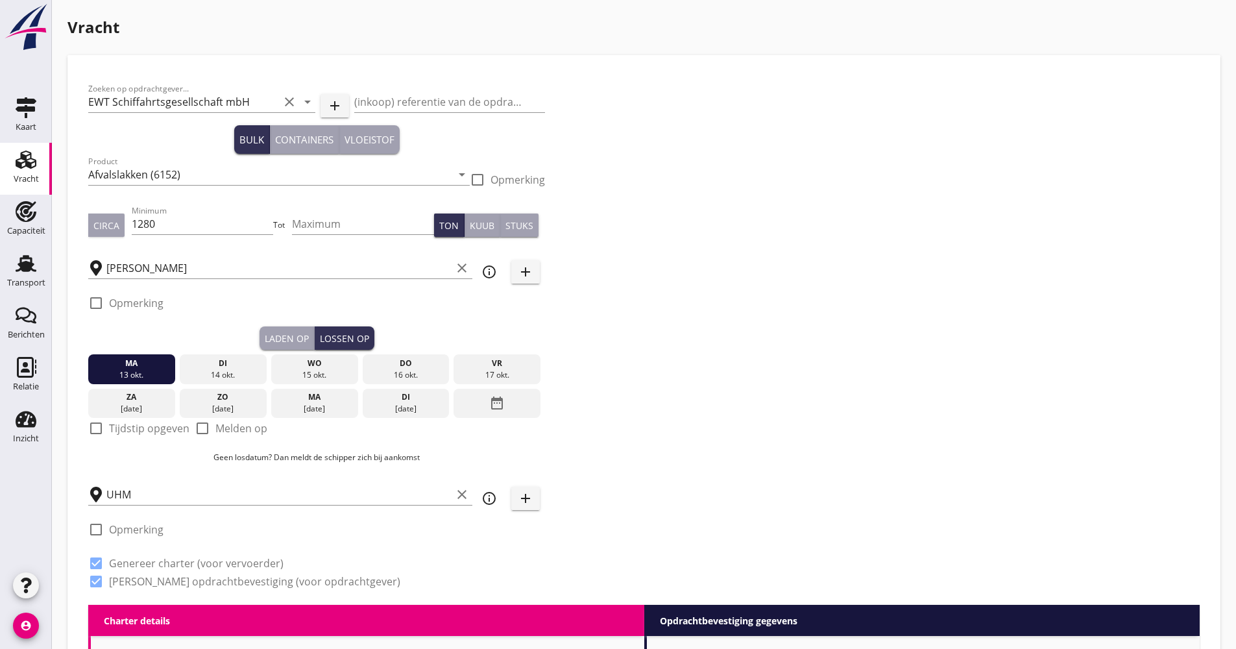
click at [100, 431] on div at bounding box center [96, 428] width 22 height 22
checkbox input "true"
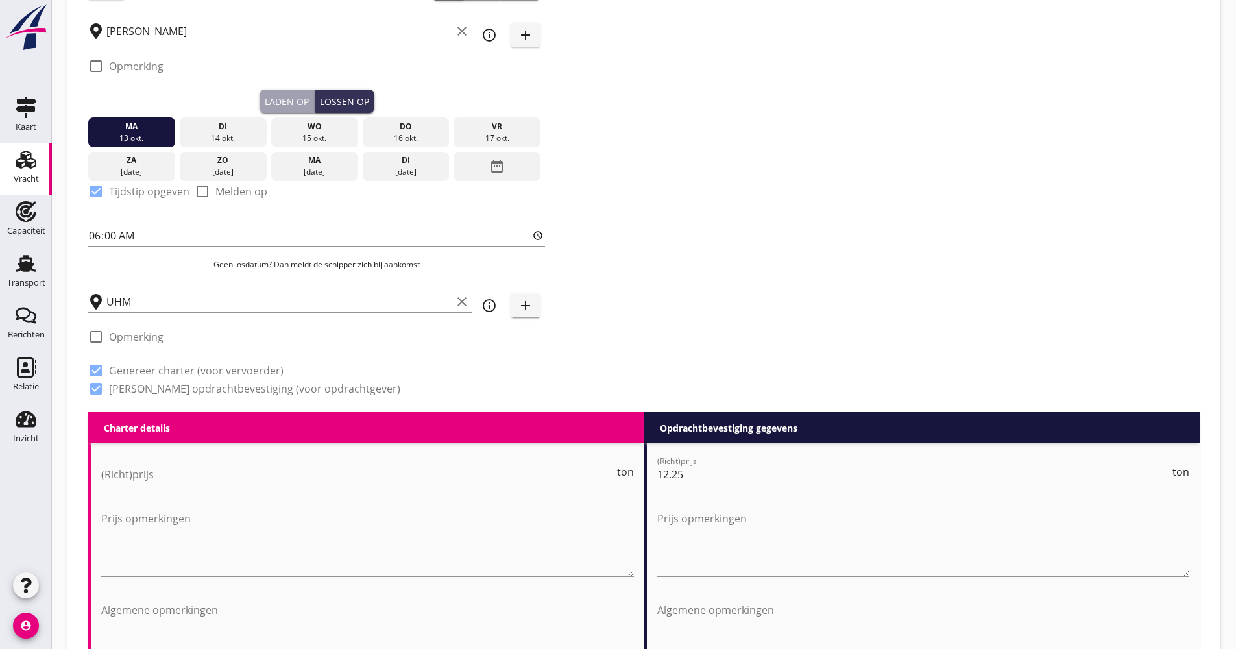
scroll to position [260, 0]
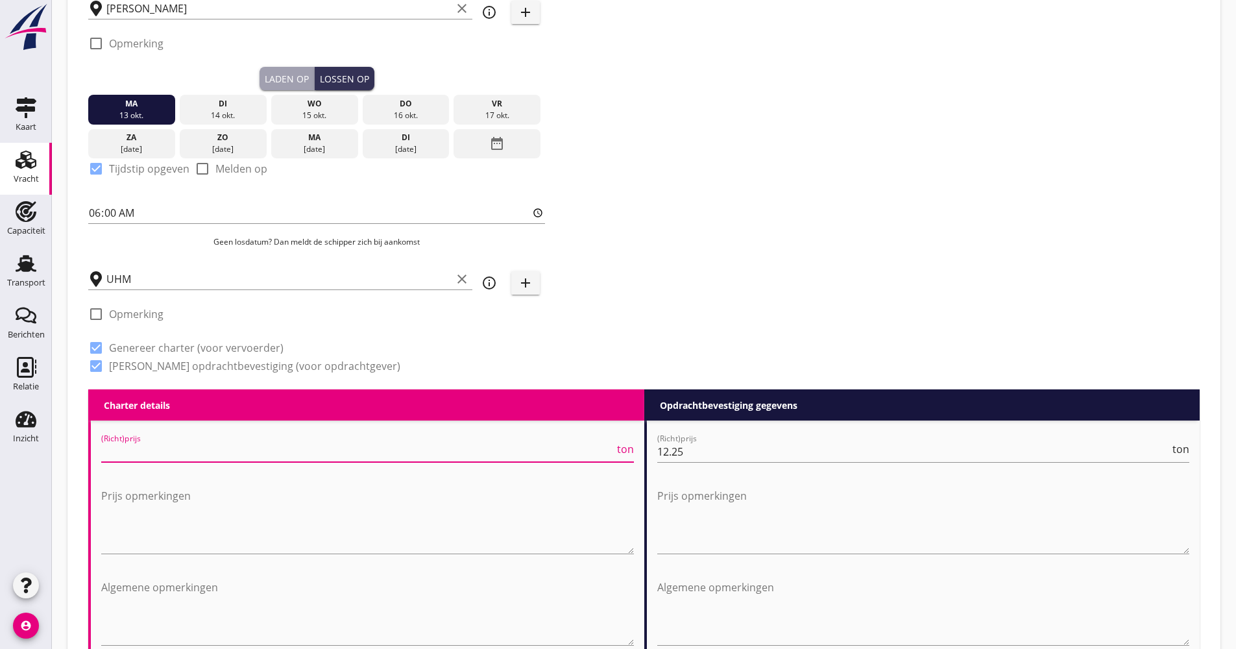
click at [153, 461] on input "(Richt)prijs" at bounding box center [357, 451] width 513 height 21
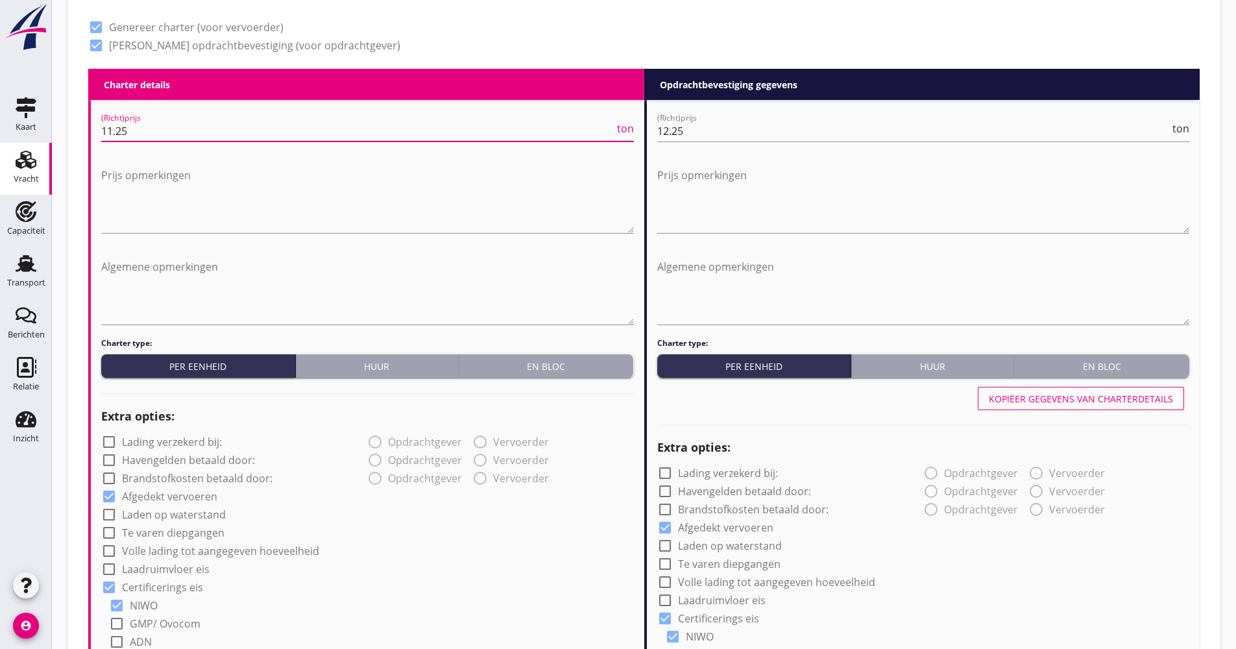
scroll to position [714, 0]
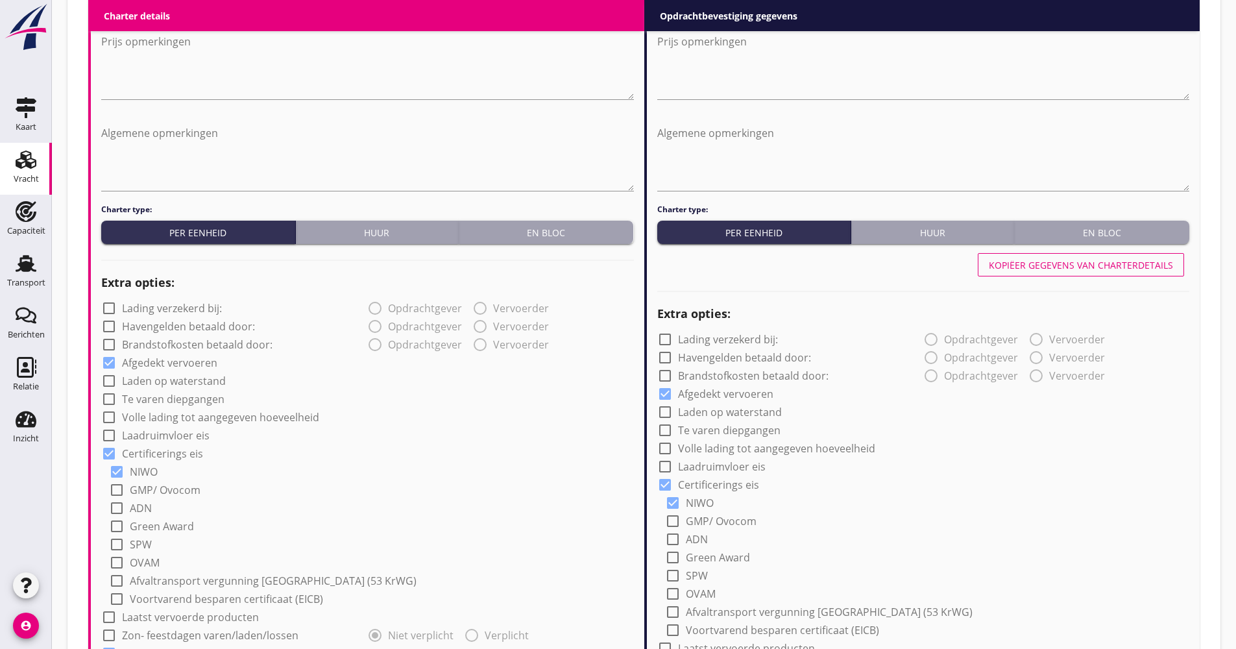
type input "11.25"
click at [186, 423] on label "Volle lading tot aangegeven hoeveelheid" at bounding box center [220, 417] width 197 height 13
checkbox input "true"
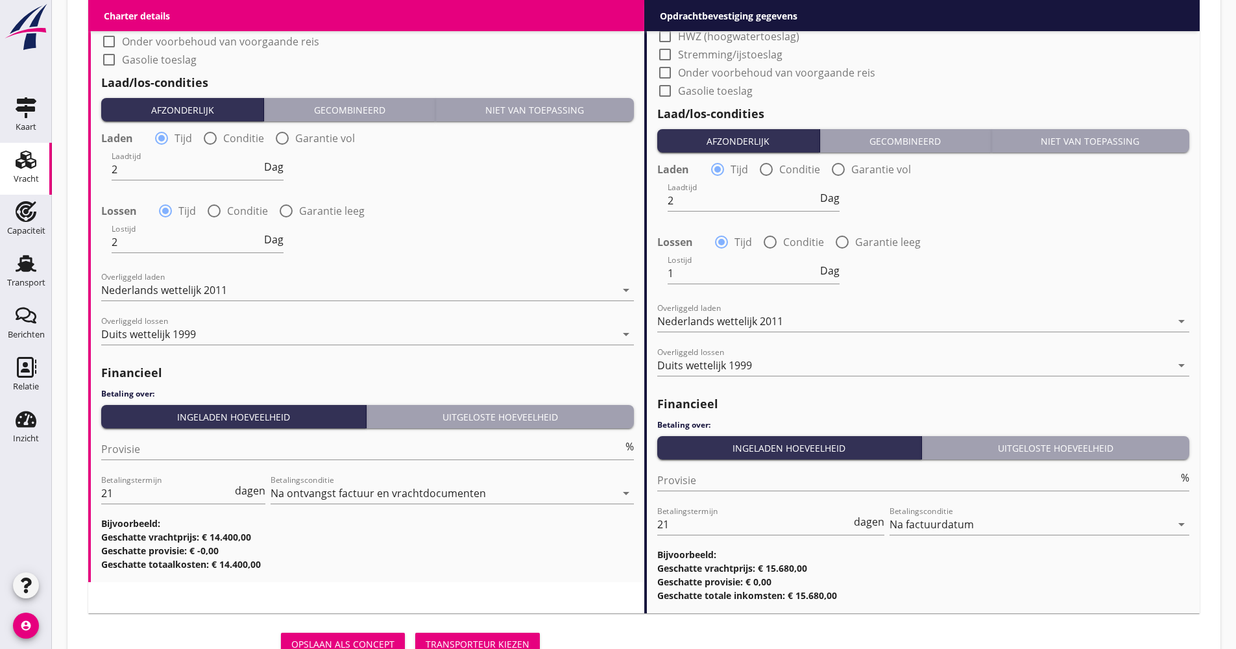
scroll to position [1514, 0]
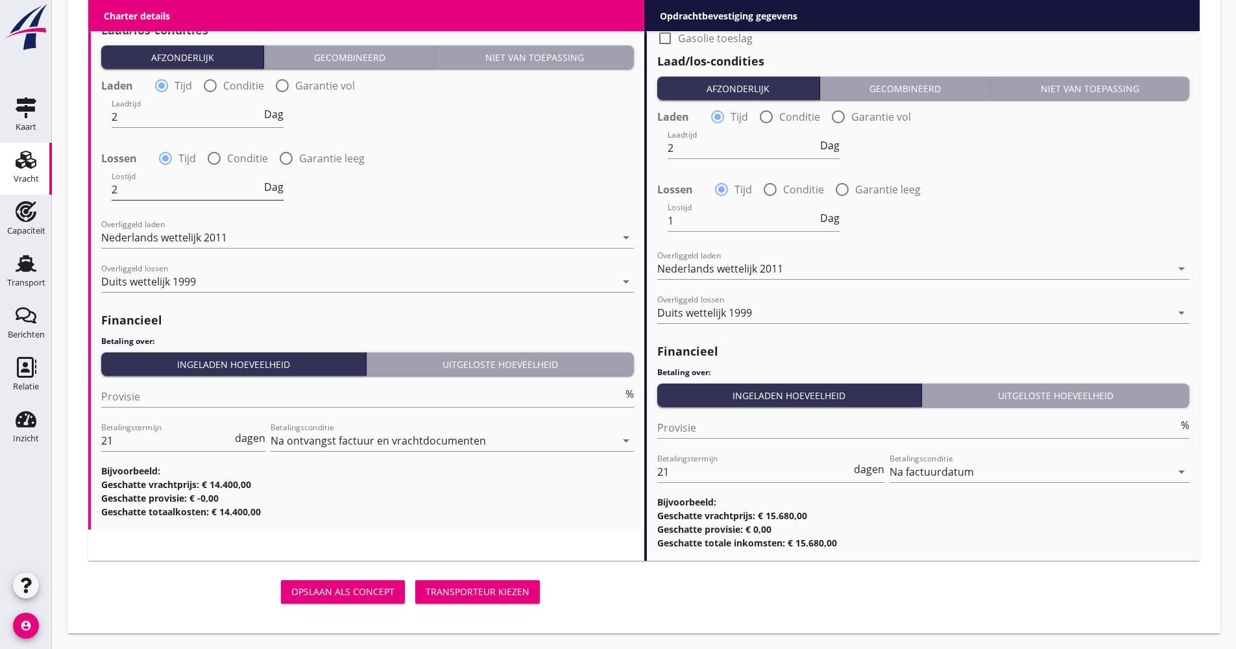
click at [267, 186] on span "Dag" at bounding box center [273, 187] width 19 height 10
click at [264, 186] on span "Dienst" at bounding box center [268, 187] width 32 height 10
drag, startPoint x: 148, startPoint y: 197, endPoint x: 101, endPoint y: 201, distance: 47.6
click at [103, 201] on div "Lostijd 2 Uur" at bounding box center [367, 190] width 535 height 47
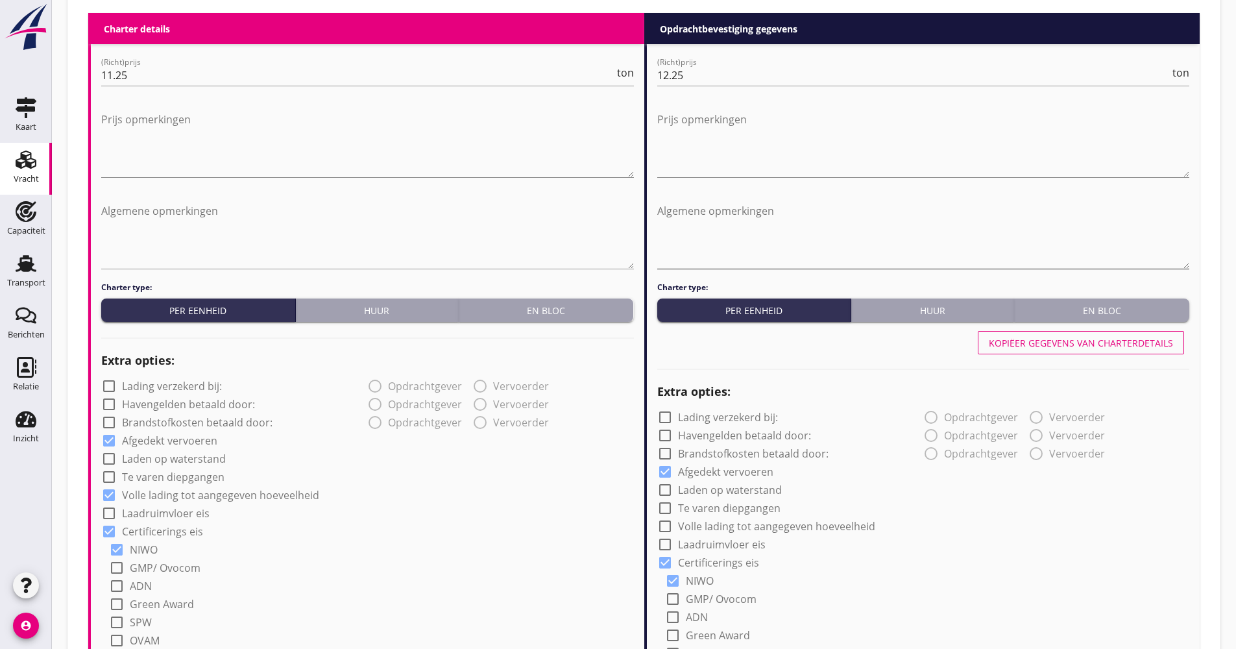
scroll to position [540, 0]
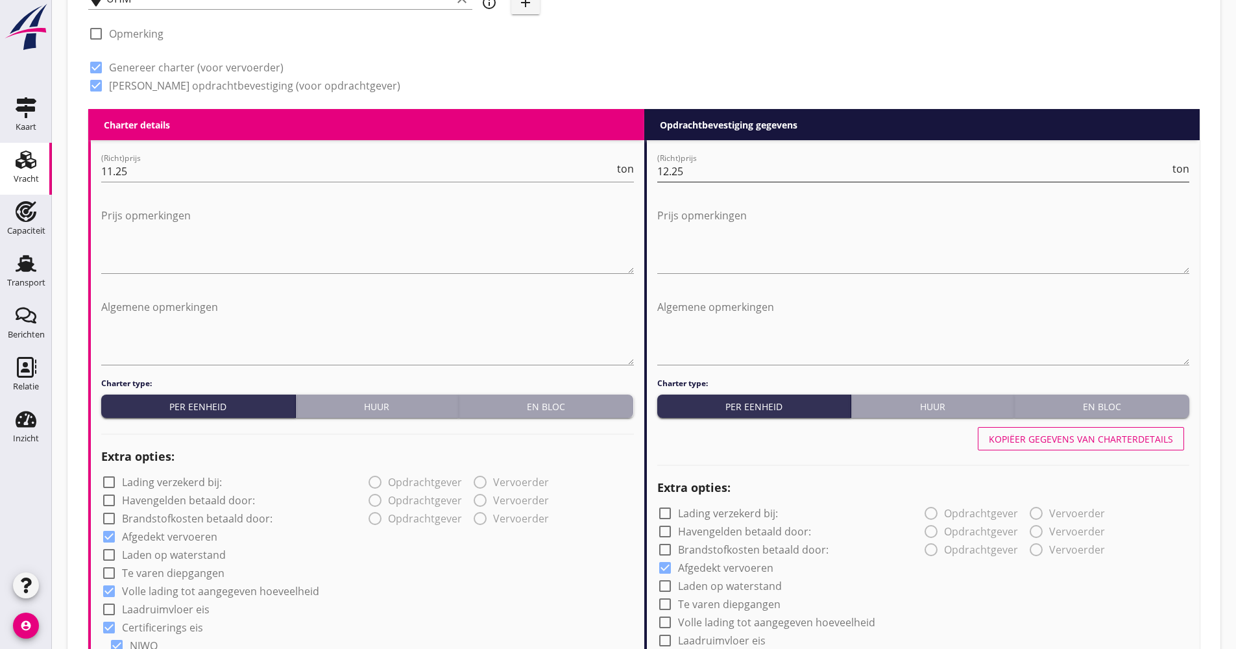
type input "24"
click at [706, 171] on input "12.25" at bounding box center [913, 171] width 513 height 21
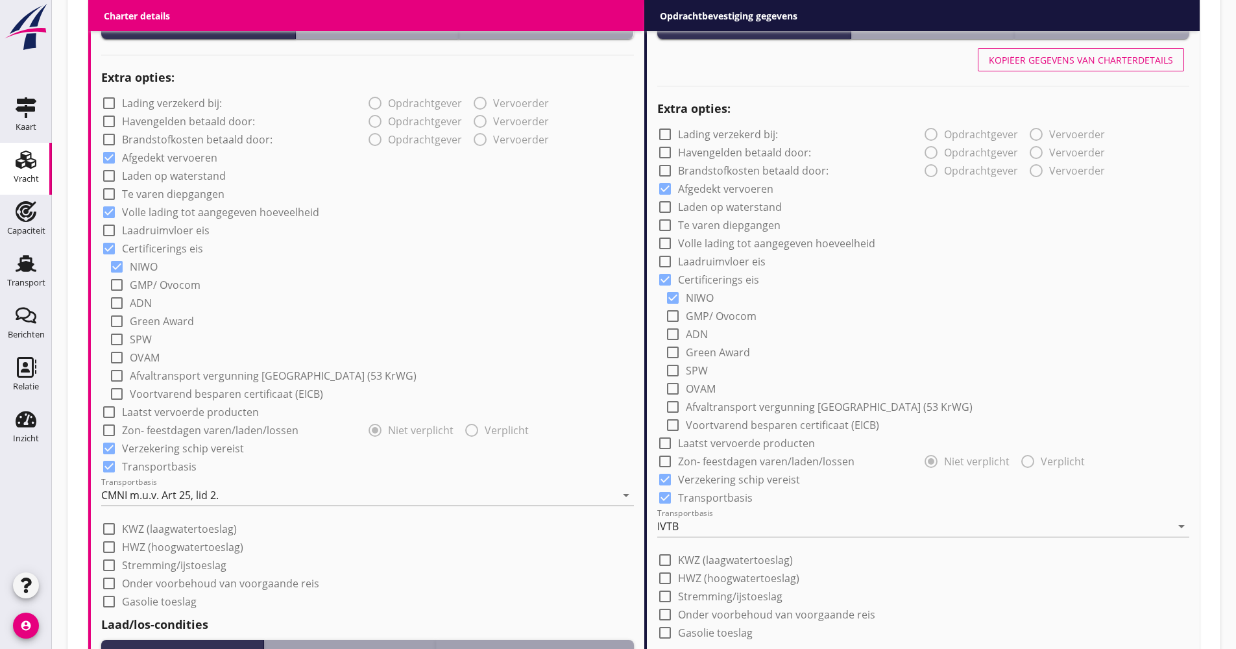
scroll to position [994, 0]
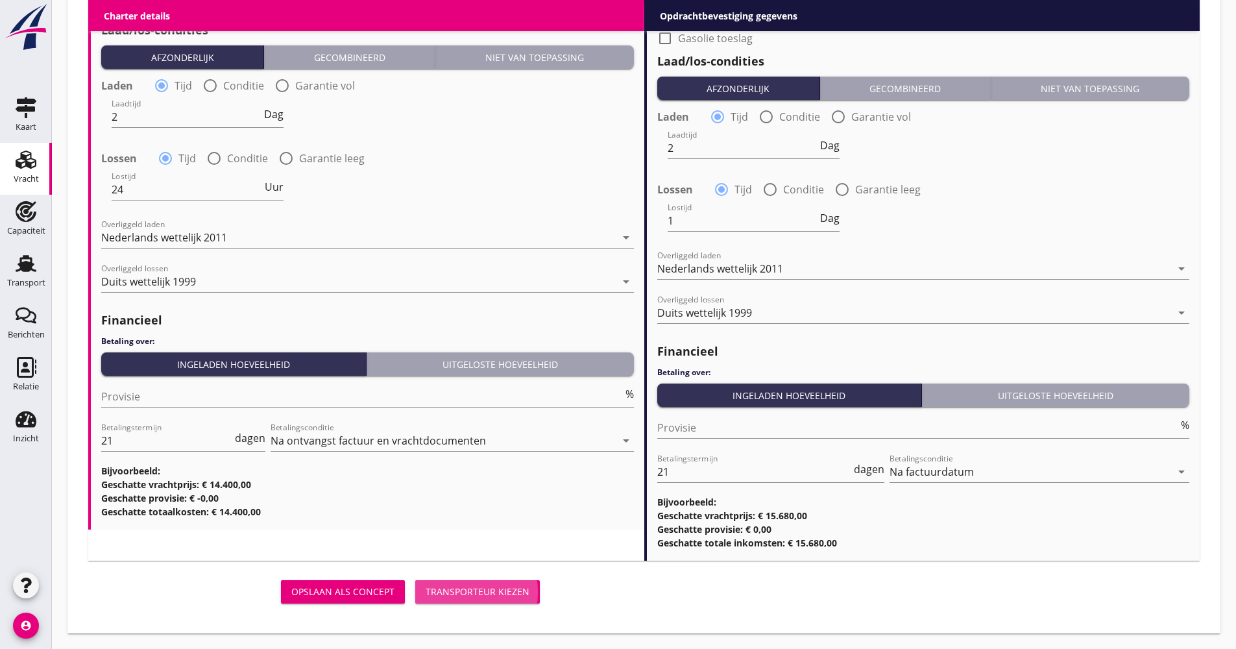
click at [499, 603] on button "Transporteur kiezen" at bounding box center [477, 591] width 125 height 23
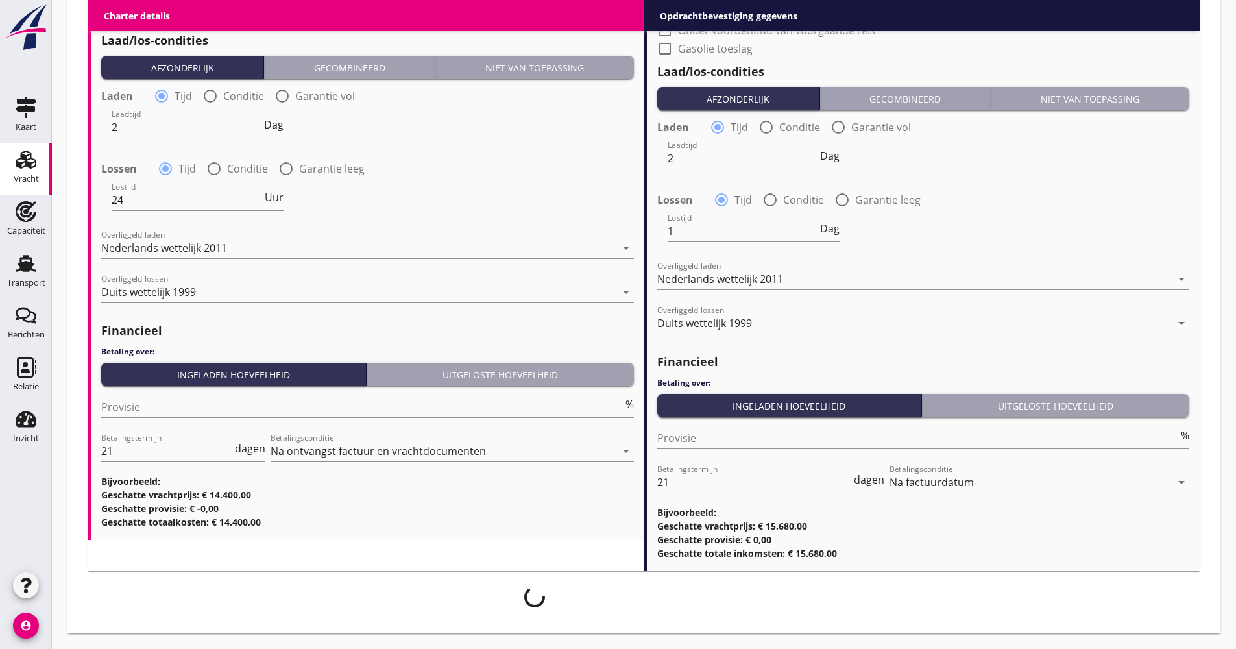
scroll to position [1503, 0]
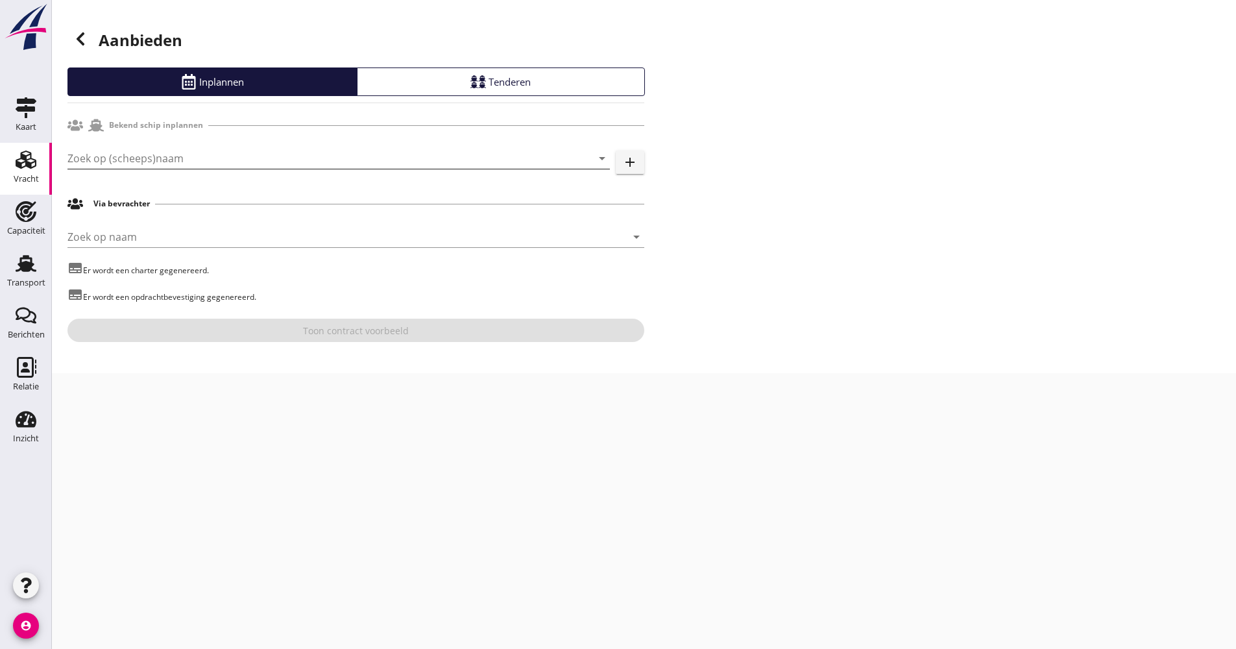
click at [258, 163] on input "Zoek op (scheeps)naam" at bounding box center [321, 158] width 506 height 21
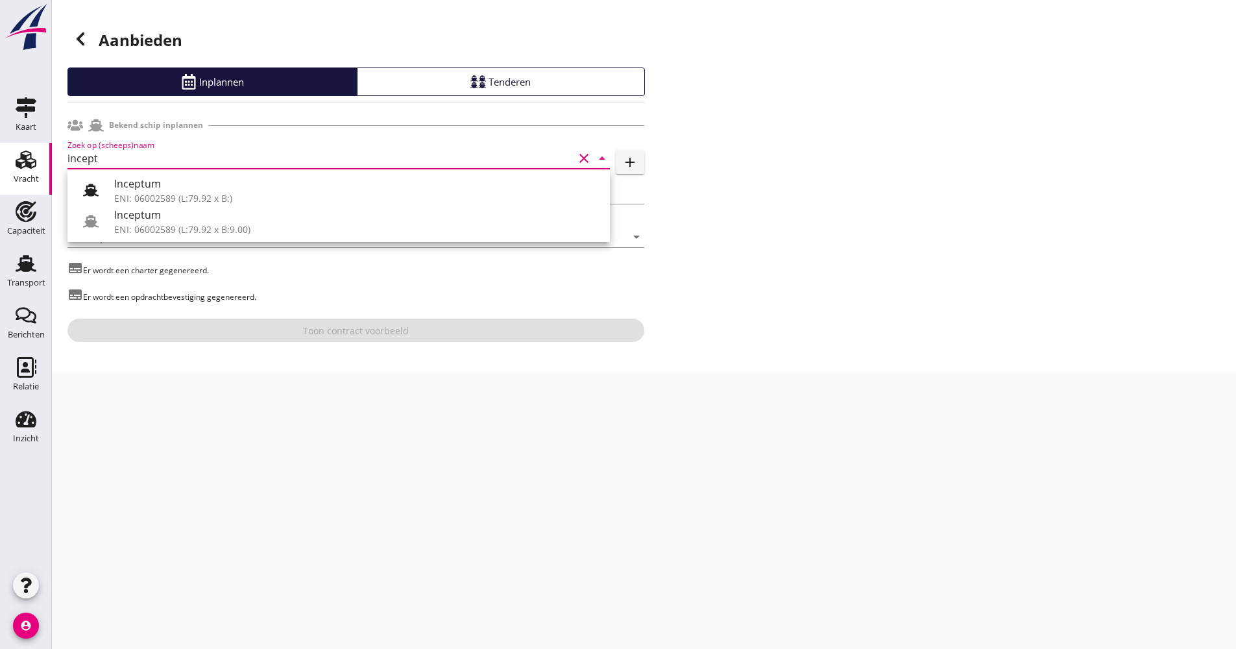
click at [184, 216] on div "Inceptum" at bounding box center [356, 215] width 485 height 16
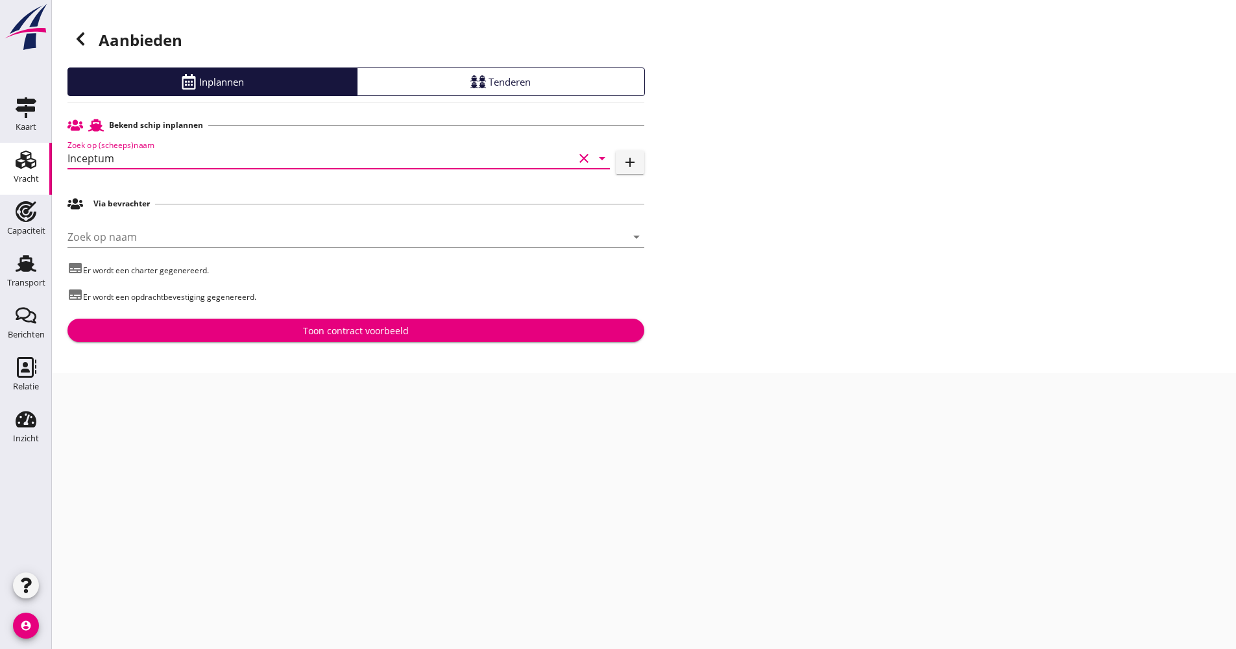
type input "Inceptum"
click at [251, 332] on div "Toon contract voorbeeld" at bounding box center [356, 331] width 556 height 14
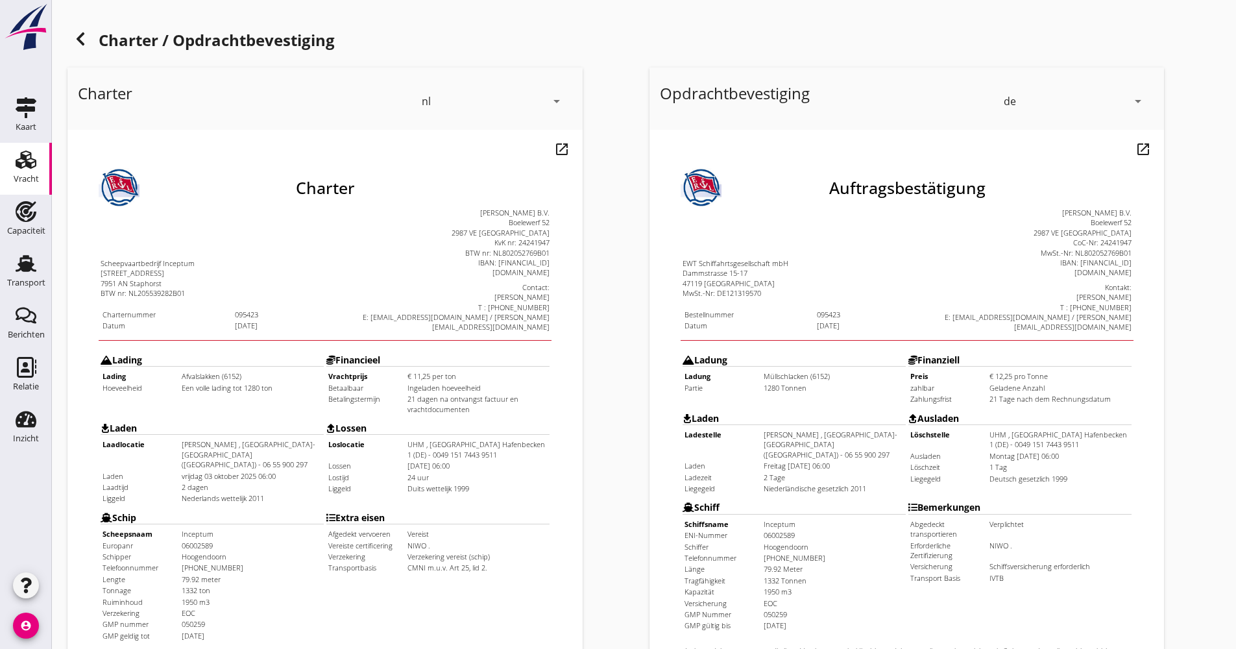
click at [86, 42] on icon at bounding box center [81, 39] width 16 height 16
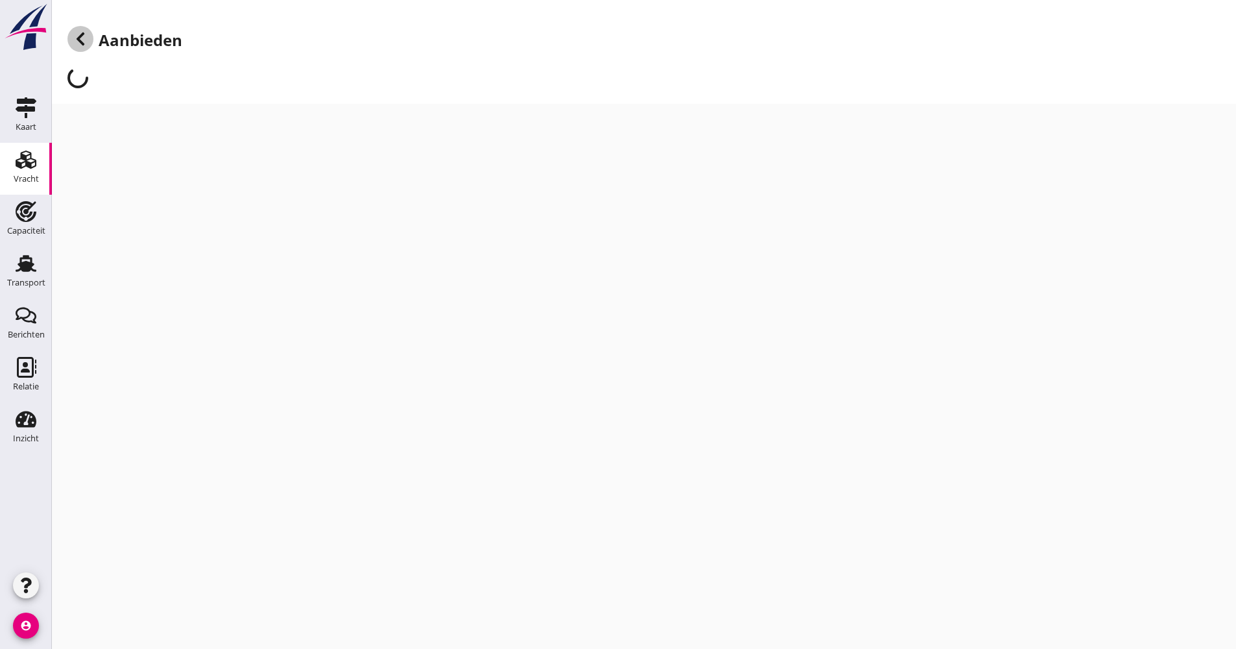
click at [85, 39] on icon at bounding box center [81, 39] width 16 height 16
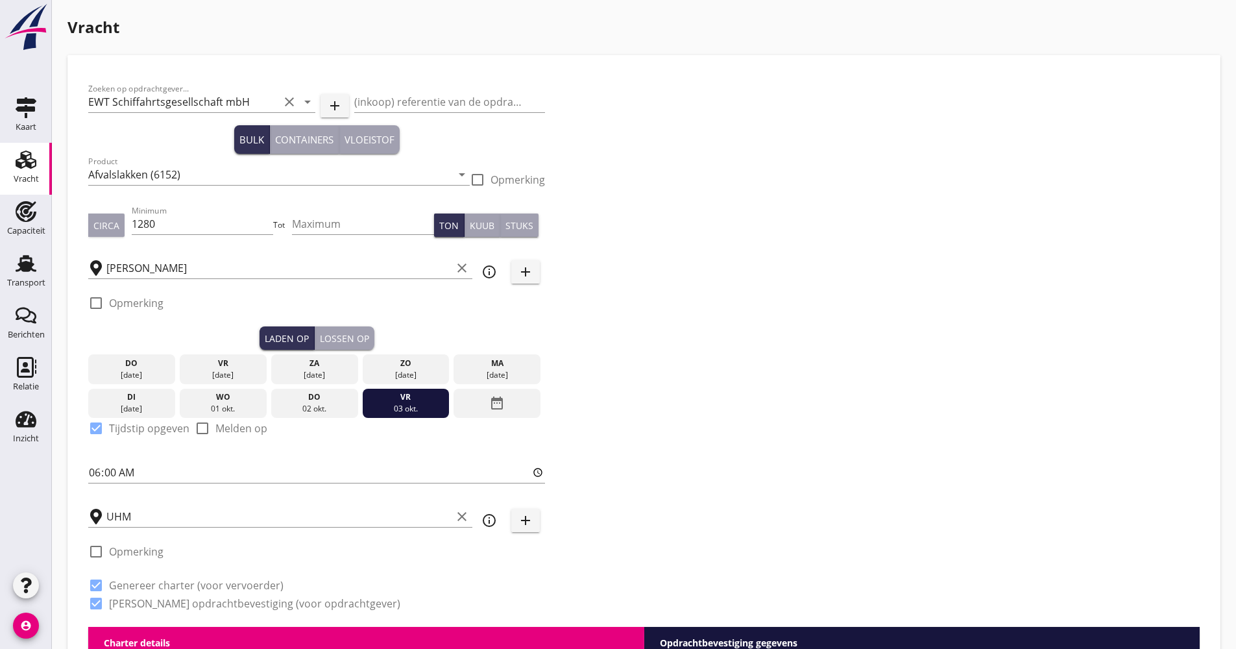
click at [327, 236] on div "Maximum" at bounding box center [363, 231] width 142 height 34
click at [325, 221] on input "Maximum" at bounding box center [363, 224] width 142 height 21
type input "1290"
drag, startPoint x: 706, startPoint y: 238, endPoint x: 706, endPoint y: 210, distance: 28.6
click at [707, 238] on div "Zoeken op opdrachtgever... EWT Schiffahrtsgesellschaft mbH clear arrow_drop_dow…" at bounding box center [644, 351] width 1122 height 551
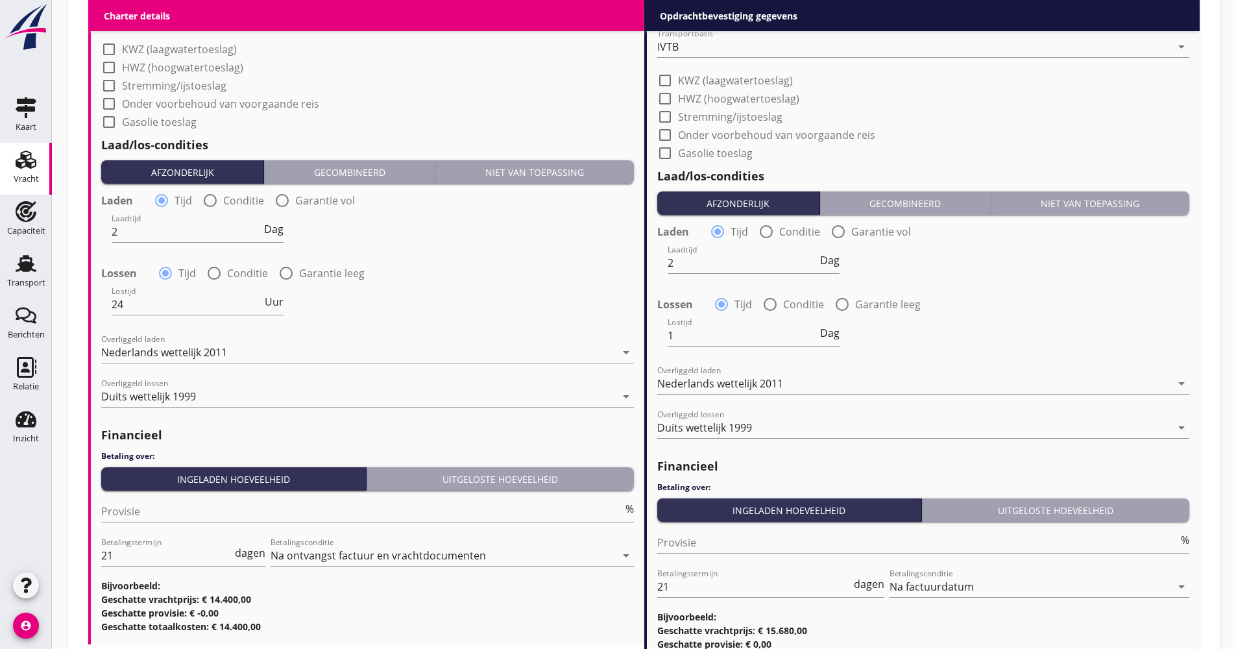
scroll to position [1428, 0]
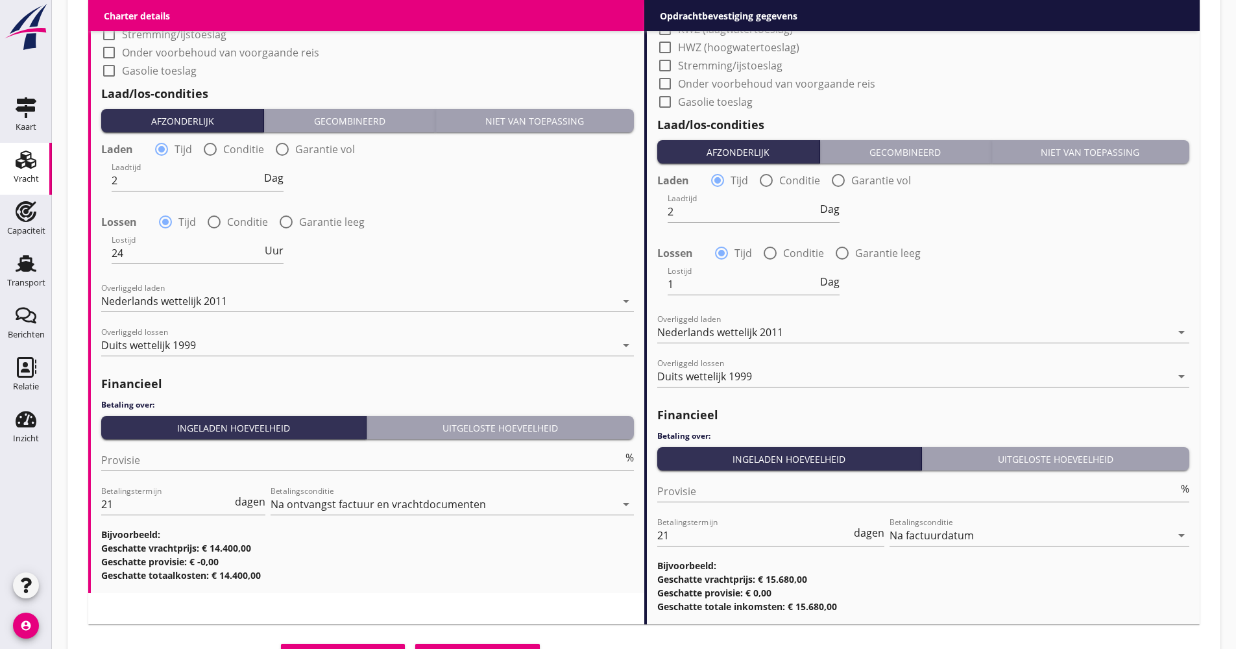
click at [485, 641] on div "Opslaan als concept Transporteur kiezen" at bounding box center [316, 655] width 457 height 31
click at [484, 643] on div "Opslaan als concept Transporteur kiezen" at bounding box center [316, 655] width 457 height 31
click at [484, 645] on button "Transporteur kiezen" at bounding box center [477, 655] width 125 height 23
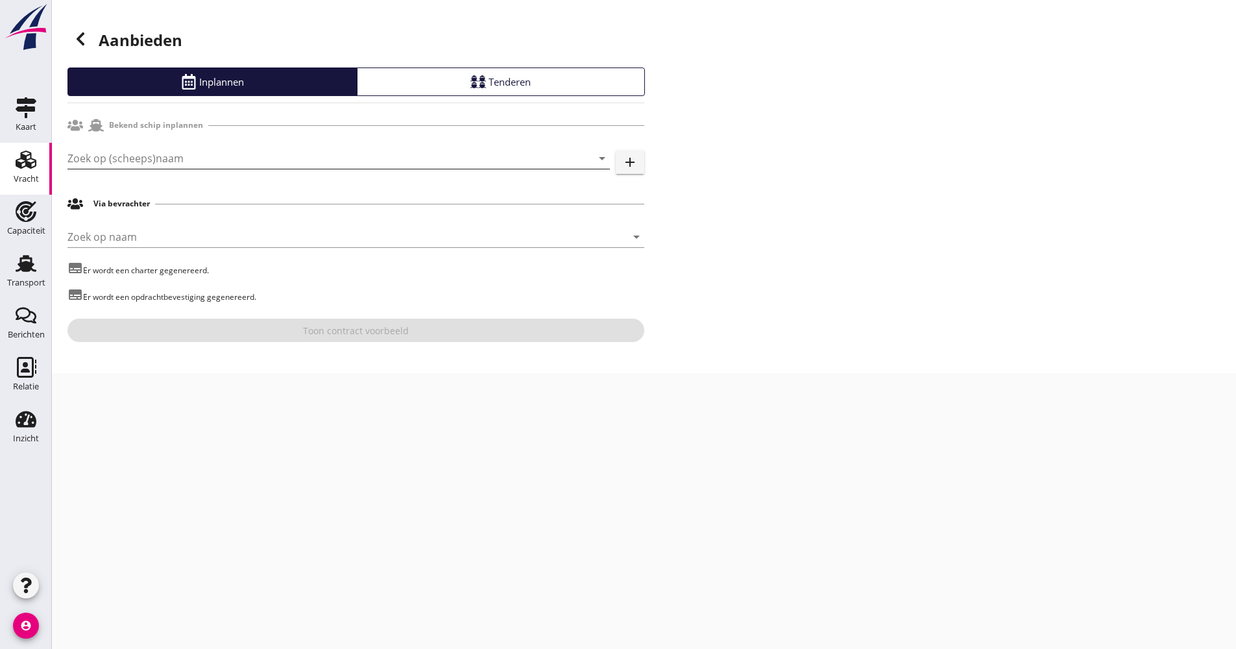
click at [166, 166] on input "Zoek op (scheeps)naam" at bounding box center [321, 158] width 506 height 21
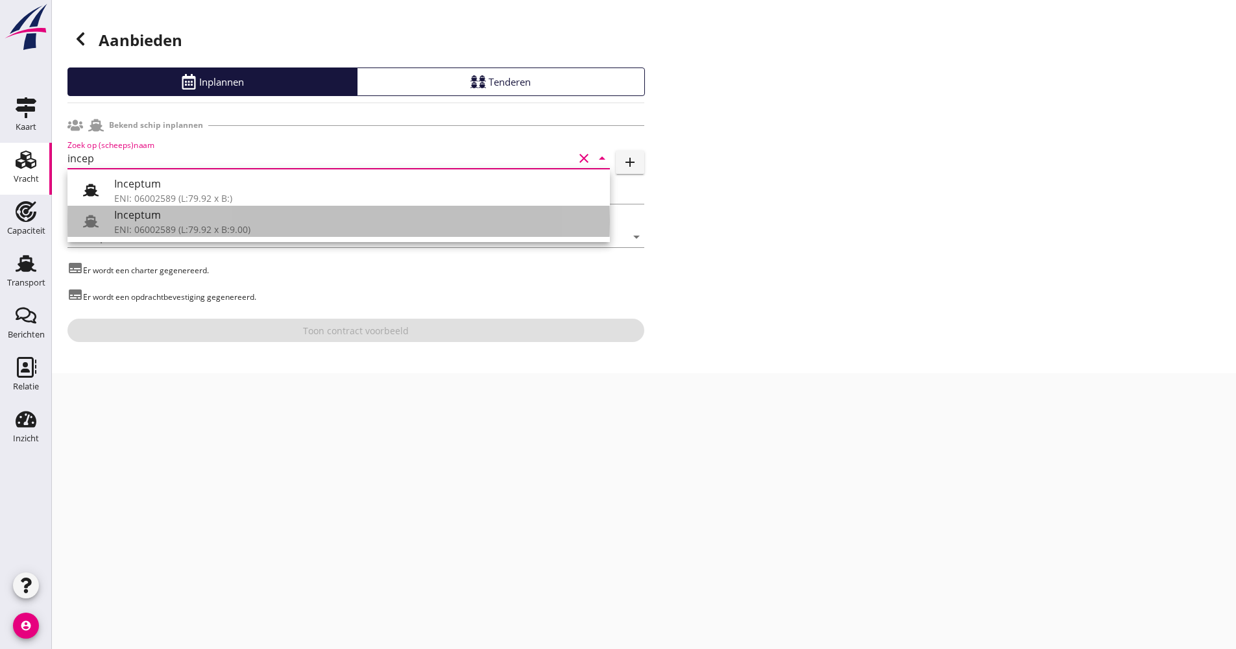
click at [139, 230] on div "ENI: 06002589 (L:79.92 x B:9.00)" at bounding box center [356, 230] width 485 height 14
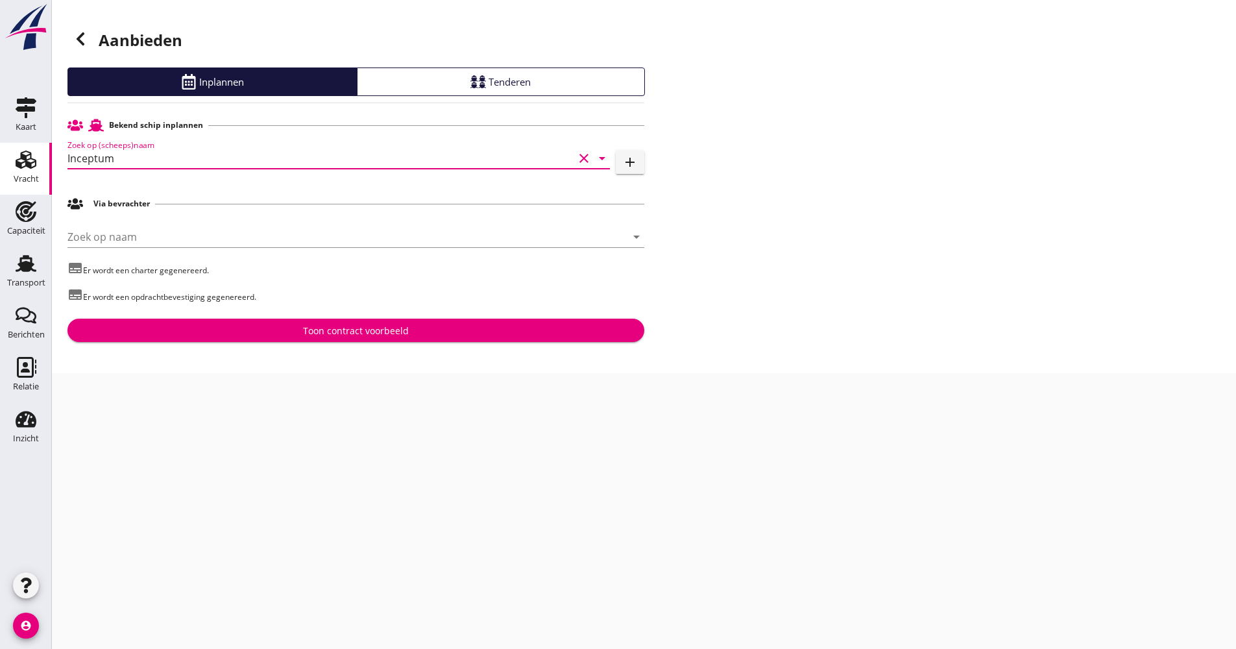
type input "Inceptum"
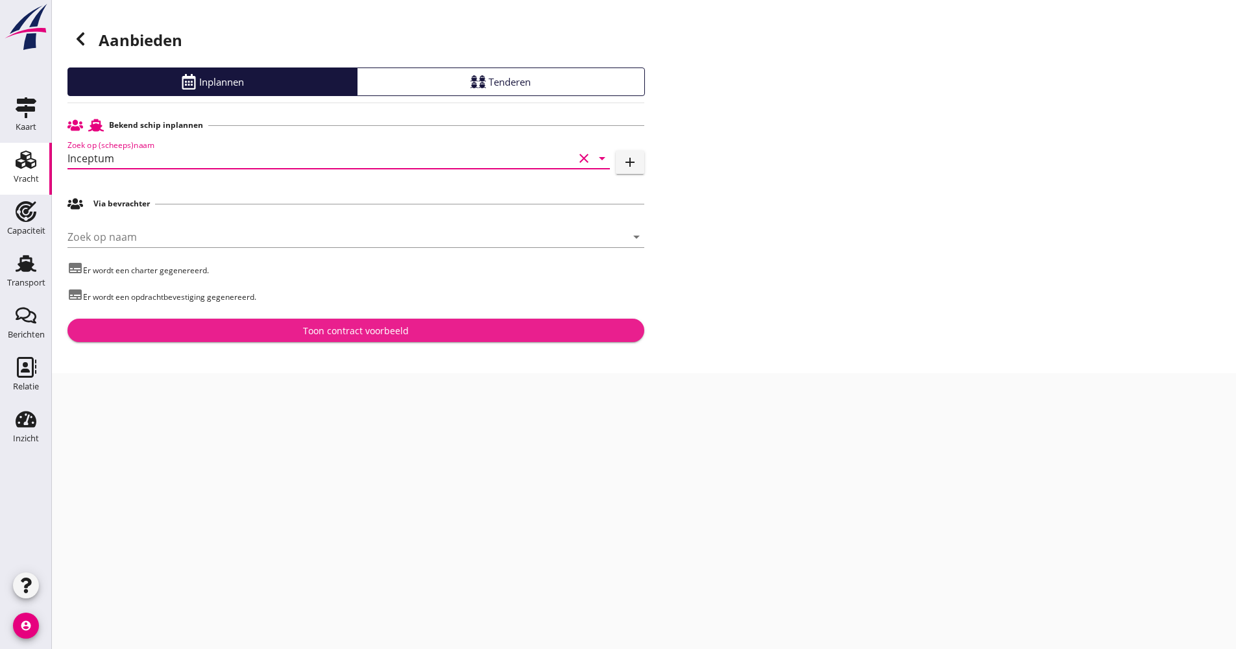
click at [248, 332] on div "Toon contract voorbeeld" at bounding box center [356, 331] width 556 height 14
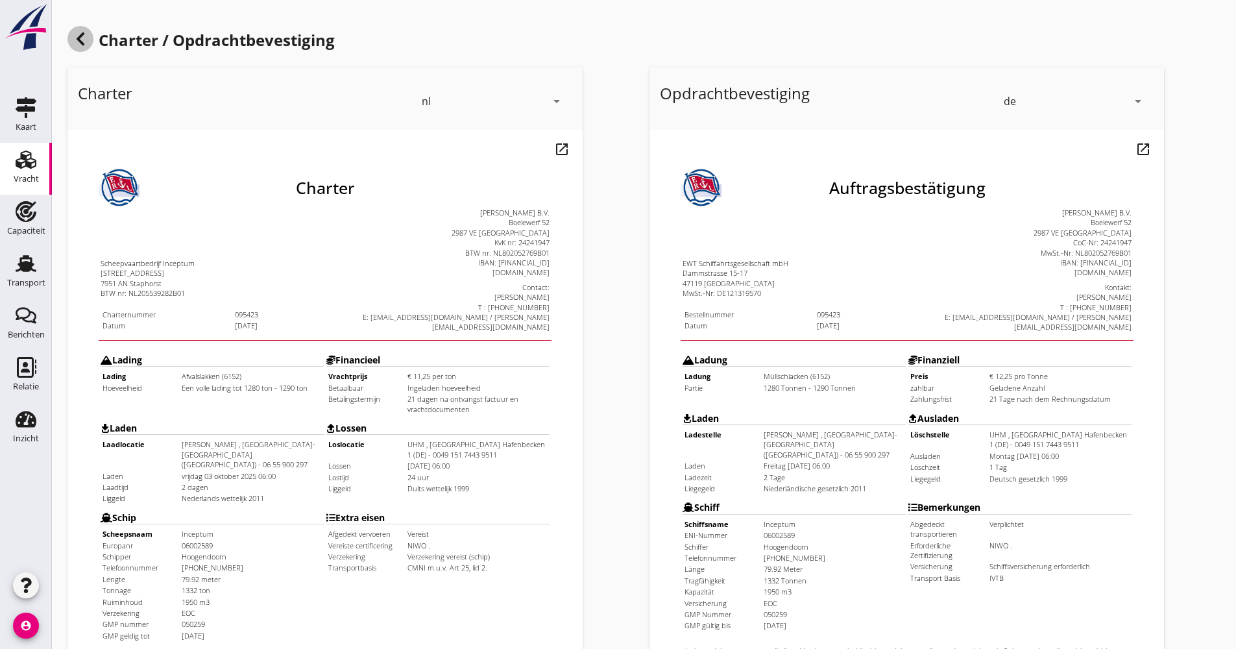
click at [86, 42] on icon at bounding box center [81, 39] width 16 height 16
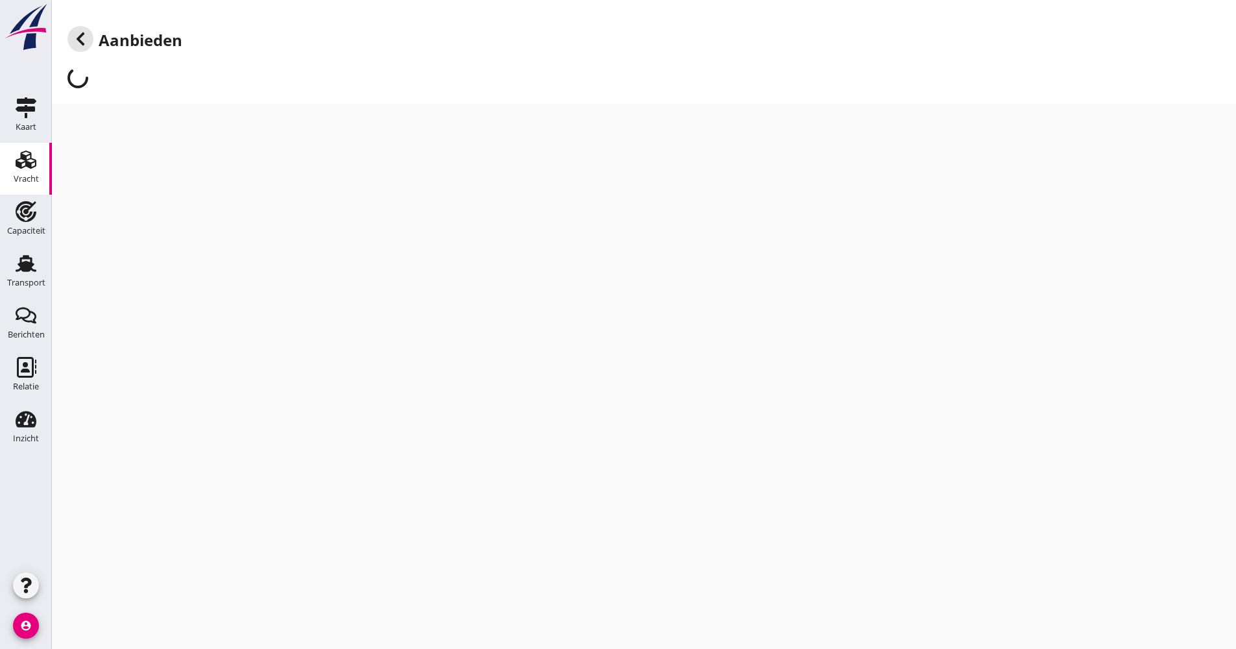
click at [85, 42] on icon at bounding box center [81, 39] width 16 height 16
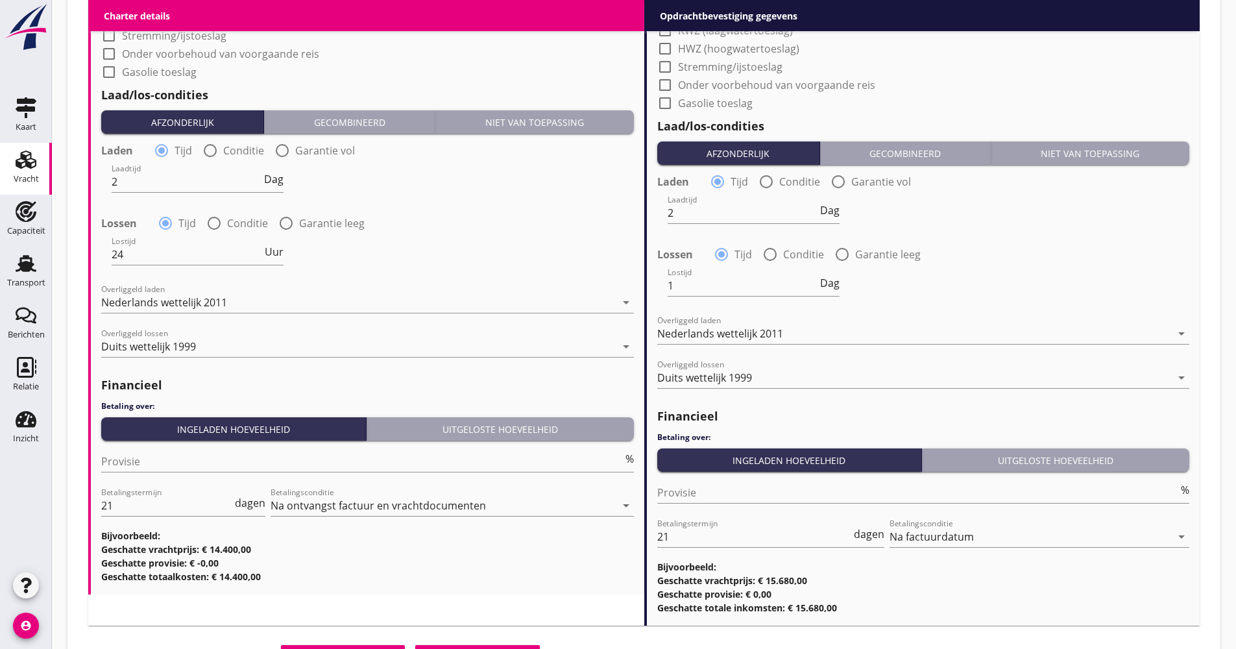
scroll to position [1492, 0]
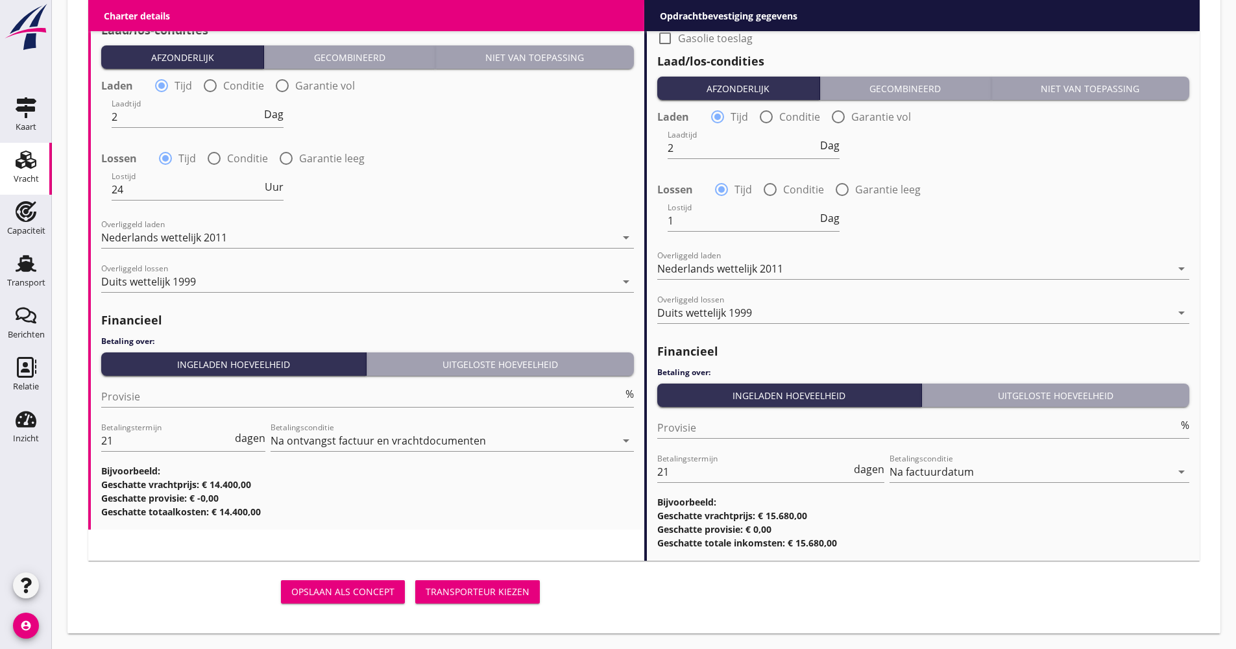
click at [195, 410] on div "Provisie %" at bounding box center [367, 403] width 533 height 34
click at [193, 397] on input "Provisie" at bounding box center [362, 396] width 522 height 21
type input "5.00"
drag, startPoint x: 121, startPoint y: 437, endPoint x: 73, endPoint y: 436, distance: 47.4
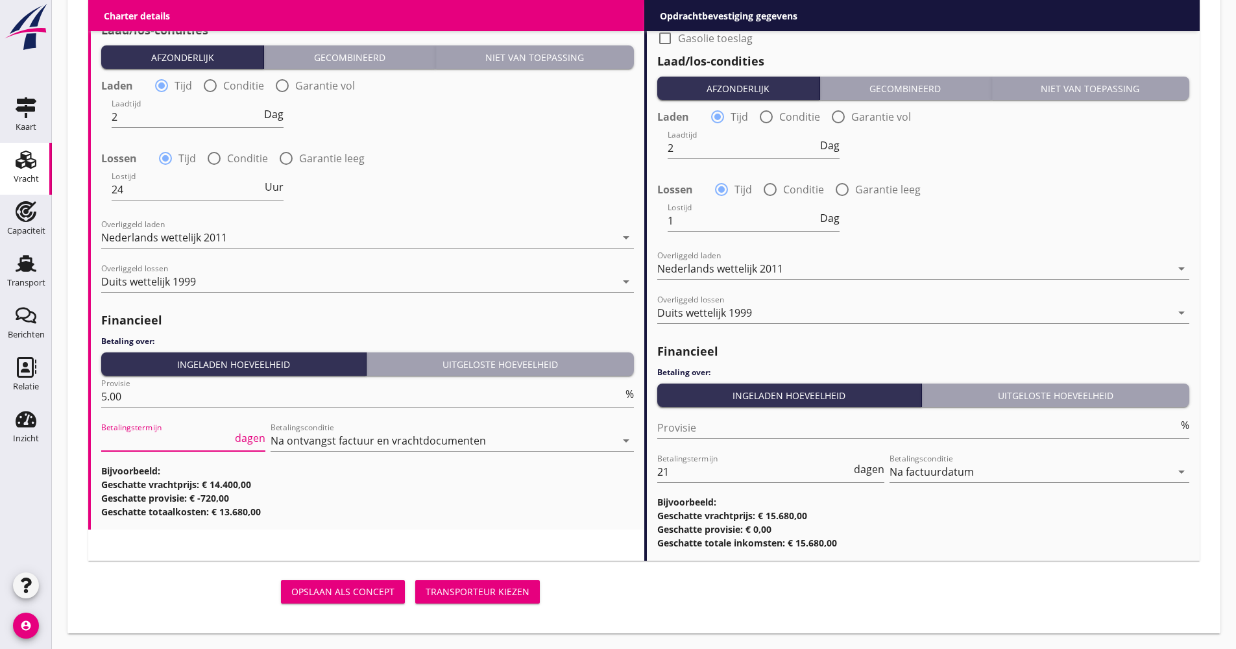
click at [526, 598] on button "Transporteur kiezen" at bounding box center [477, 591] width 125 height 23
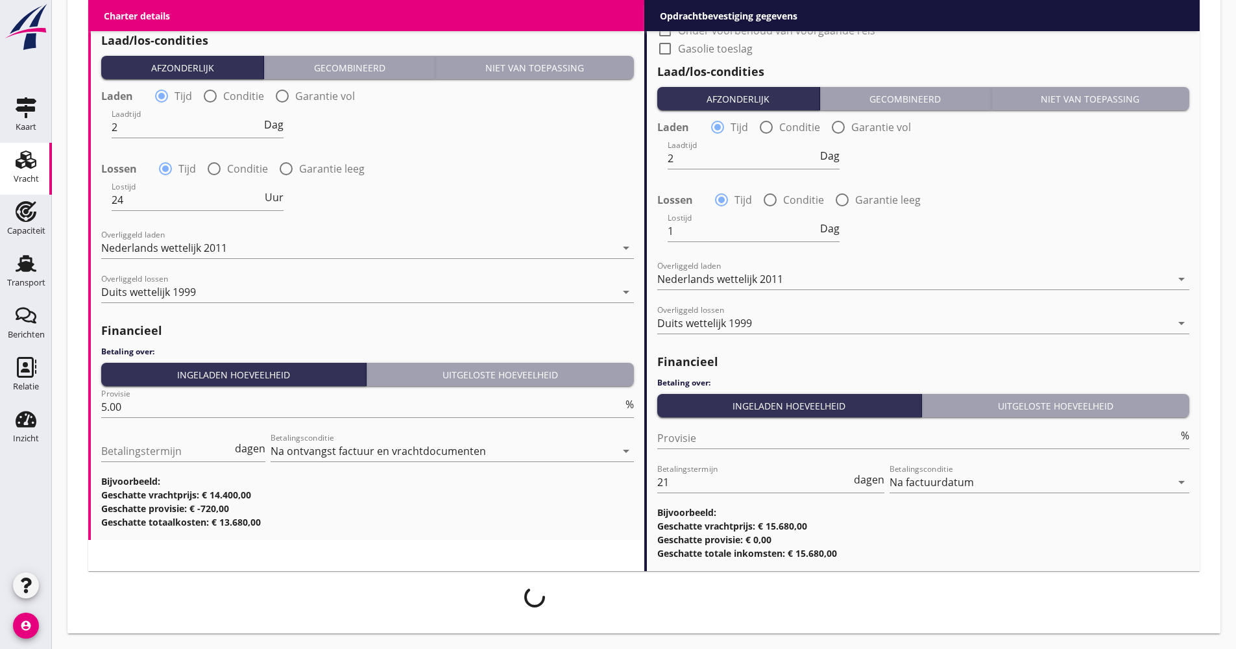
scroll to position [1481, 0]
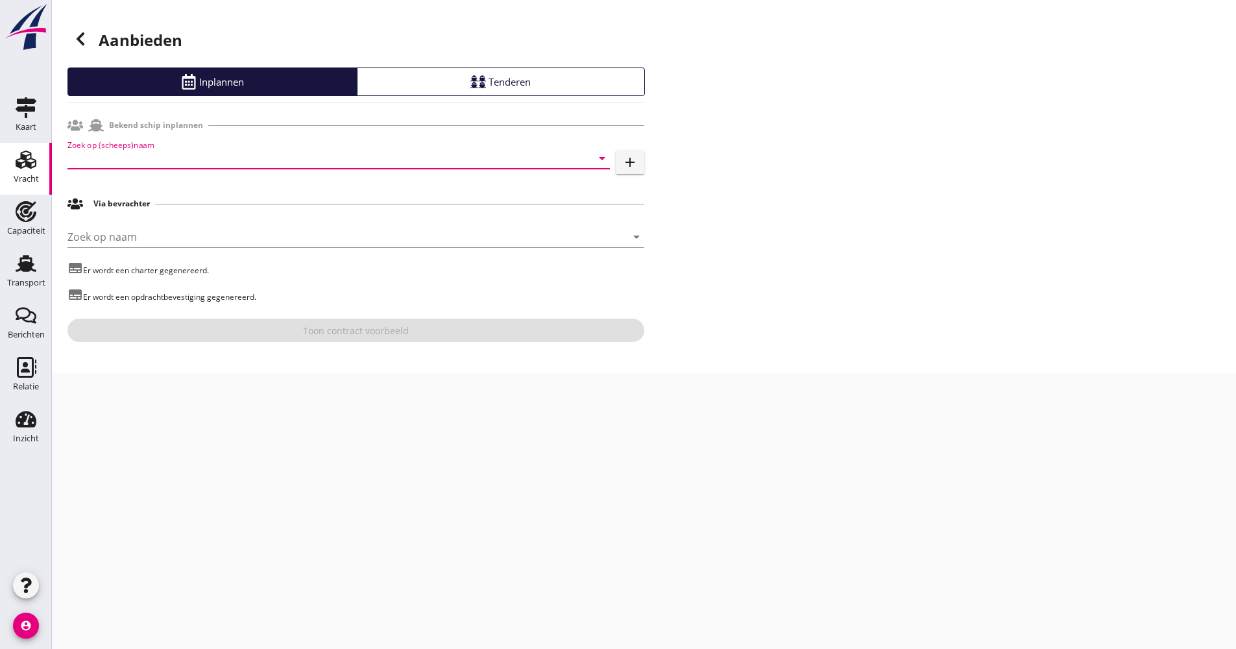
click at [140, 153] on input "Zoek op (scheeps)naam" at bounding box center [321, 158] width 506 height 21
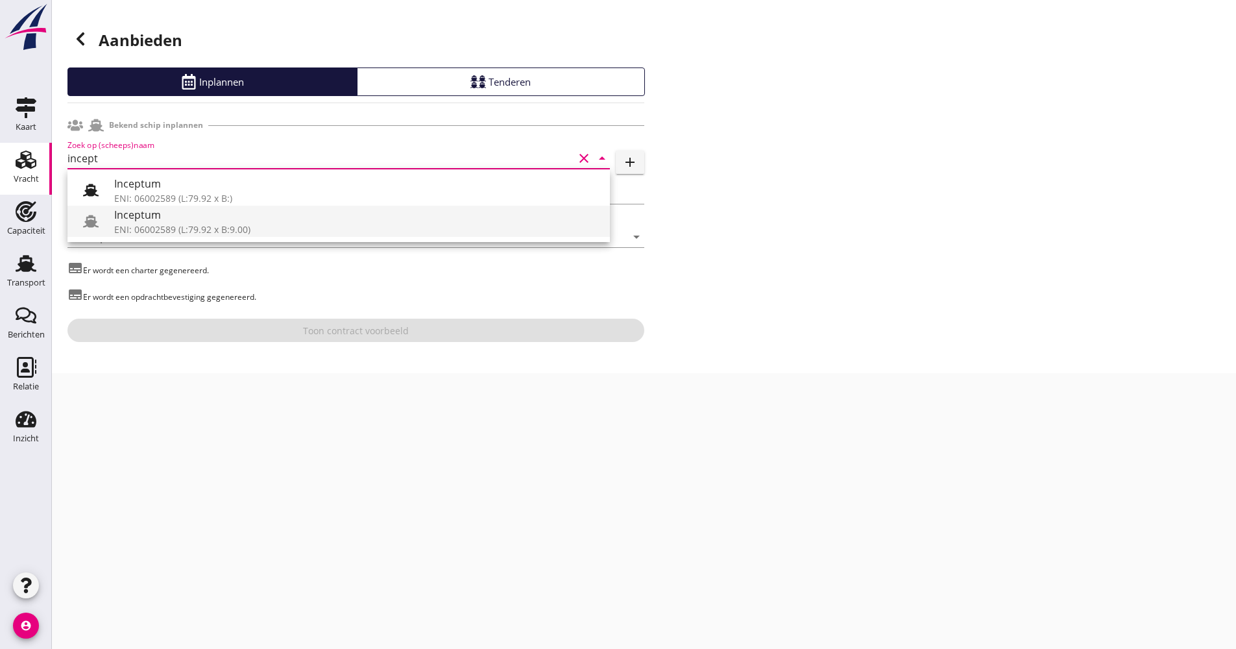
click at [142, 221] on div "Inceptum" at bounding box center [356, 215] width 485 height 16
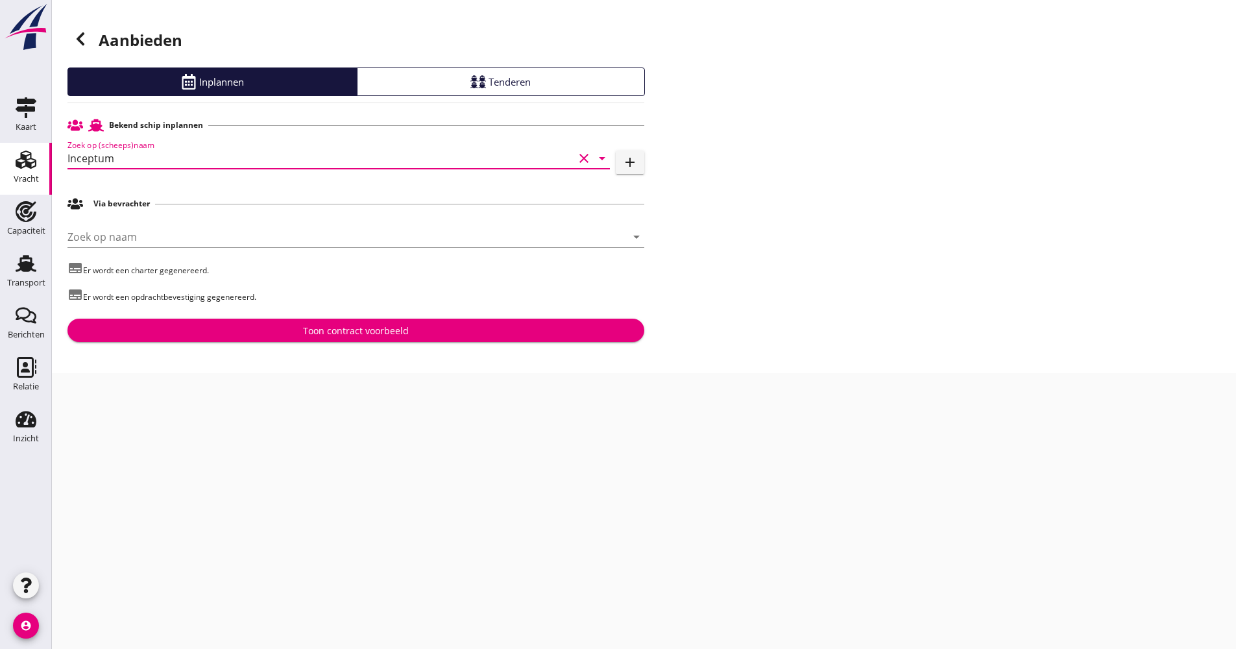
type input "Inceptum"
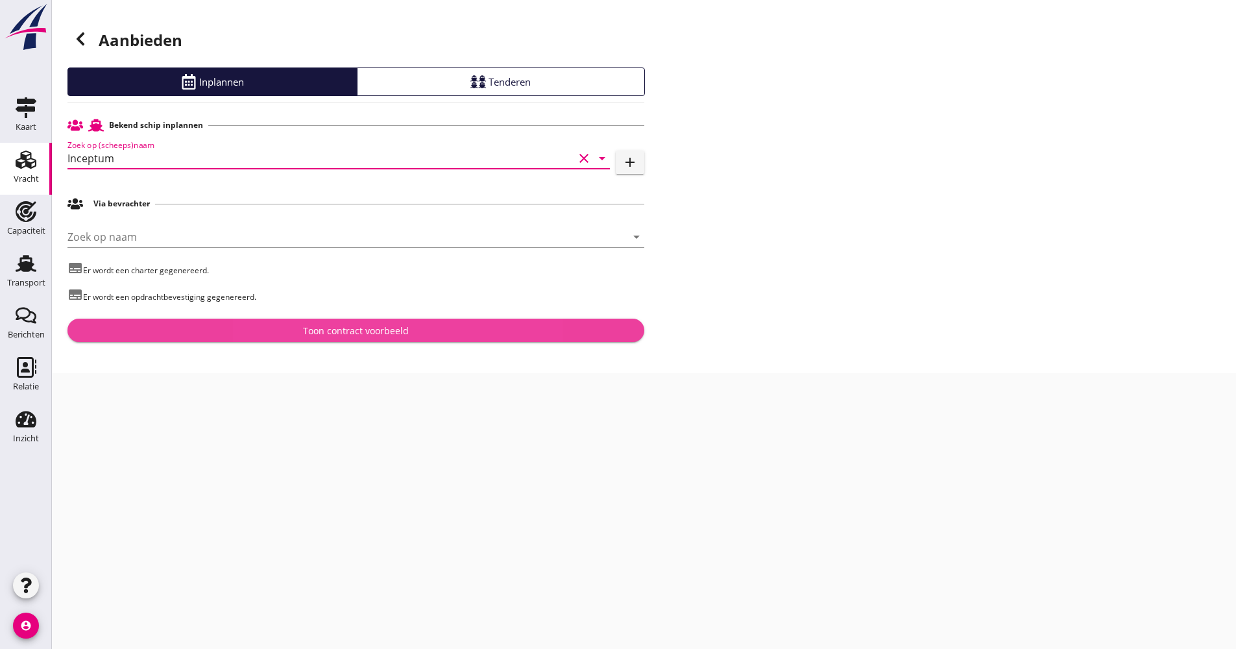
click at [268, 322] on button "Toon contract voorbeeld" at bounding box center [356, 330] width 577 height 23
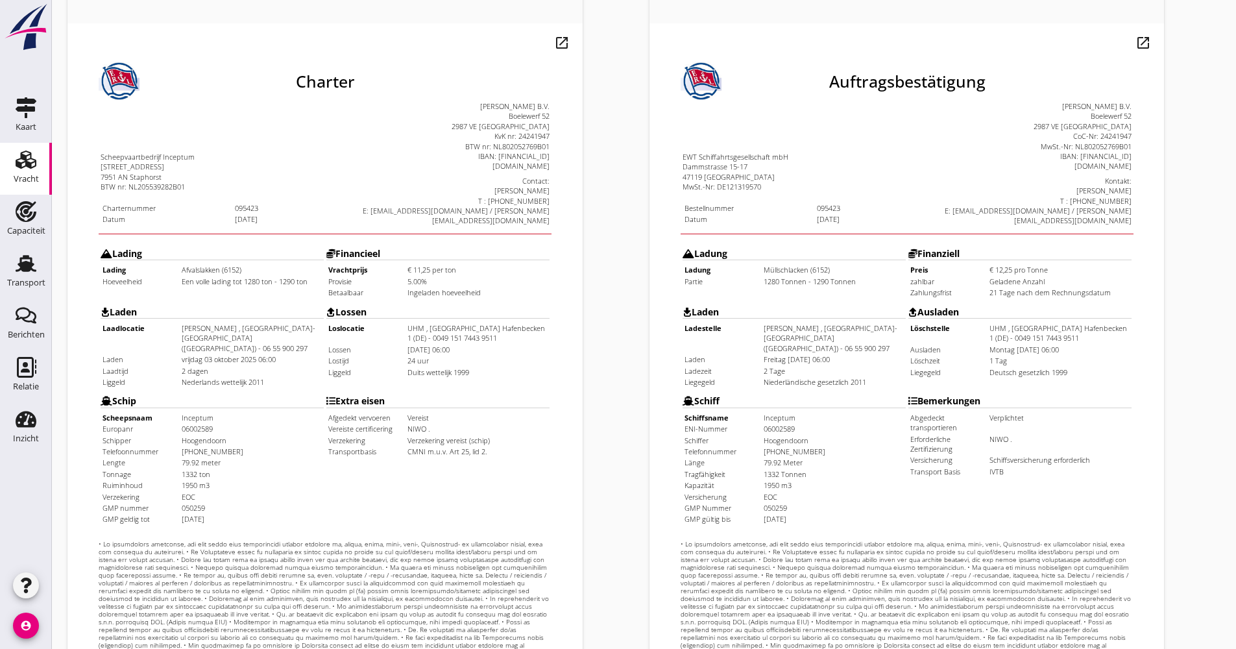
scroll to position [312, 0]
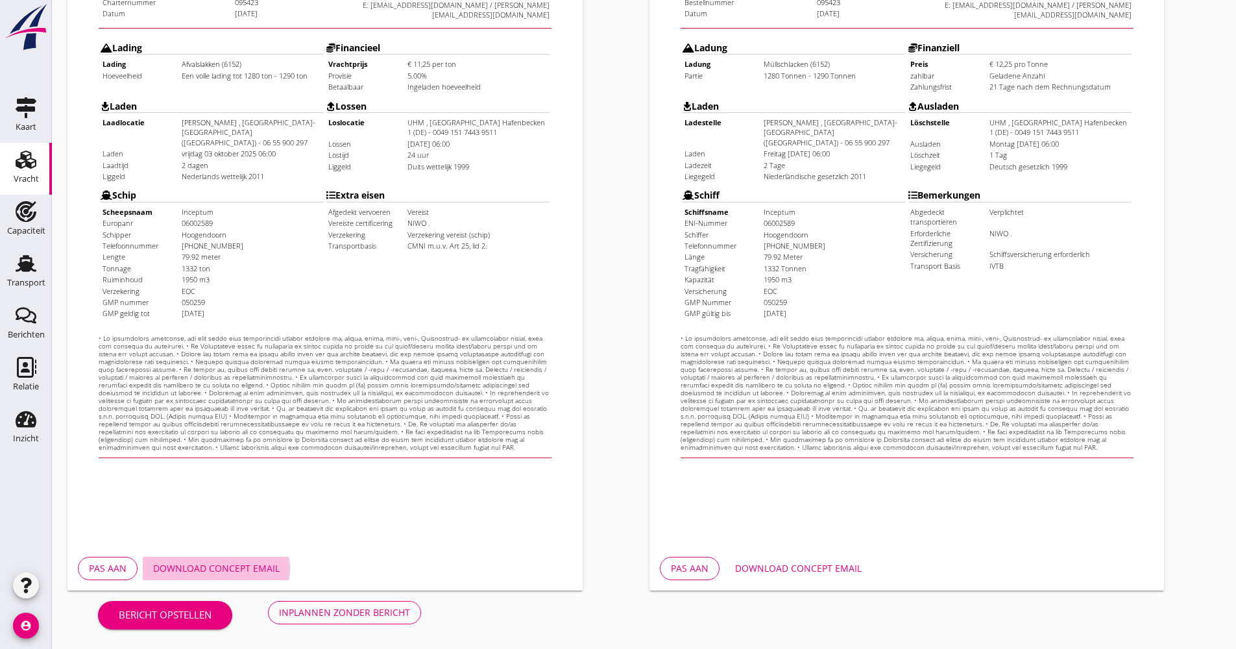
click at [268, 571] on div "Download concept email" at bounding box center [216, 568] width 127 height 14
click at [320, 604] on button "Inplannen zonder bericht" at bounding box center [344, 612] width 153 height 23
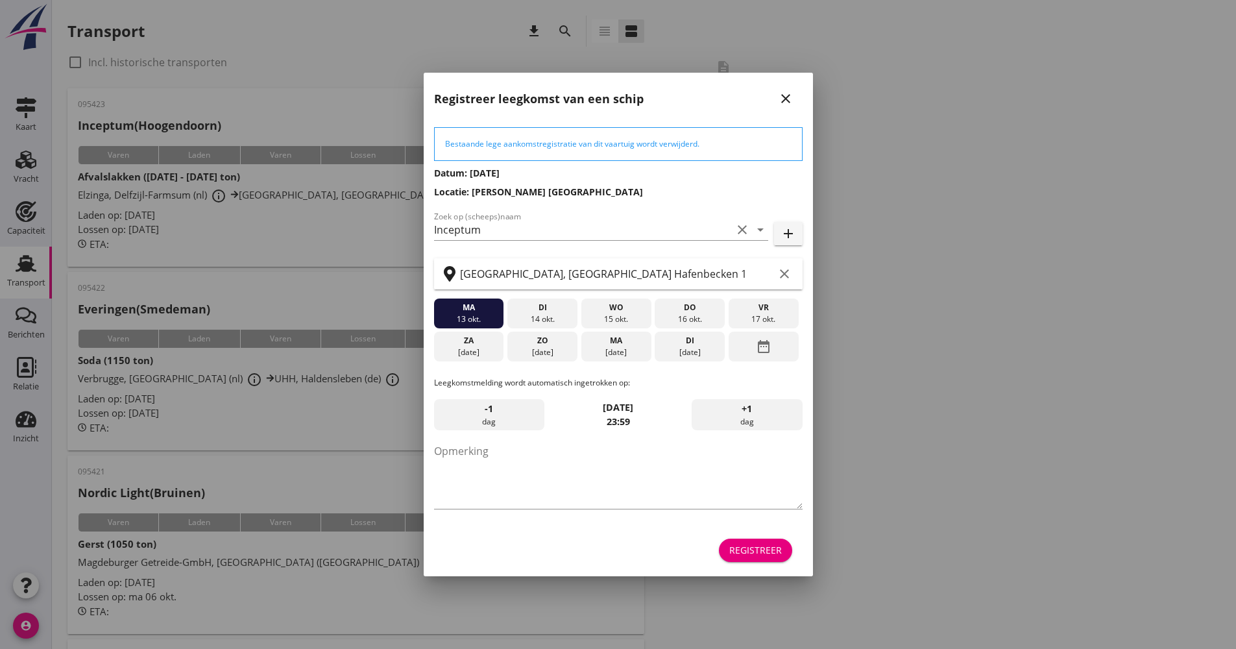
click at [736, 548] on div "Registreer" at bounding box center [756, 550] width 53 height 14
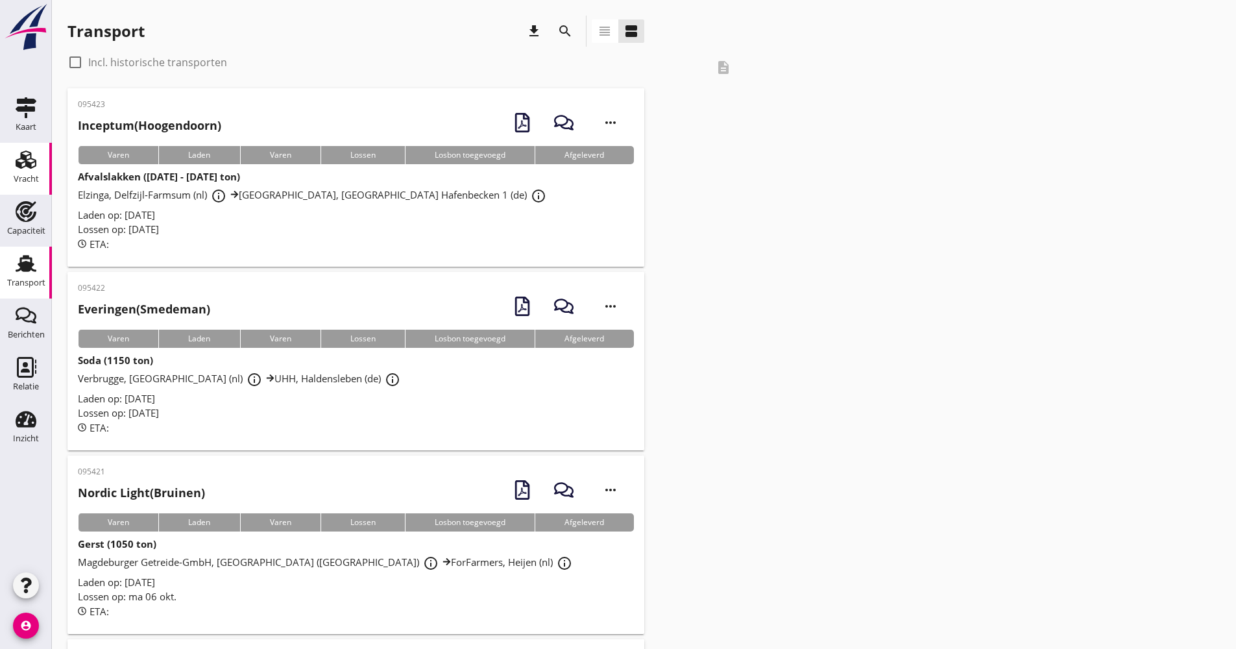
click at [35, 182] on div "Vracht" at bounding box center [26, 179] width 25 height 8
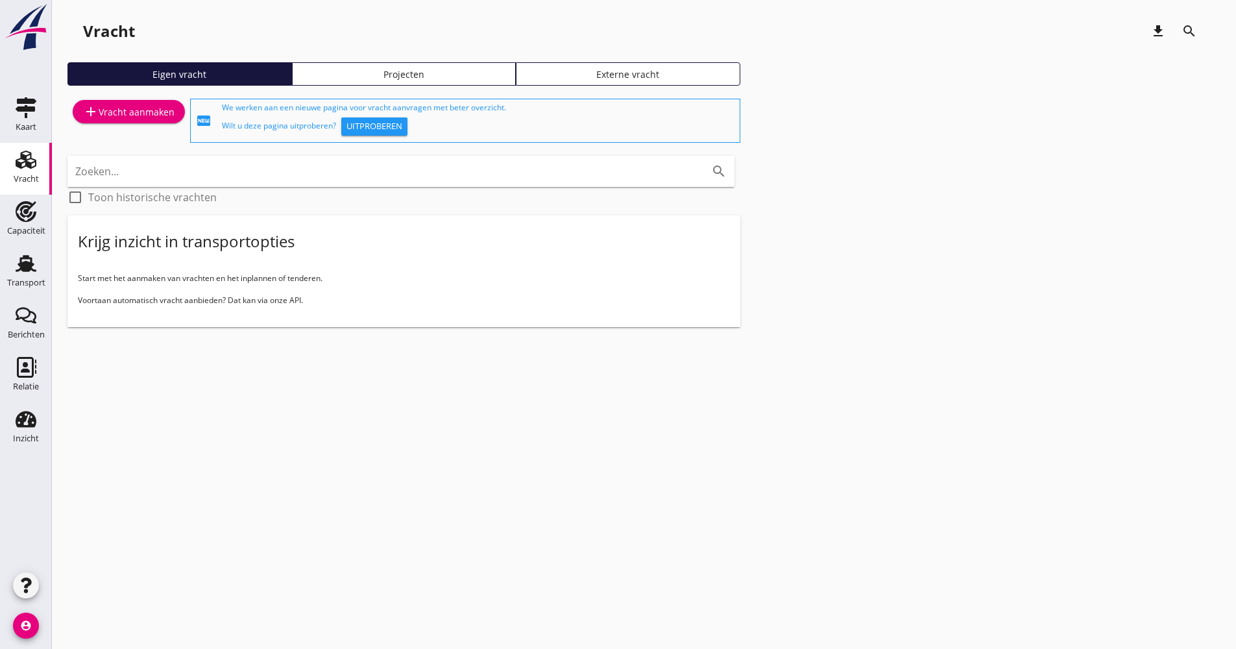
click at [353, 72] on div "Projecten" at bounding box center [404, 75] width 213 height 14
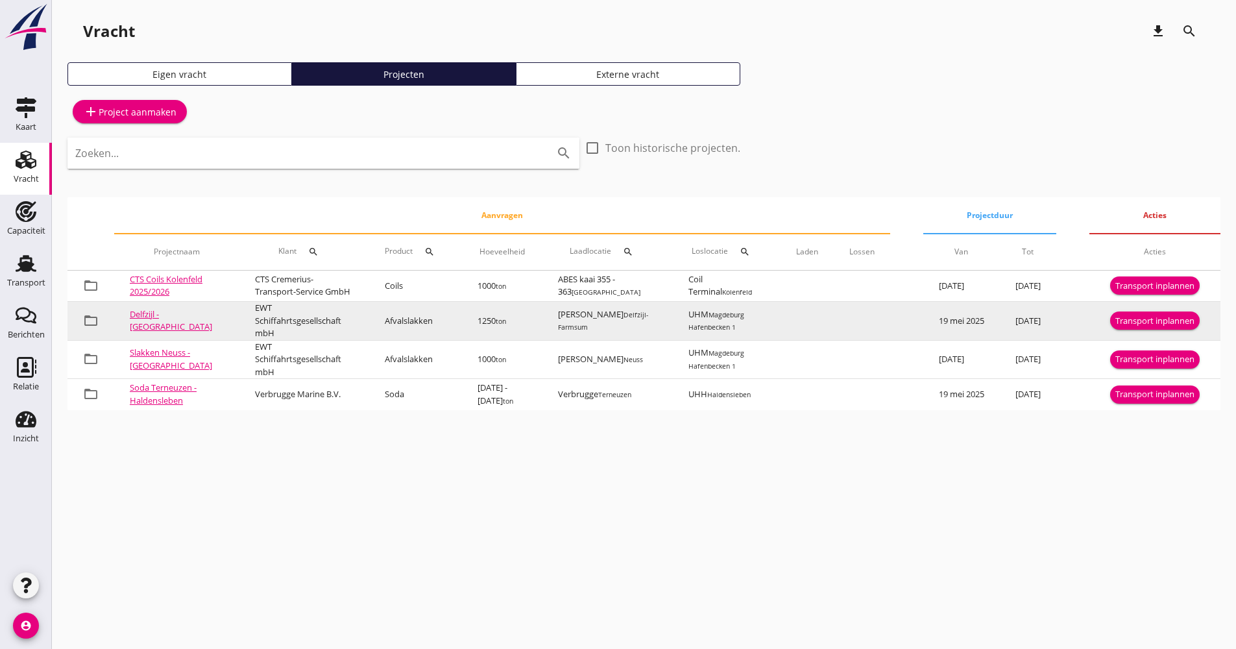
click at [1133, 322] on div "Transport inplannen" at bounding box center [1155, 321] width 79 height 13
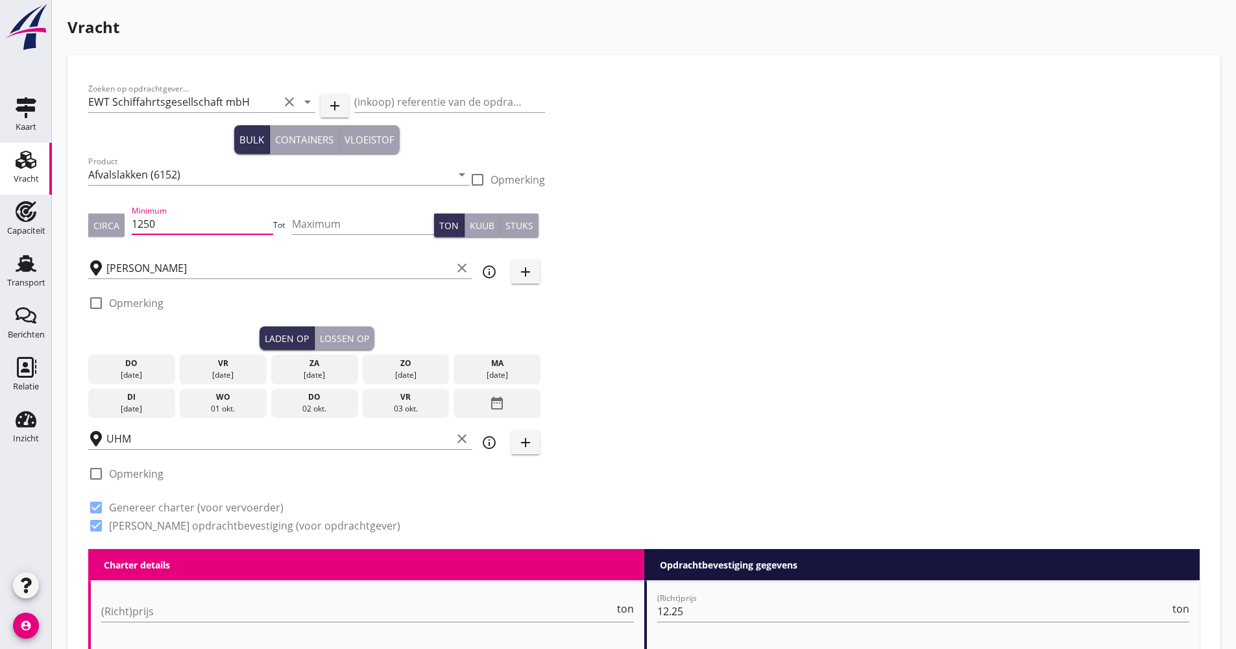
drag, startPoint x: 173, startPoint y: 223, endPoint x: 116, endPoint y: 229, distance: 57.4
click at [116, 229] on div "Circa Minimum 1250 Tot Maximum Ton Kuub Stuks" at bounding box center [316, 225] width 457 height 44
type input "1100"
click at [405, 404] on div "03 okt." at bounding box center [405, 409] width 80 height 12
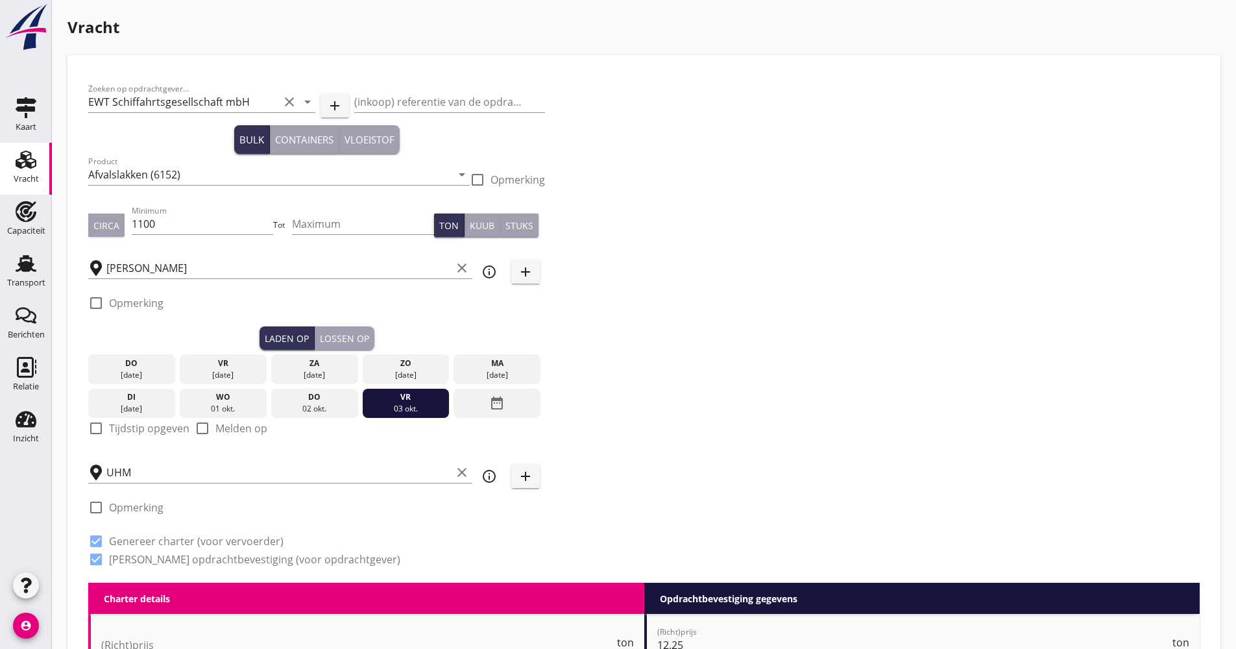
click at [122, 436] on div "check_box_outline_blank Tijdstip opgeven" at bounding box center [138, 429] width 101 height 16
click at [129, 430] on label "Tijdstip opgeven" at bounding box center [149, 428] width 80 height 13
checkbox input "true"
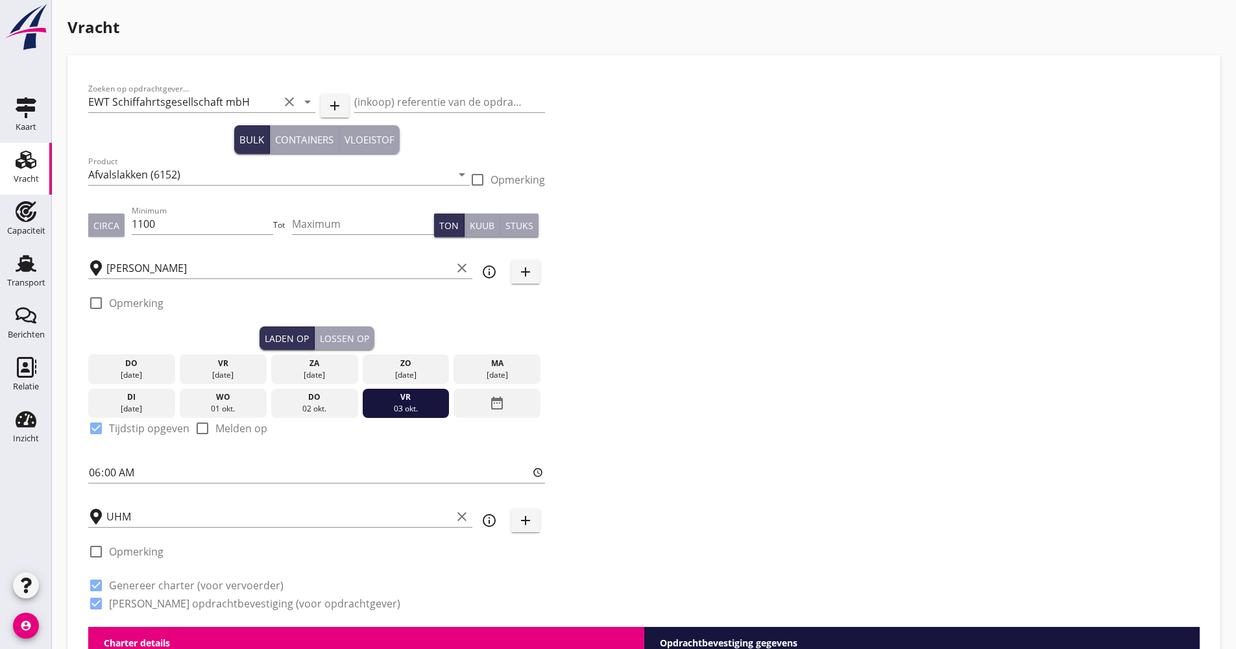
click at [345, 339] on div "Lossen op" at bounding box center [344, 339] width 49 height 14
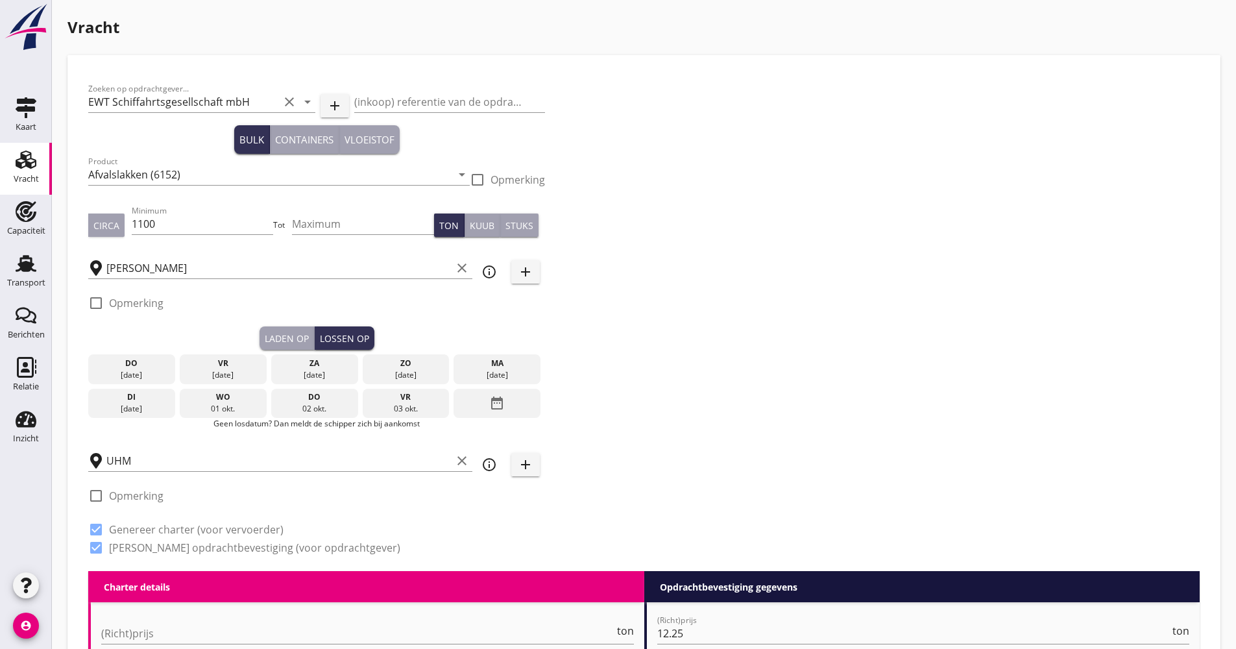
click at [467, 399] on div "date_range" at bounding box center [497, 404] width 87 height 30
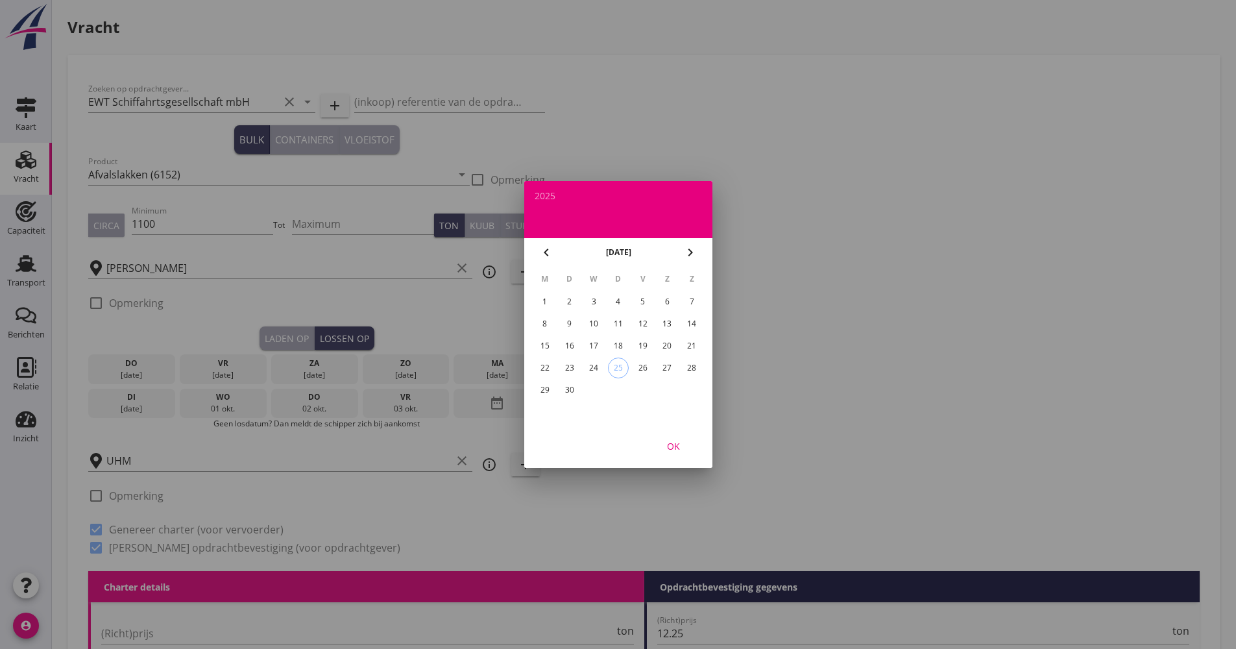
click at [686, 256] on icon "chevron_right" at bounding box center [691, 253] width 16 height 16
click at [552, 345] on div "13" at bounding box center [544, 346] width 21 height 21
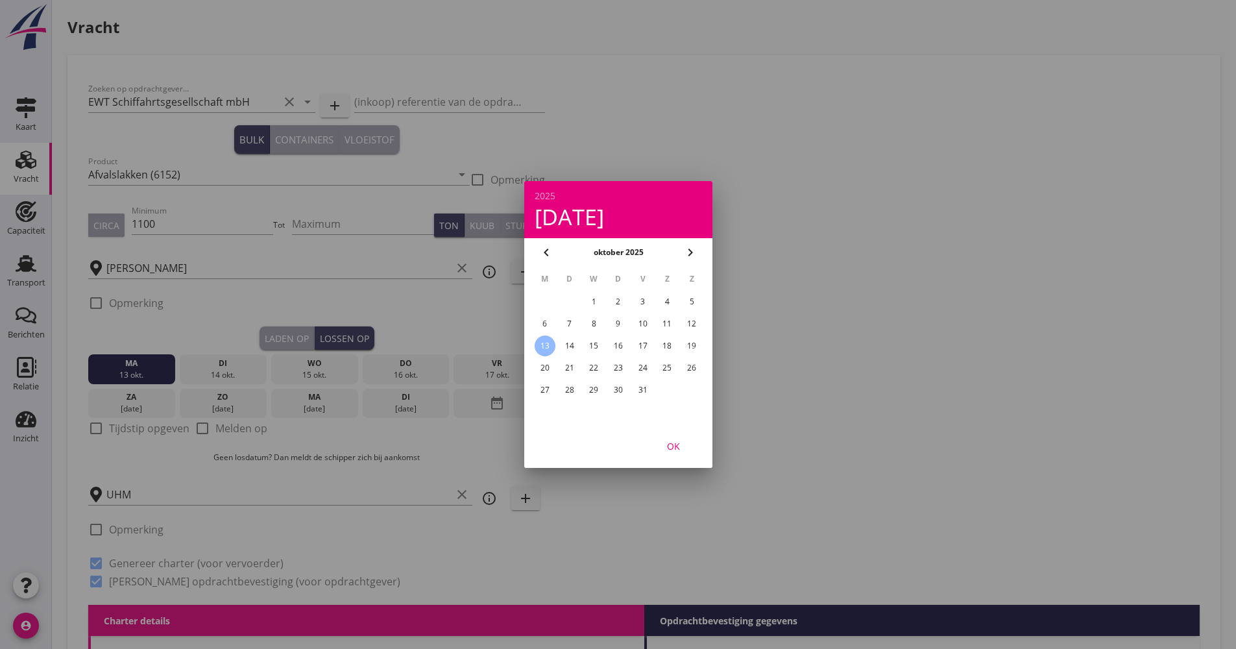
click at [684, 446] on div "OK" at bounding box center [674, 446] width 36 height 14
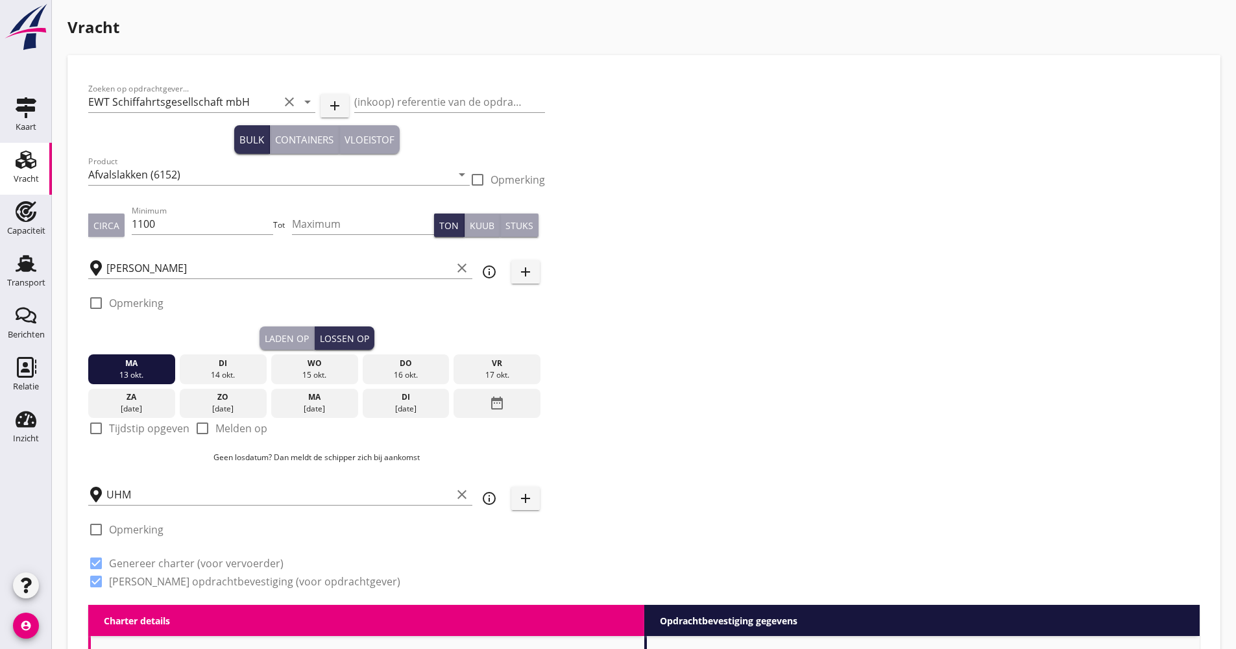
click at [153, 426] on label "Tijdstip opgeven" at bounding box center [149, 428] width 80 height 13
checkbox input "true"
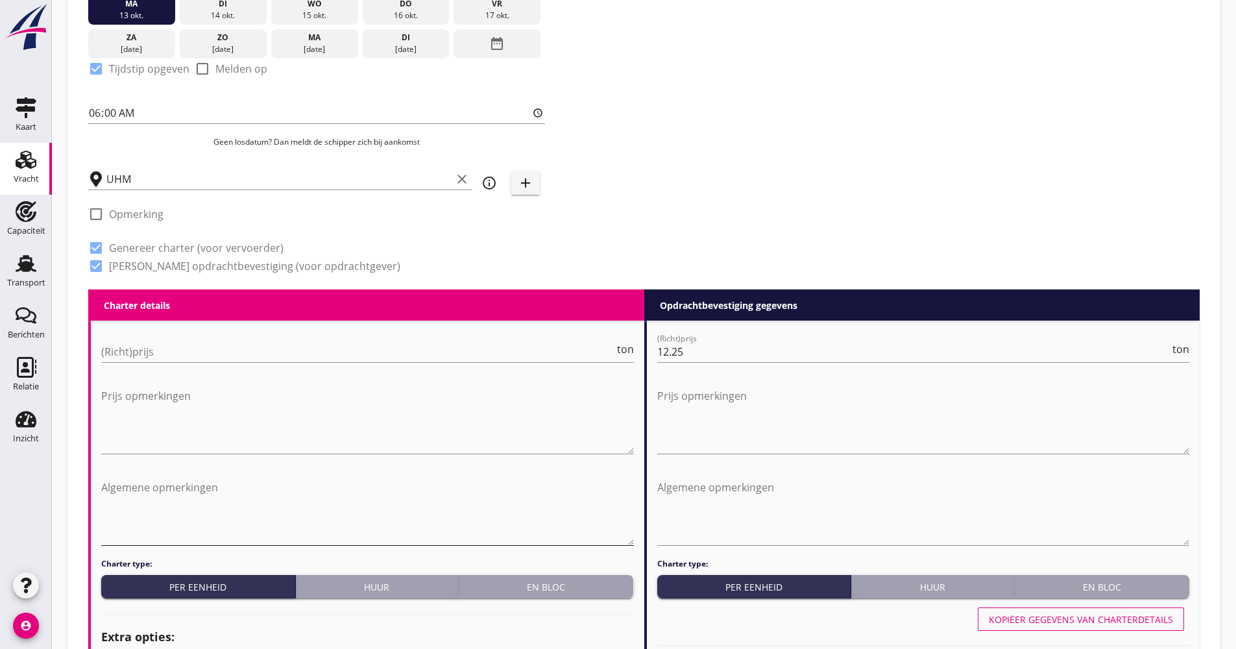
scroll to position [454, 0]
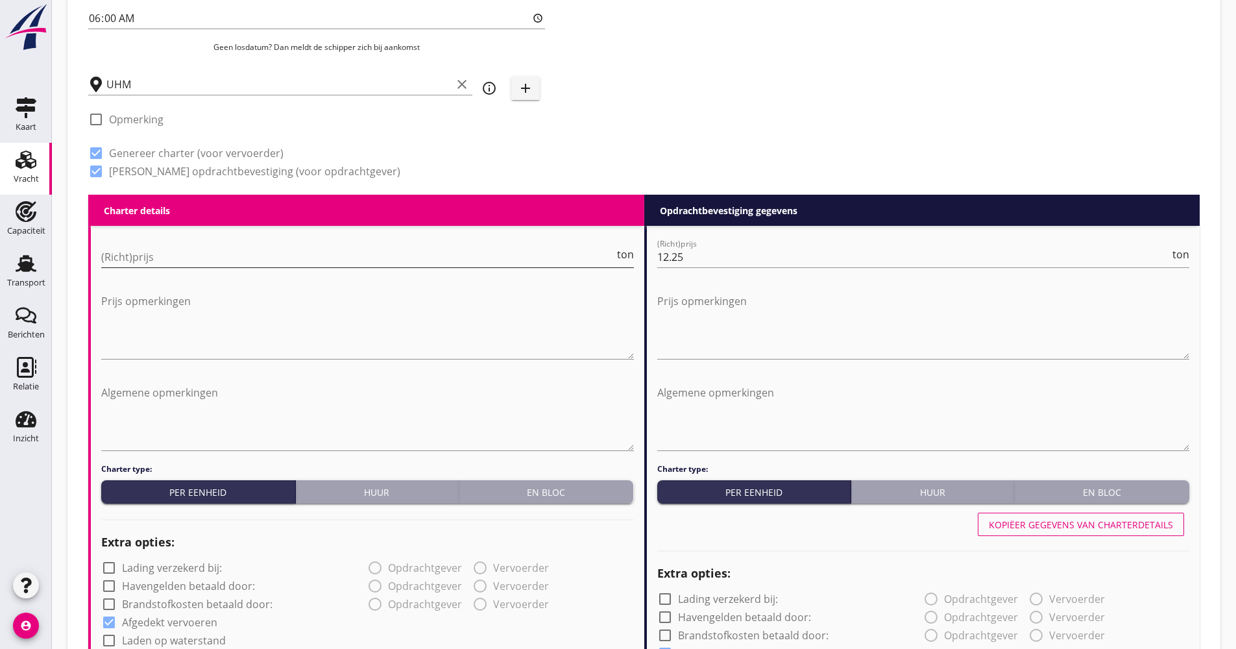
click at [160, 249] on input "(Richt)prijs" at bounding box center [357, 257] width 513 height 21
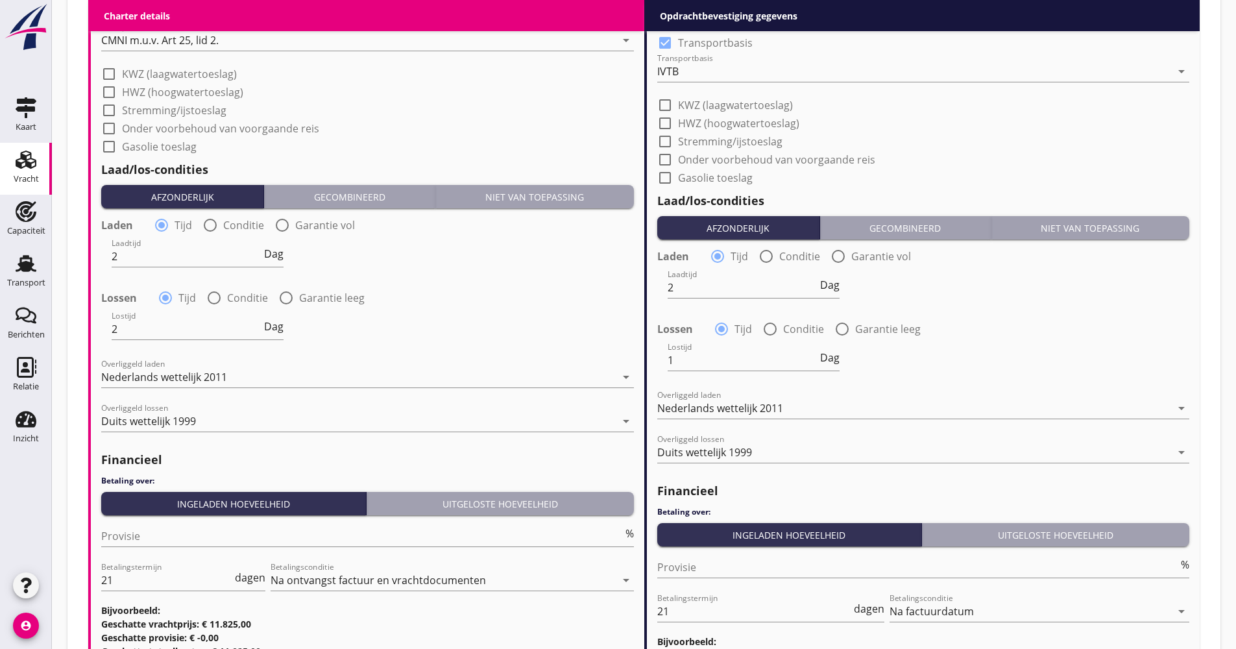
scroll to position [1493, 0]
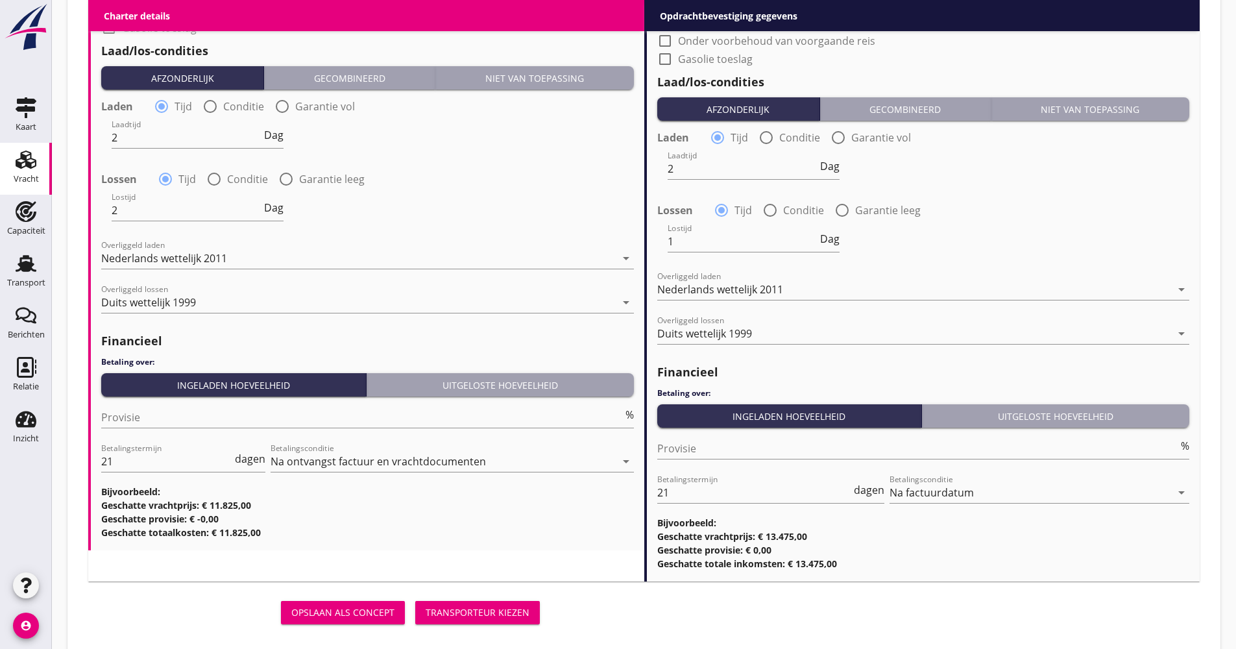
type input "10.75"
click at [490, 626] on div "Opslaan als concept Transporteur kiezen" at bounding box center [316, 612] width 457 height 31
click at [493, 612] on div "Transporteur kiezen" at bounding box center [478, 613] width 104 height 14
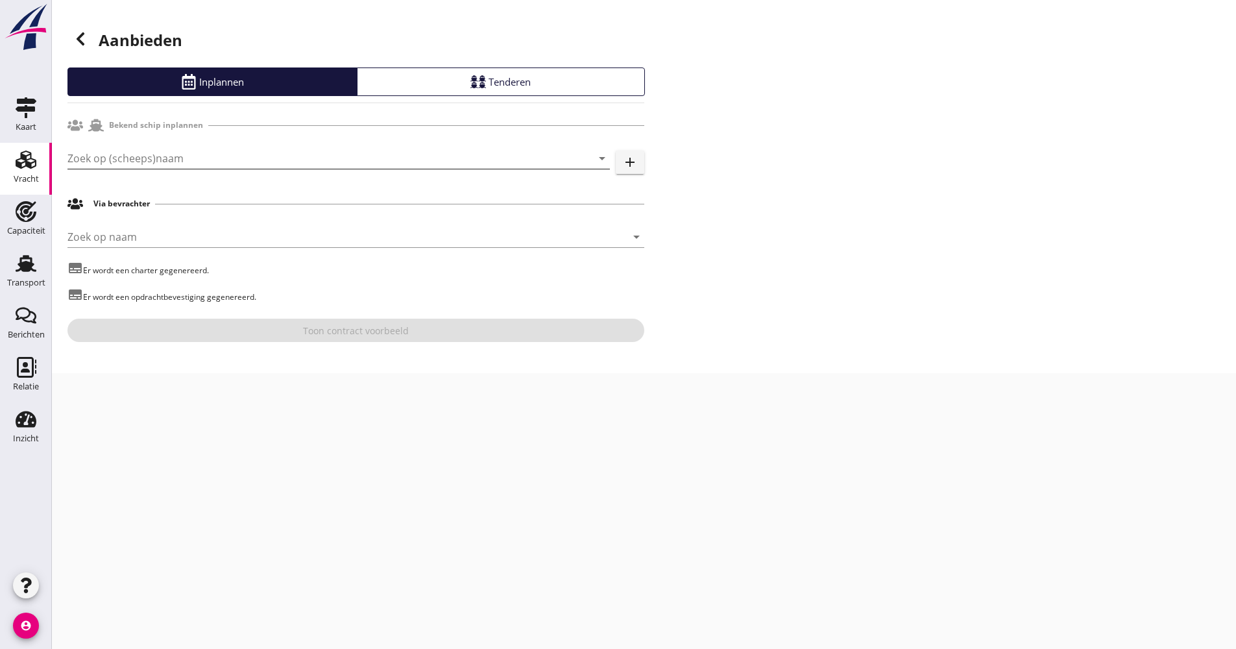
click at [231, 154] on input "Zoek op (scheeps)naam" at bounding box center [321, 158] width 506 height 21
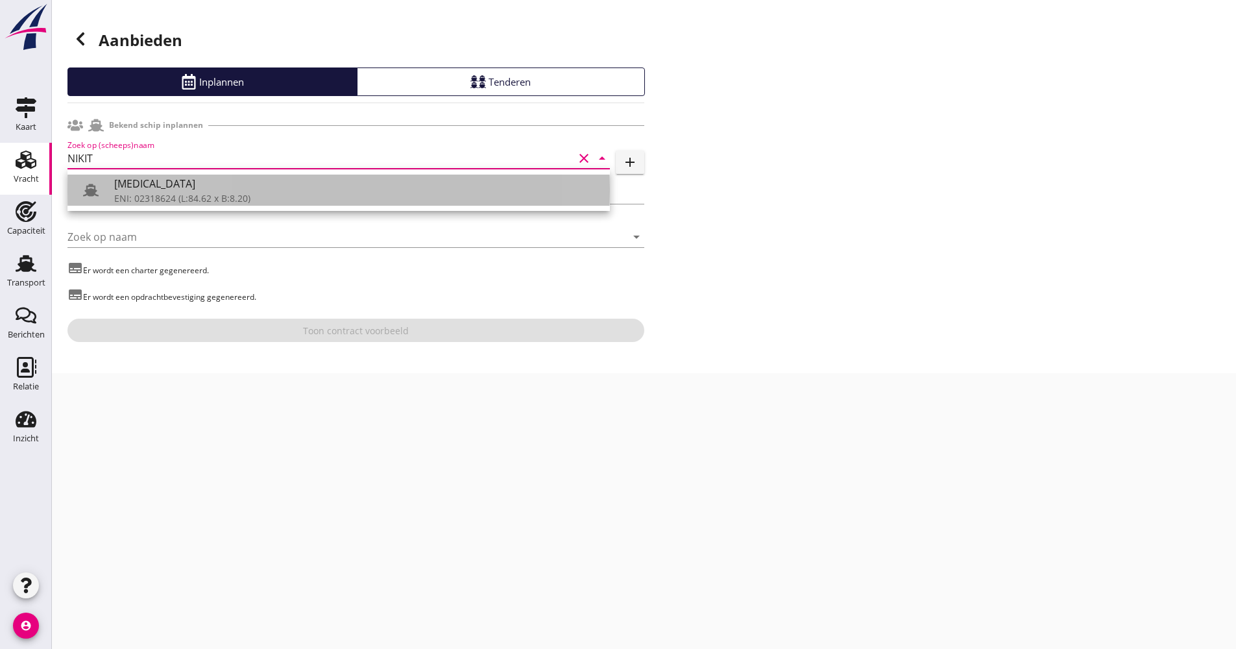
click at [149, 192] on div "ENI: 02318624 (L:84.62 x B:8.20)" at bounding box center [356, 198] width 485 height 14
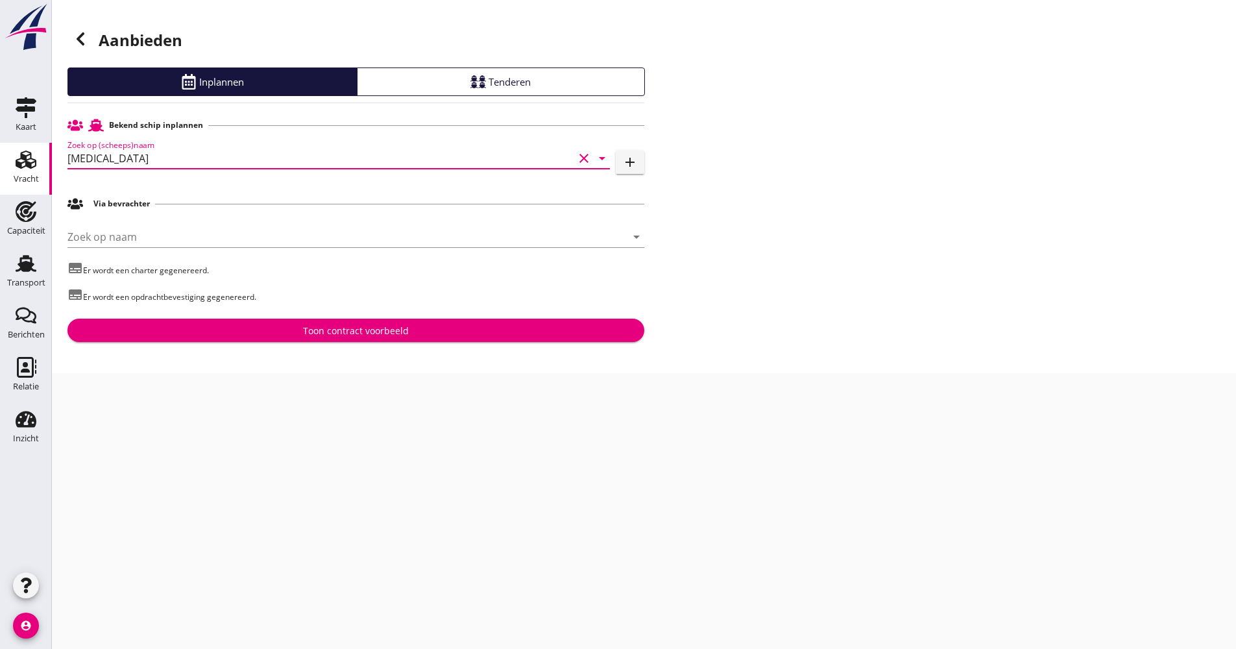
type input "[MEDICAL_DATA]"
click at [363, 332] on div "Toon contract voorbeeld" at bounding box center [356, 331] width 106 height 14
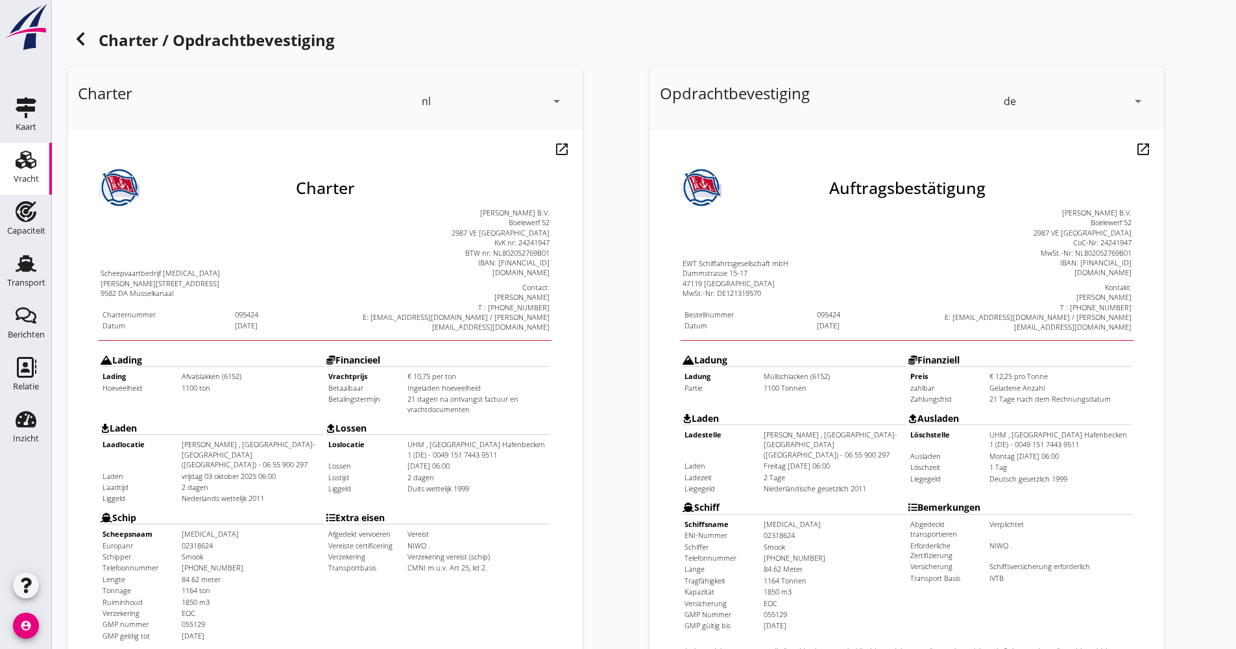
click at [77, 36] on icon at bounding box center [81, 39] width 16 height 16
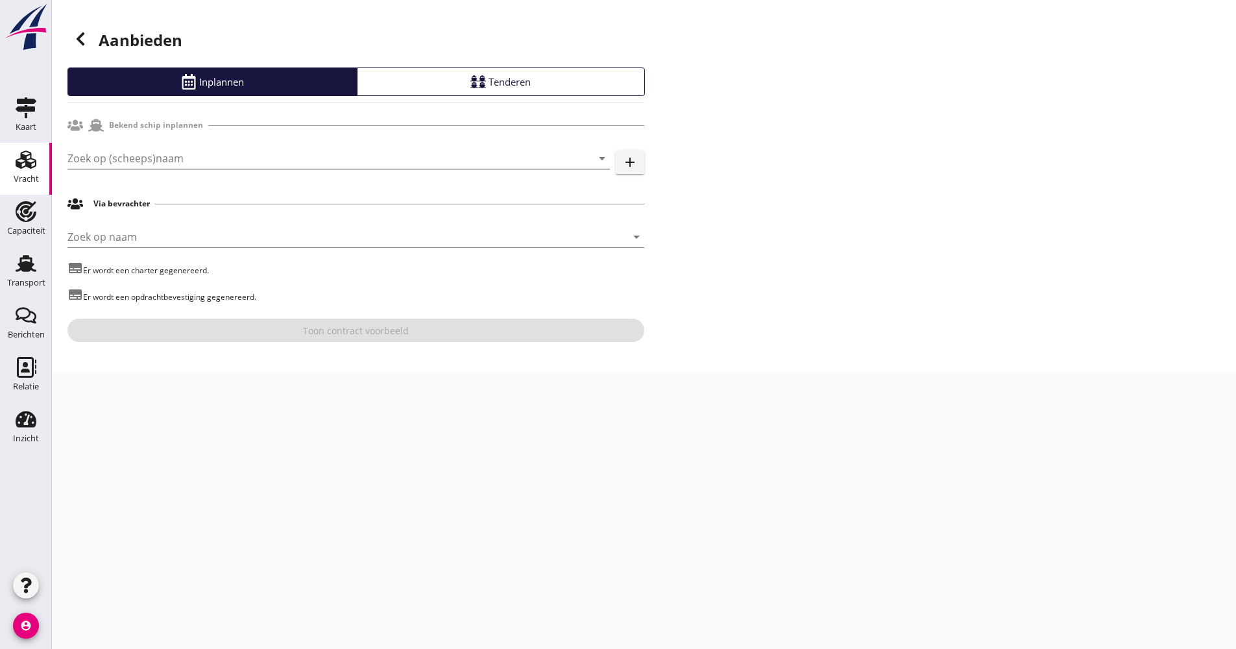
click at [110, 151] on input "Zoek op (scheeps)naam" at bounding box center [321, 158] width 506 height 21
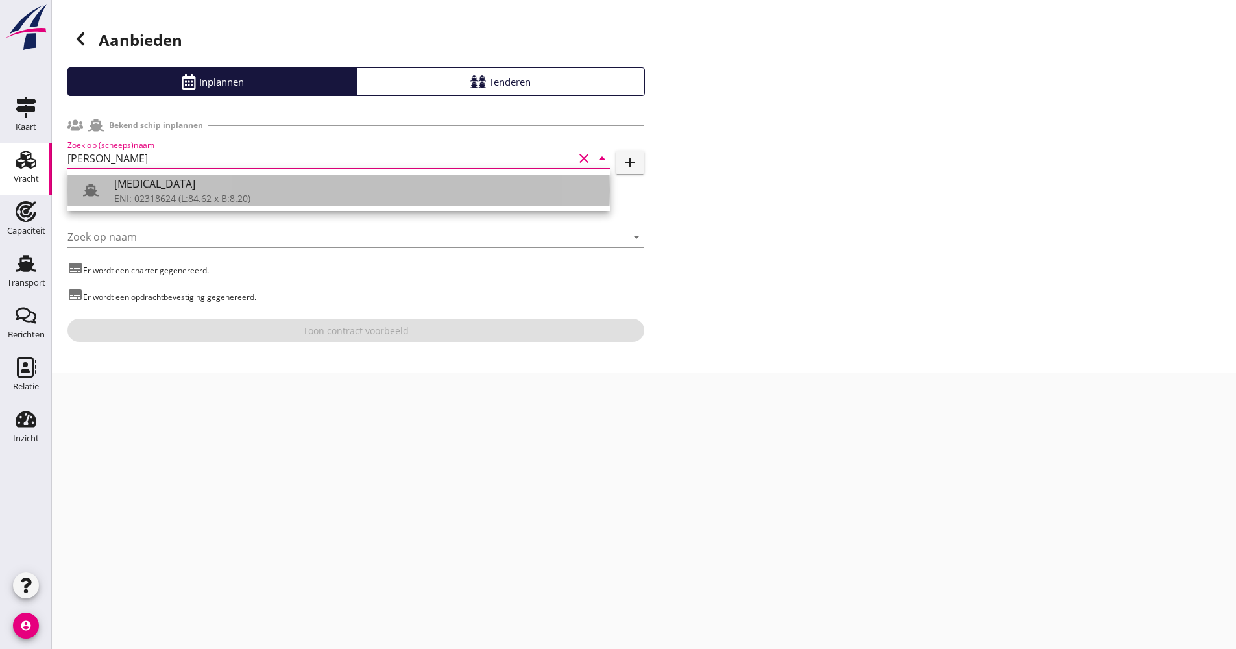
click at [142, 191] on div "[MEDICAL_DATA]" at bounding box center [356, 184] width 485 height 16
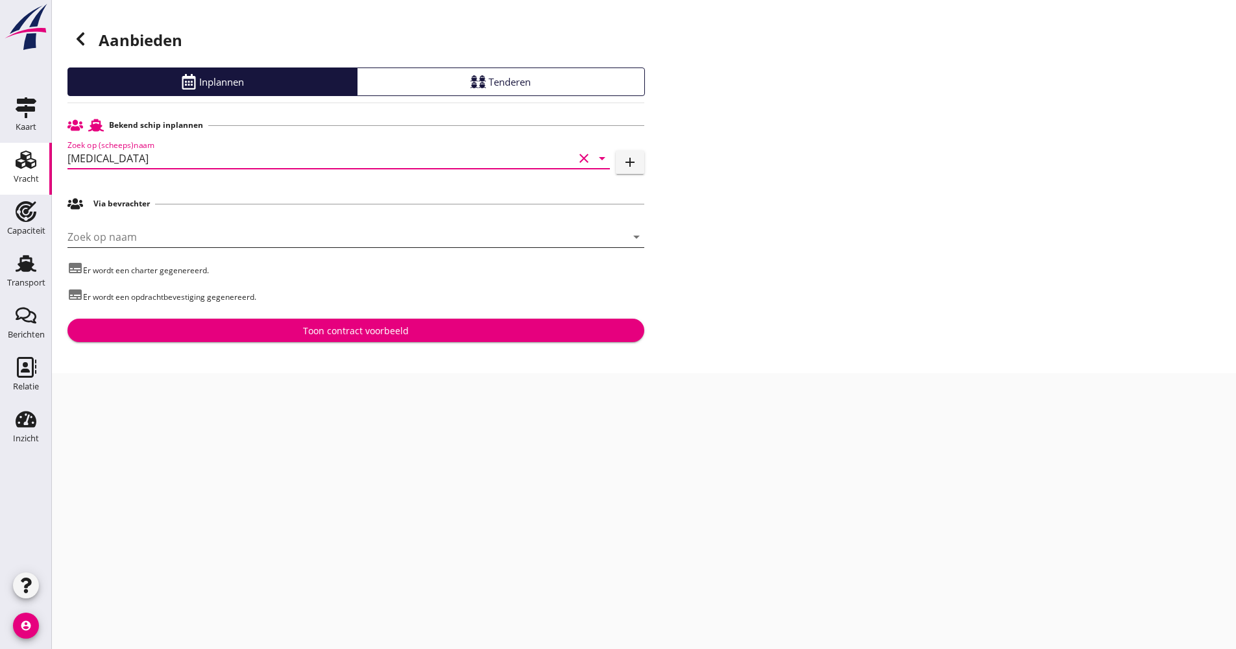
type input "[MEDICAL_DATA]"
click at [141, 237] on input "Zoek op naam" at bounding box center [338, 237] width 541 height 21
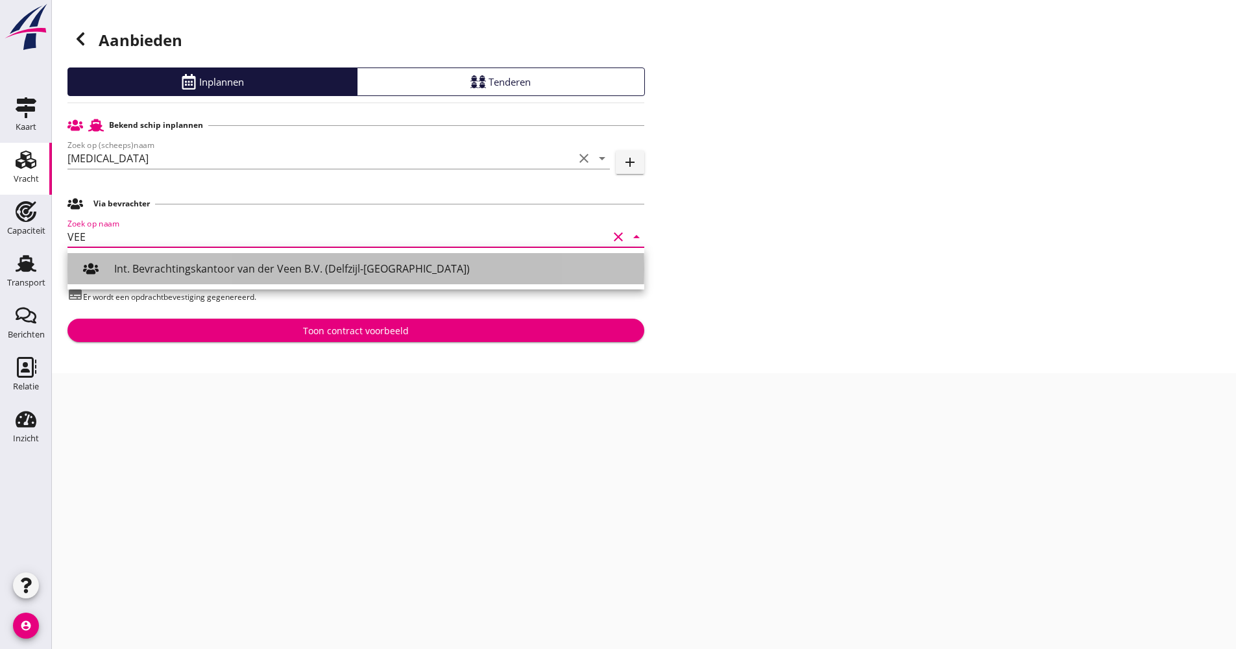
click at [153, 265] on div "Int. Bevrachtingskantoor van der Veen B.V. (Delfzijl-[GEOGRAPHIC_DATA])" at bounding box center [374, 269] width 520 height 16
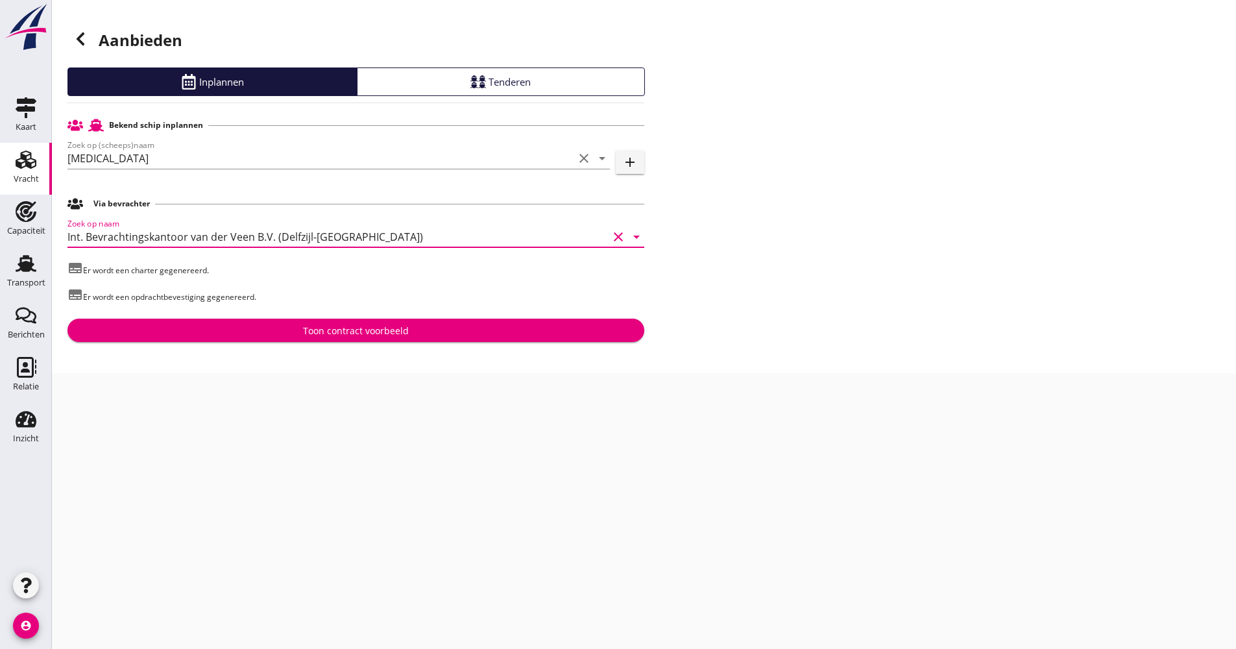
type input "Int. Bevrachtingskantoor van der Veen B.V. (Delfzijl-[GEOGRAPHIC_DATA])"
click at [278, 324] on div "Toon contract voorbeeld" at bounding box center [356, 331] width 556 height 14
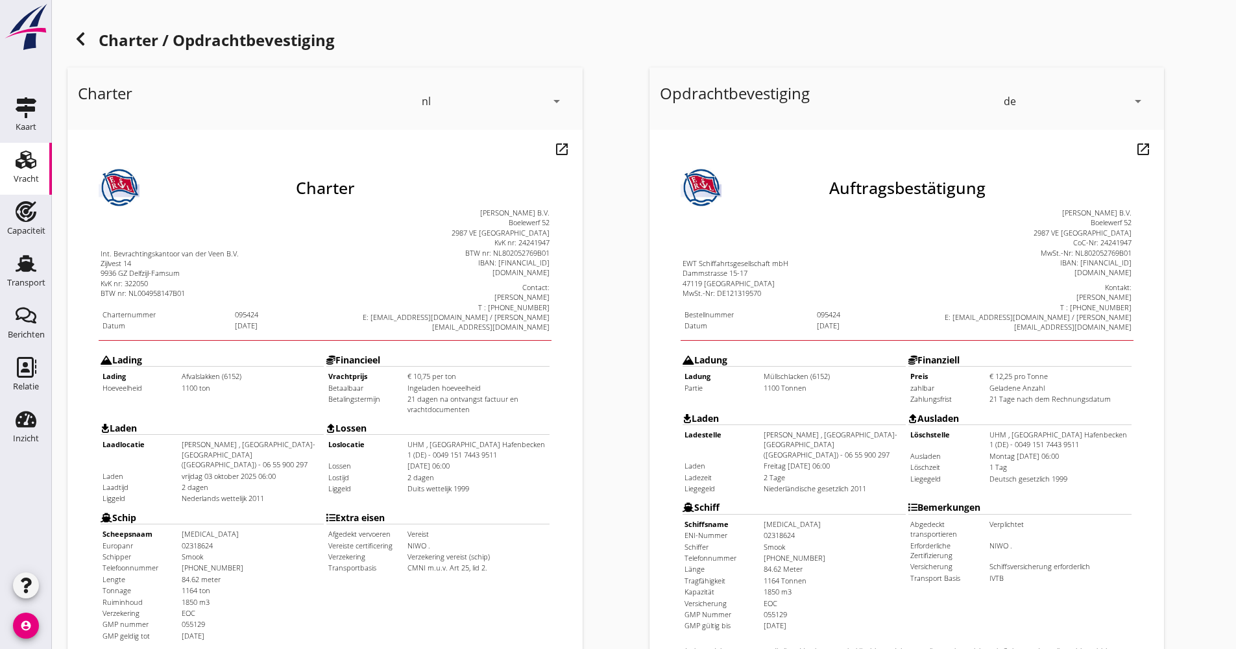
click at [75, 37] on icon at bounding box center [81, 39] width 16 height 16
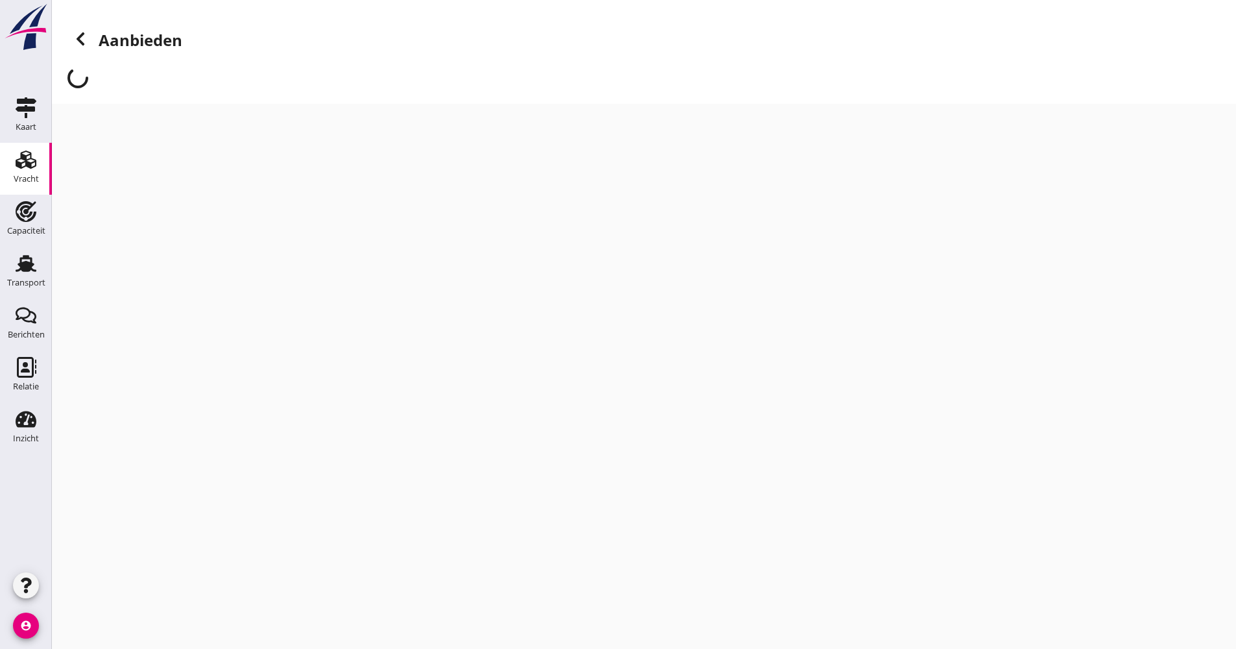
click at [75, 36] on icon at bounding box center [81, 39] width 16 height 16
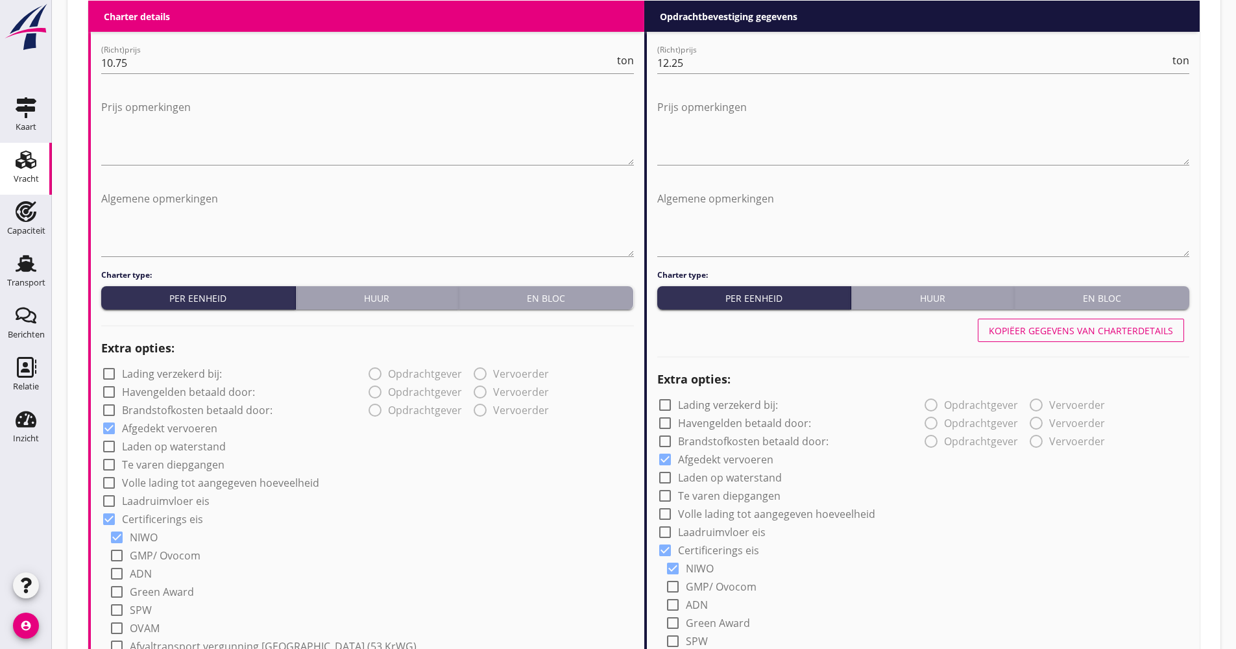
scroll to position [649, 0]
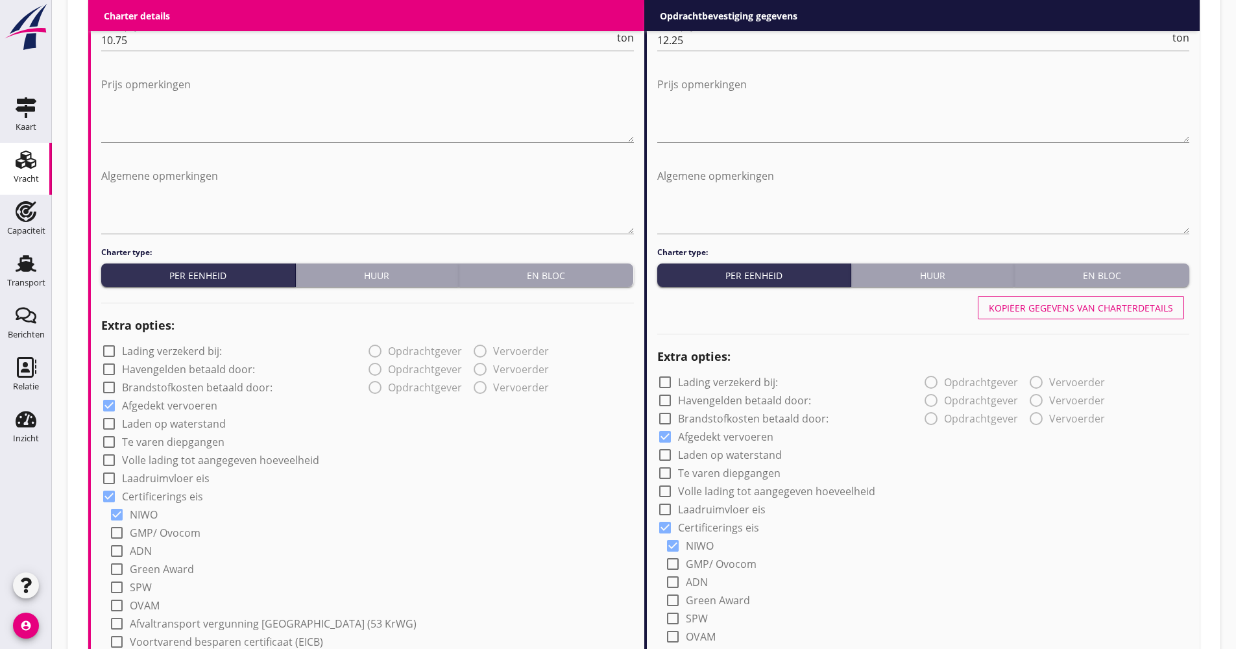
drag, startPoint x: 199, startPoint y: 462, endPoint x: 208, endPoint y: 462, distance: 9.1
click at [200, 462] on label "Volle lading tot aangegeven hoeveelheid" at bounding box center [220, 460] width 197 height 13
checkbox input "true"
click at [782, 494] on label "Volle lading tot aangegeven hoeveelheid" at bounding box center [776, 491] width 197 height 13
checkbox input "true"
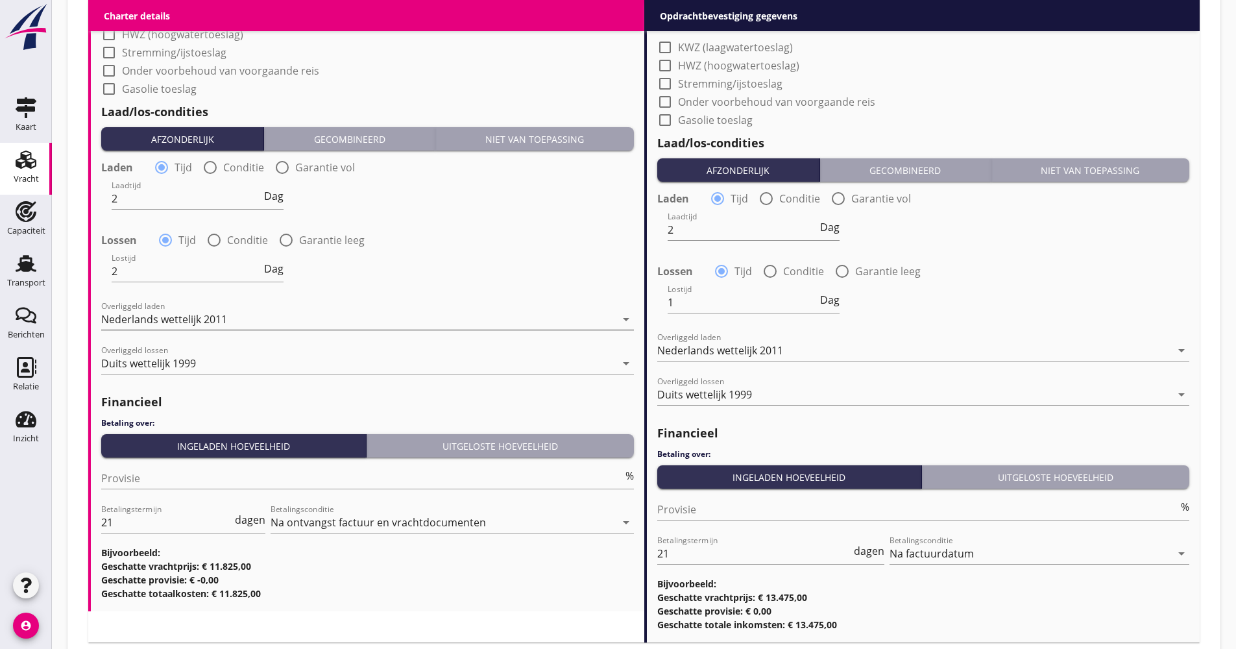
scroll to position [1492, 0]
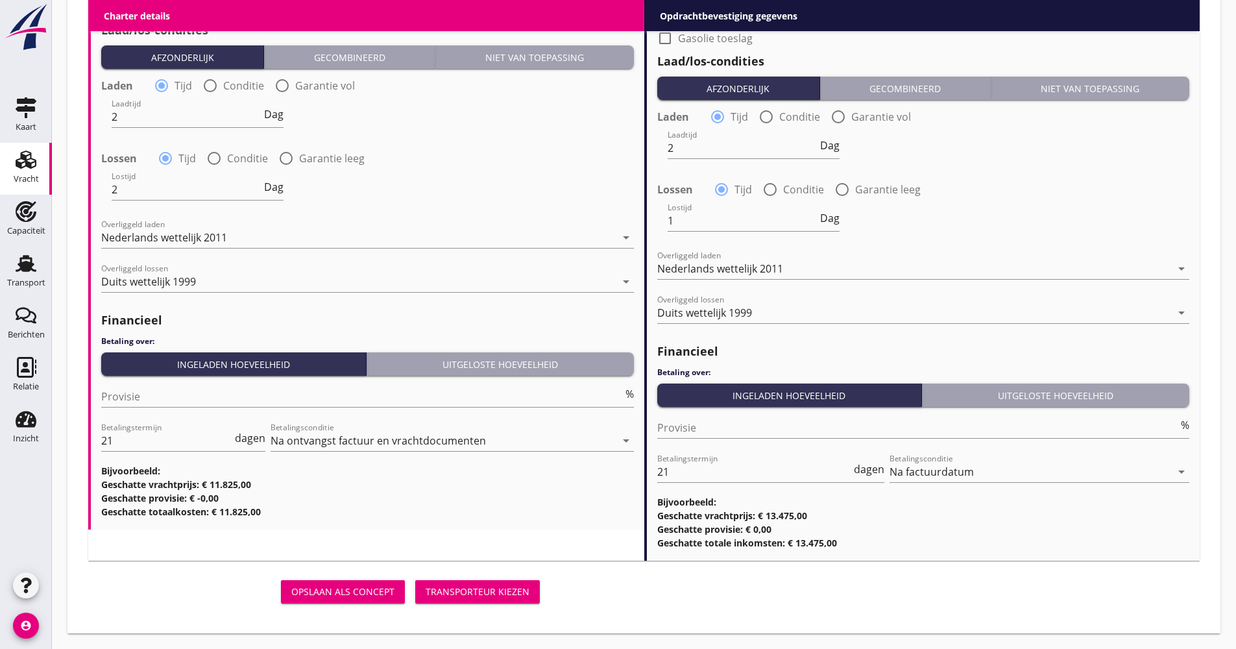
click at [443, 589] on div "Transporteur kiezen" at bounding box center [478, 592] width 104 height 14
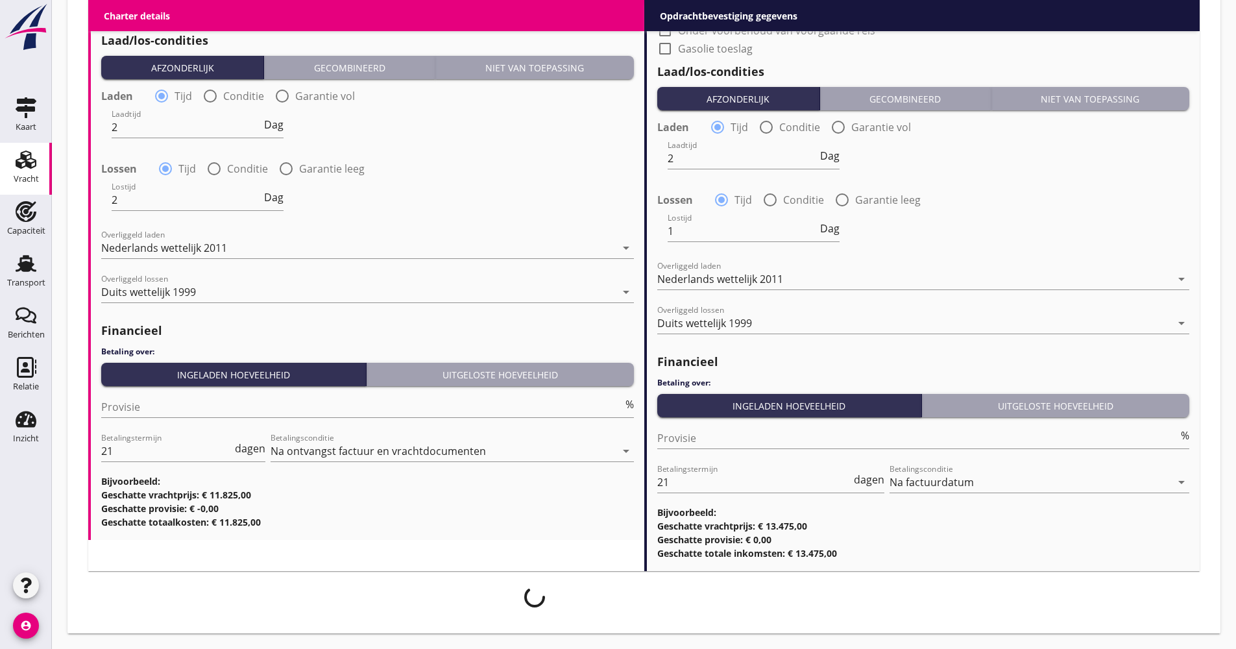
scroll to position [1481, 0]
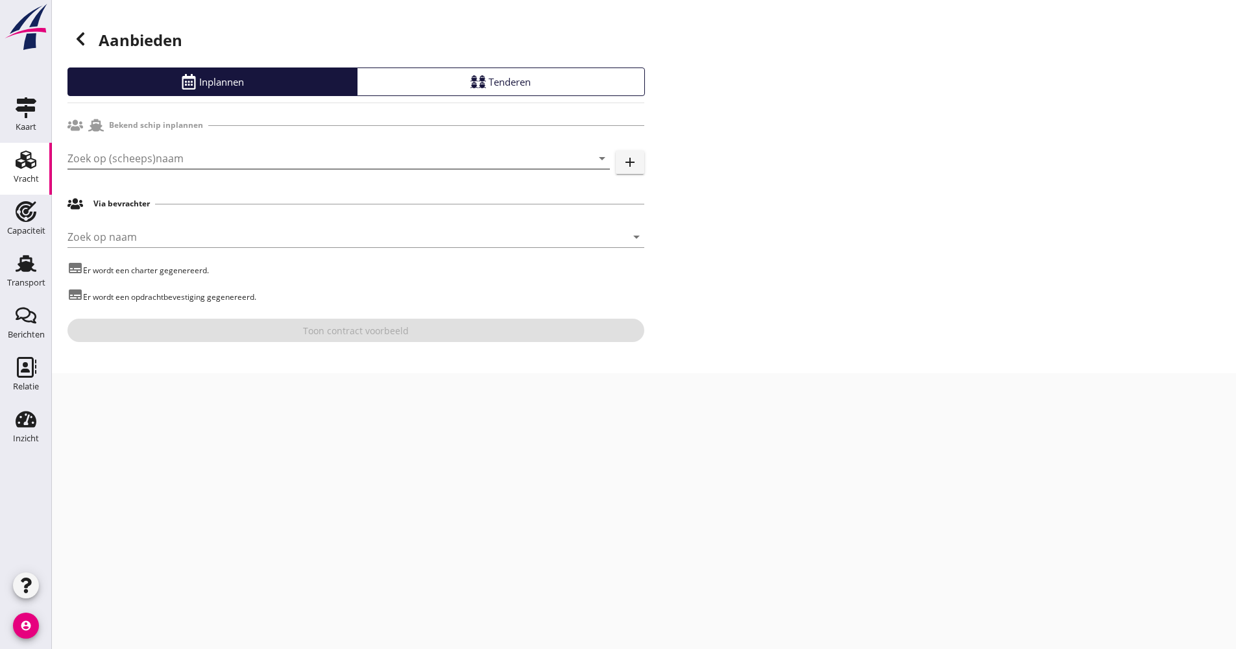
click at [210, 160] on input "Zoek op (scheeps)naam" at bounding box center [321, 158] width 506 height 21
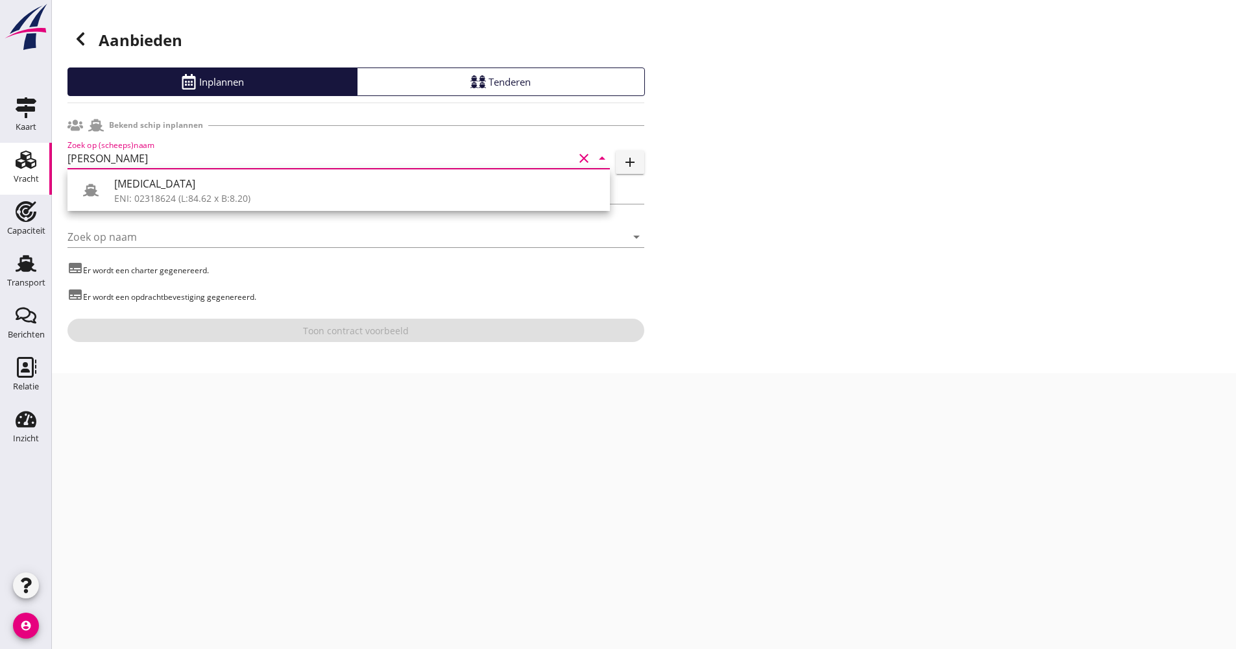
click at [175, 180] on div "[MEDICAL_DATA]" at bounding box center [356, 184] width 485 height 16
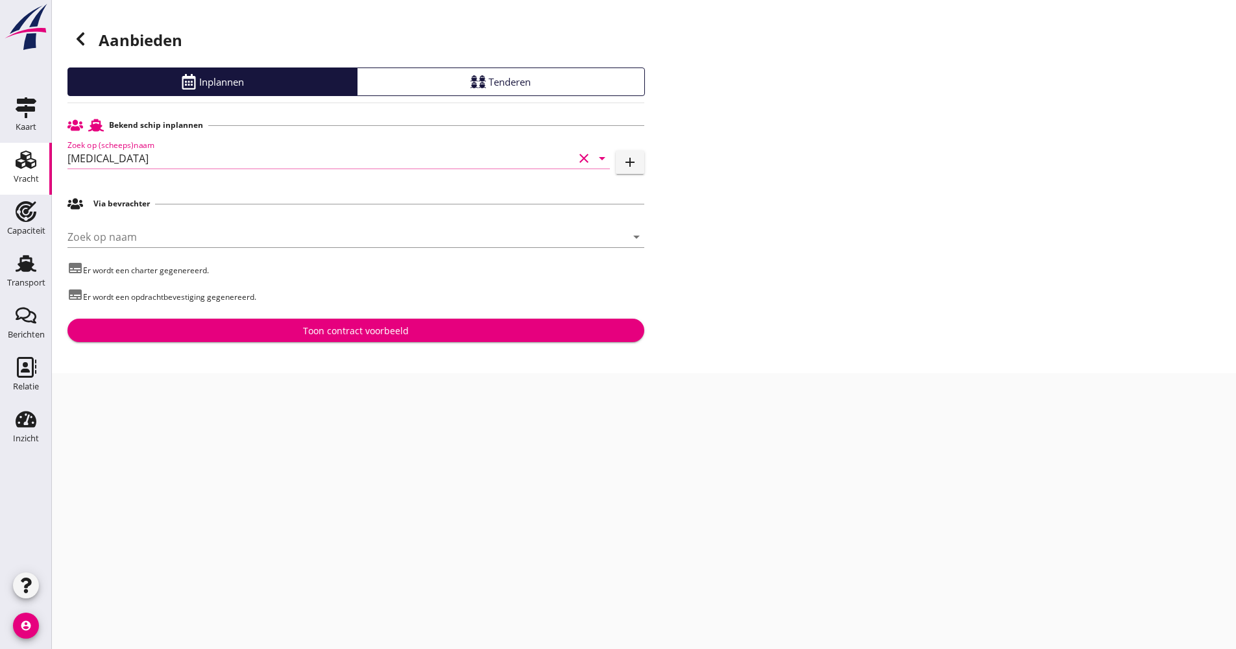
type input "[MEDICAL_DATA]"
click at [157, 221] on div "[PERSON_NAME] op naam arrow_drop_down" at bounding box center [356, 240] width 577 height 42
click at [153, 241] on input "Zoek op naam" at bounding box center [338, 237] width 541 height 21
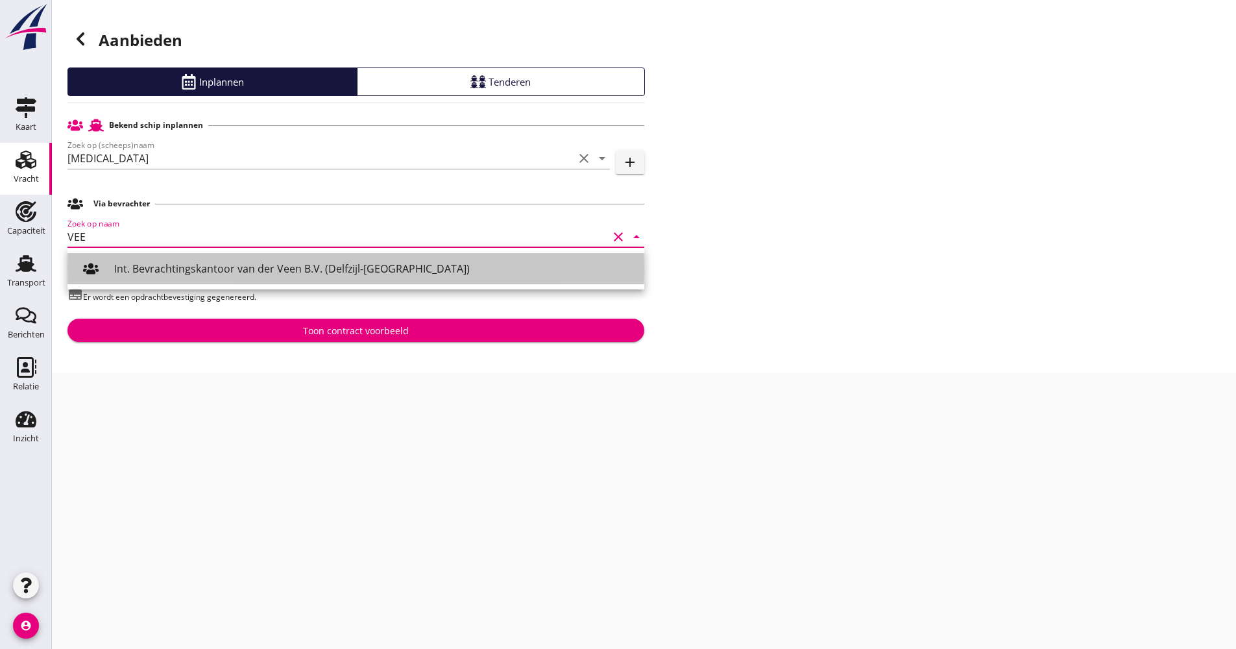
click at [168, 269] on div "Int. Bevrachtingskantoor van der Veen B.V. (Delfzijl-[GEOGRAPHIC_DATA])" at bounding box center [374, 269] width 520 height 16
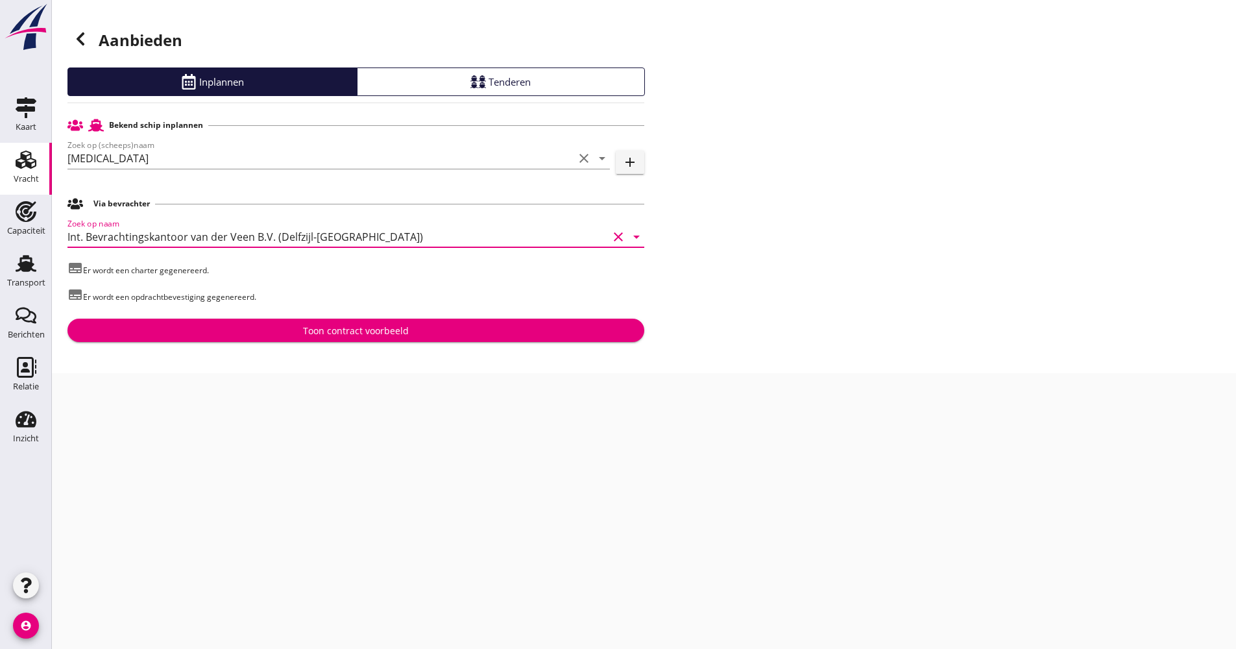
type input "Int. Bevrachtingskantoor van der Veen B.V. (Delfzijl-[GEOGRAPHIC_DATA])"
click at [219, 319] on div "Bekend schip inplannen Zoek op (scheeps)naam [MEDICAL_DATA] clear arrow_drop_do…" at bounding box center [356, 227] width 577 height 229
click at [219, 328] on div "Toon contract voorbeeld" at bounding box center [356, 331] width 556 height 14
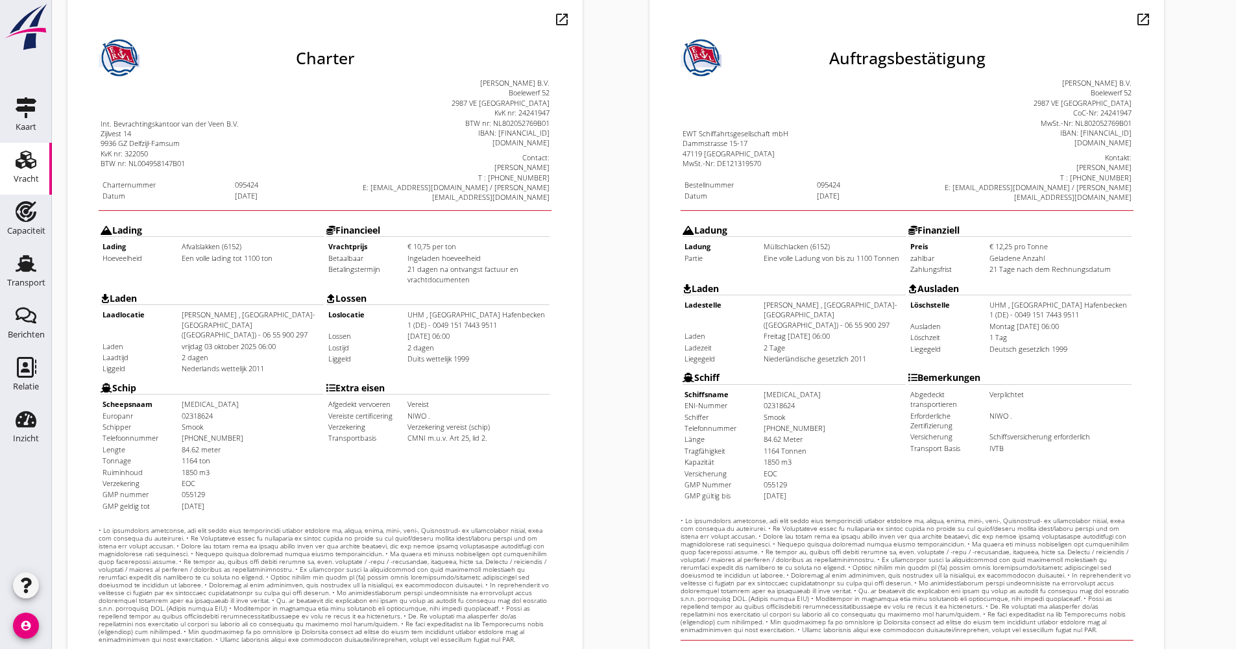
scroll to position [312, 0]
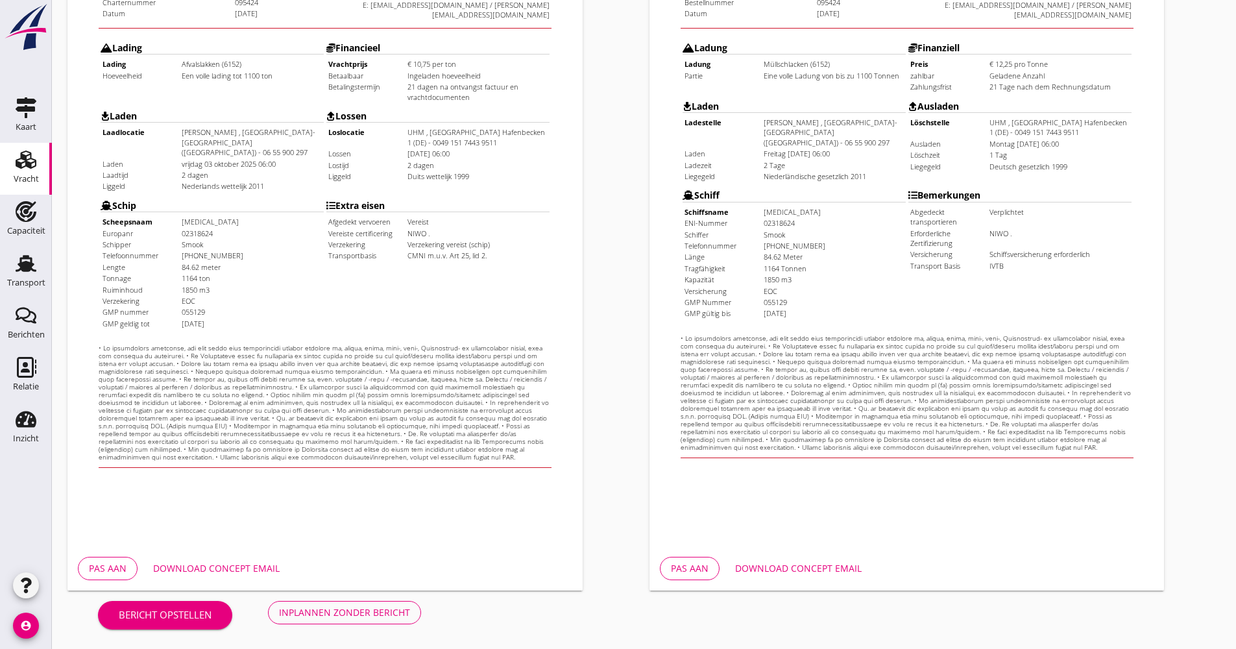
click at [258, 555] on div "Pas aan Download concept email" at bounding box center [325, 569] width 515 height 44
click at [262, 569] on div "Download concept email" at bounding box center [216, 568] width 127 height 14
click at [341, 609] on div "Inplannen zonder bericht" at bounding box center [344, 613] width 131 height 14
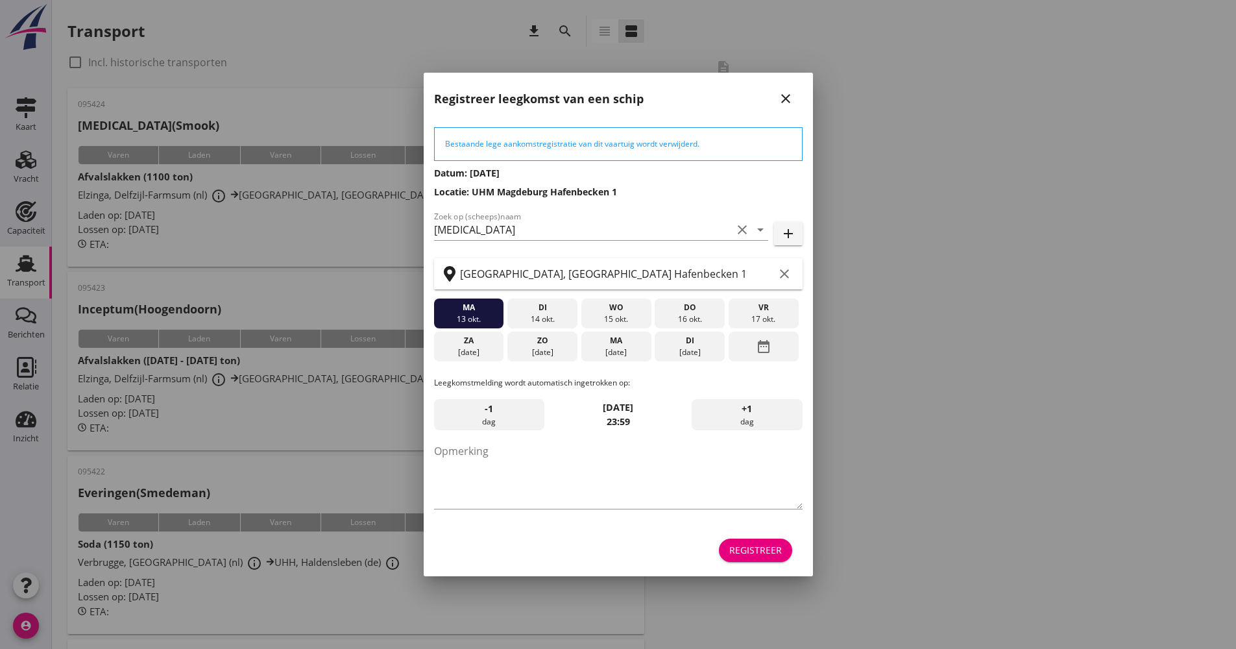
click at [780, 556] on div "Registreer" at bounding box center [756, 550] width 53 height 14
